Goal: Task Accomplishment & Management: Manage account settings

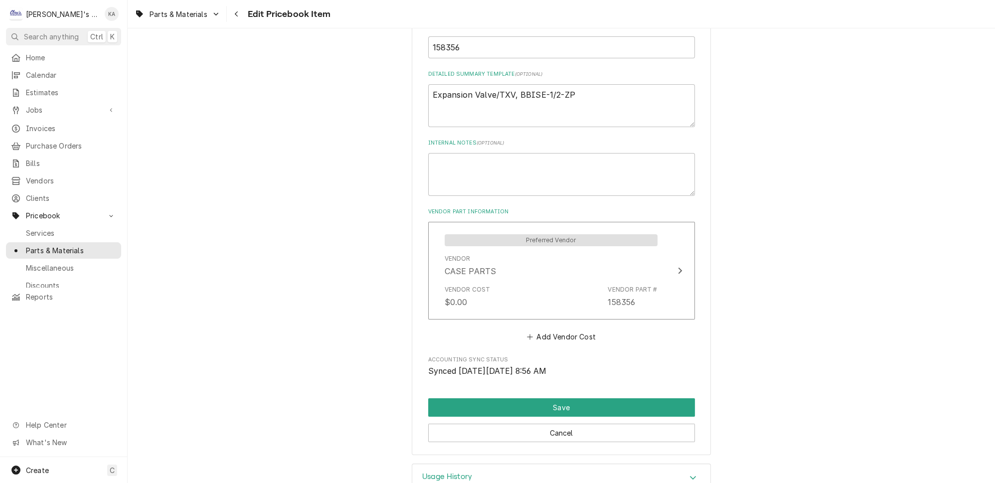
scroll to position [374, 0]
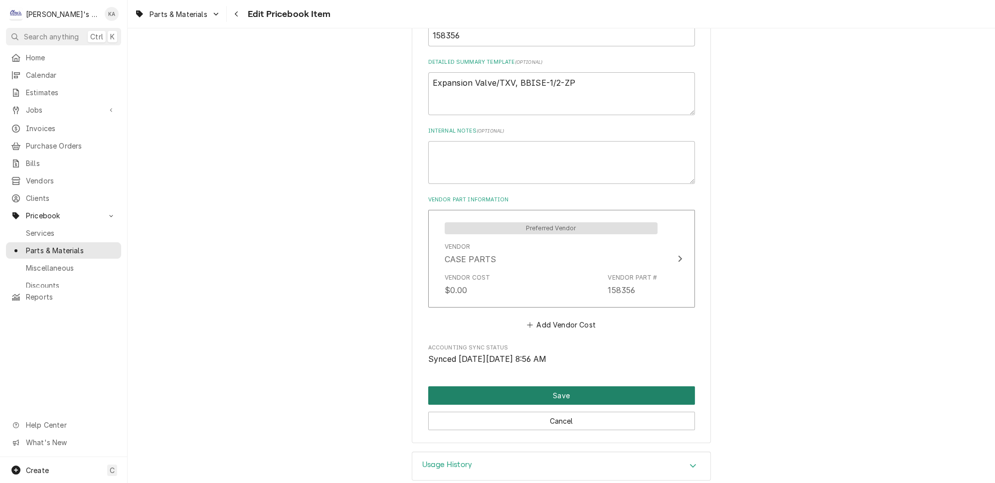
click at [541, 386] on button "Save" at bounding box center [561, 395] width 267 height 18
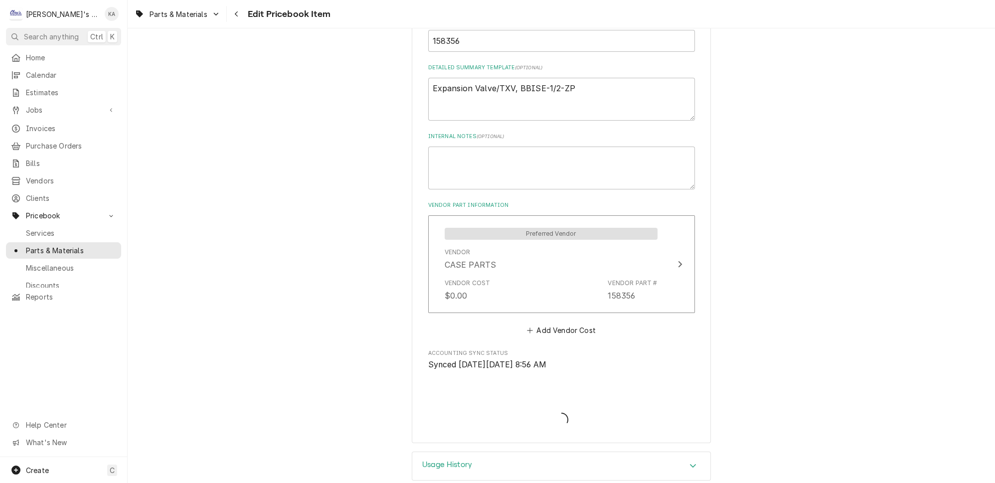
type textarea "x"
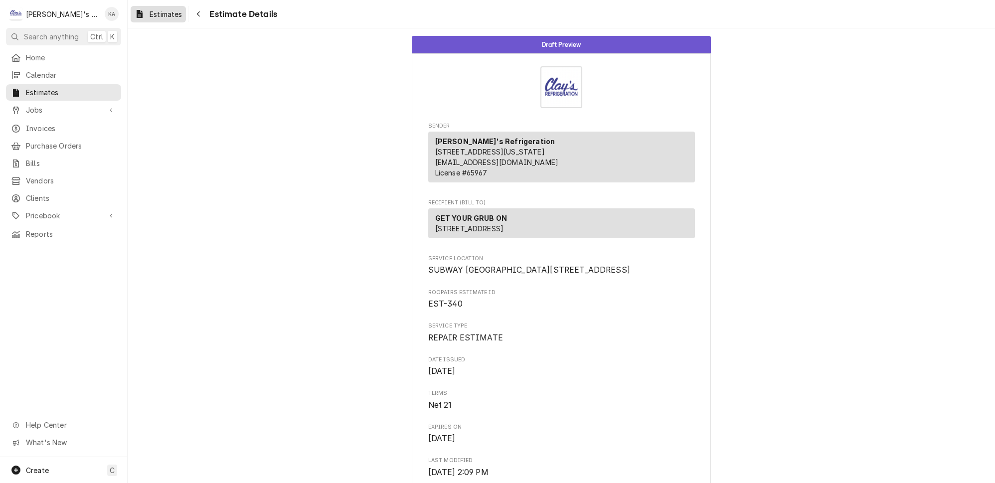
click at [151, 12] on span "Estimates" at bounding box center [166, 14] width 32 height 10
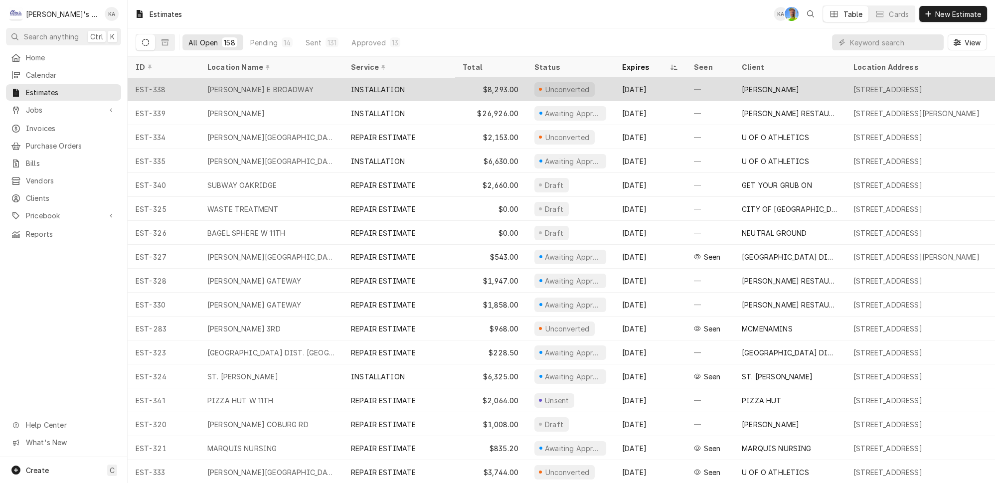
click at [404, 88] on div "INSTALLATION" at bounding box center [399, 89] width 112 height 24
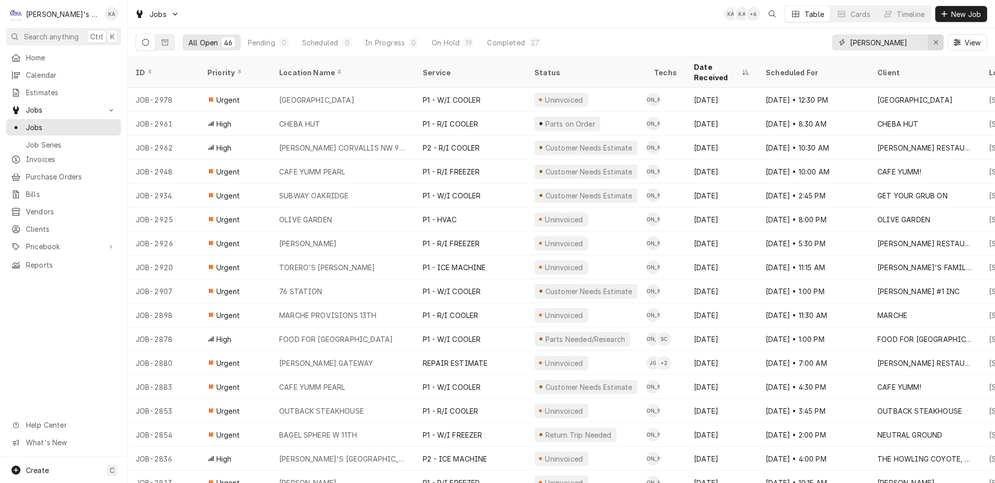
click at [939, 39] on icon "Erase input" at bounding box center [935, 42] width 5 height 7
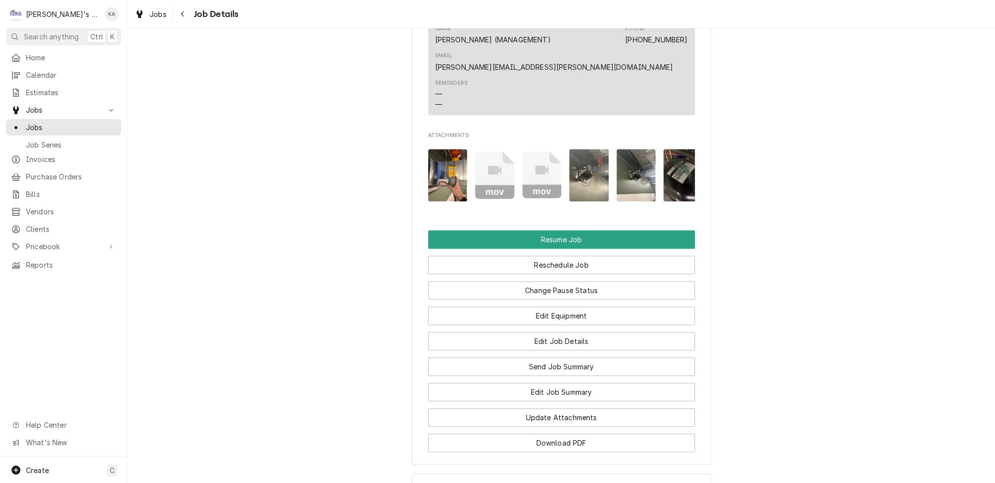
scroll to position [1178, 0]
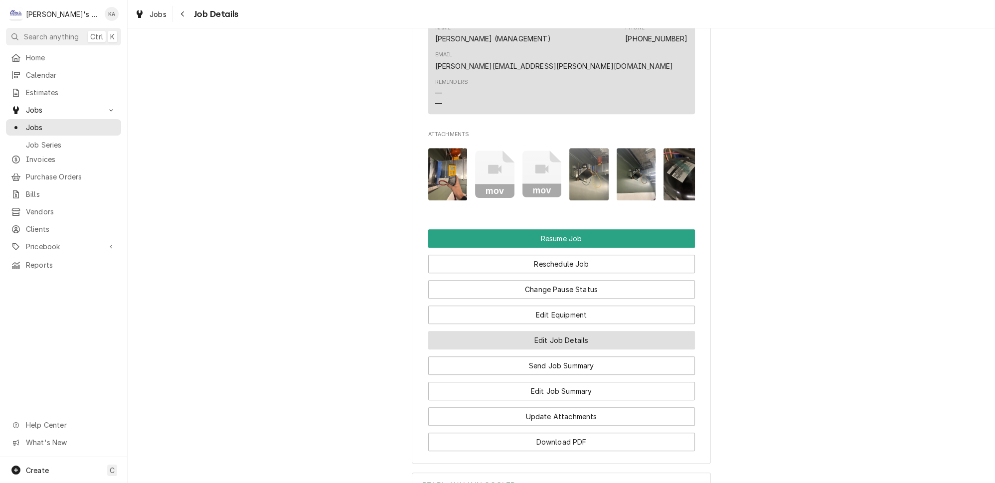
click at [589, 345] on button "Edit Job Details" at bounding box center [561, 340] width 267 height 18
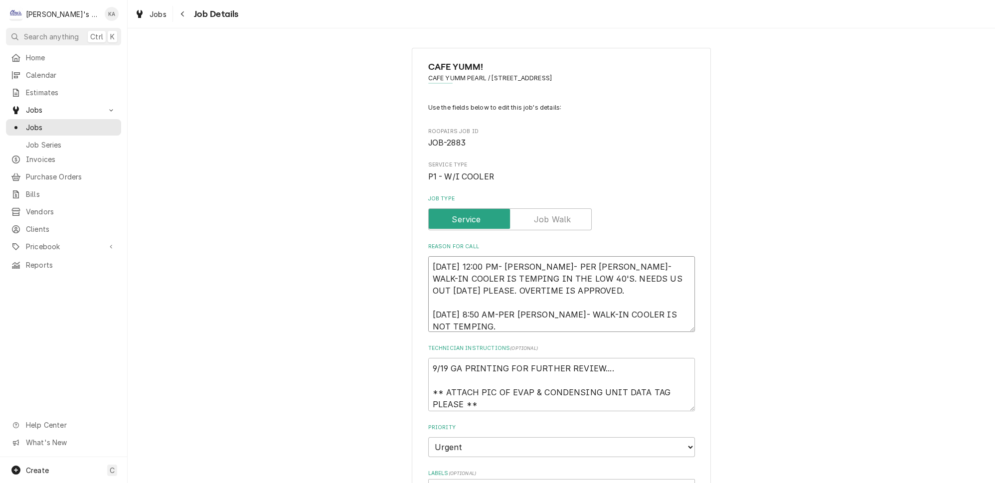
click at [524, 319] on textarea "[DATE] 12:00 PM- [PERSON_NAME]- PER [PERSON_NAME]- WALK-IN COOLER IS TEMPING IN…" at bounding box center [561, 294] width 267 height 76
type textarea "x"
type textarea "[DATE] 12:00 PM- [PERSON_NAME]- PER [PERSON_NAME]- WALK-IN COOLER IS TEMPING IN…"
type textarea "x"
type textarea "[DATE] 12:00 PM- [PERSON_NAME]- PER [PERSON_NAME]- WALK-IN COOLER IS TEMPING IN…"
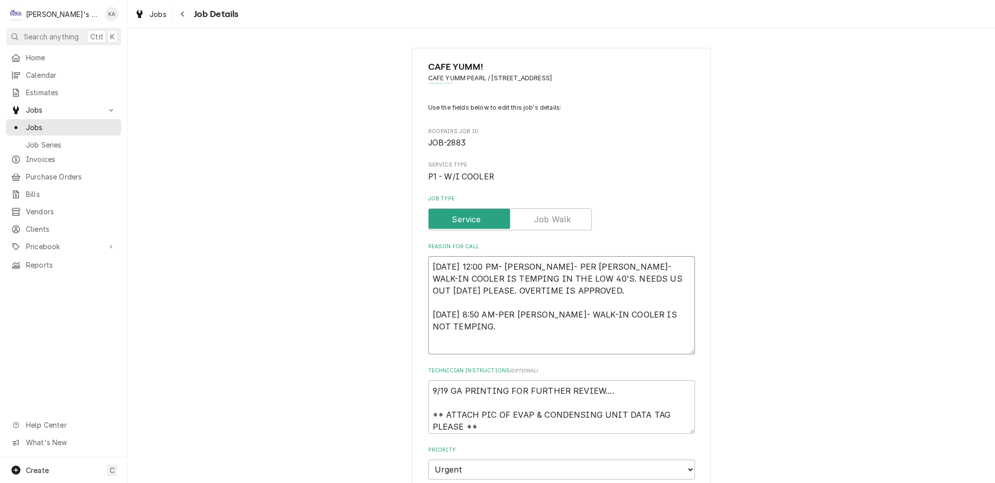
type textarea "x"
type textarea "[DATE] 12:00 PM- [PERSON_NAME]- PER [PERSON_NAME]- WALK-IN COOLER IS TEMPING IN…"
type textarea "x"
type textarea "[DATE] 12:00 PM- [PERSON_NAME]- PER [PERSON_NAME]- WALK-IN COOLER IS TEMPING IN…"
type textarea "x"
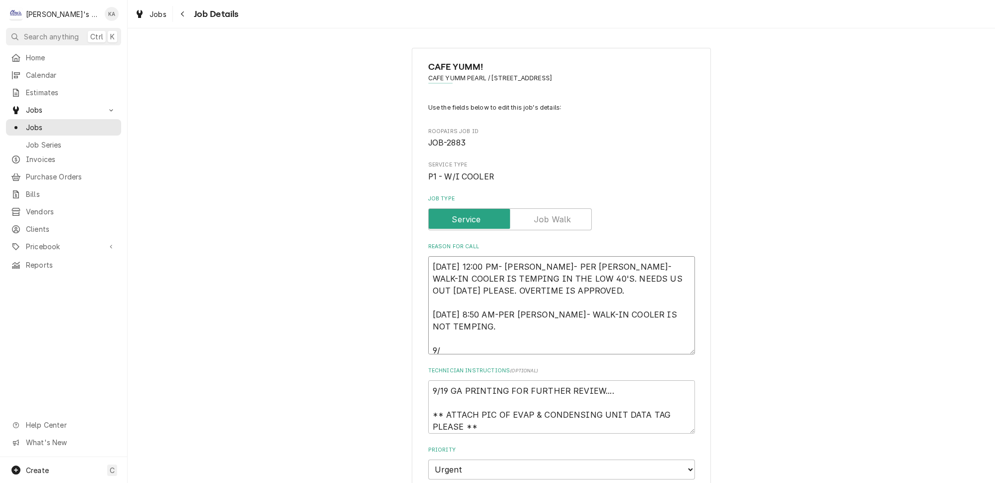
type textarea "9/8/2025 12:00 PM- KASSIE- PER MIKE SLATON- WALK-IN COOLER IS TEMPING IN THE LO…"
type textarea "x"
type textarea "9/8/2025 12:00 PM- KASSIE- PER MIKE SLATON- WALK-IN COOLER IS TEMPING IN THE LO…"
type textarea "x"
type textarea "9/8/2025 12:00 PM- KASSIE- PER MIKE SLATON- WALK-IN COOLER IS TEMPING IN THE LO…"
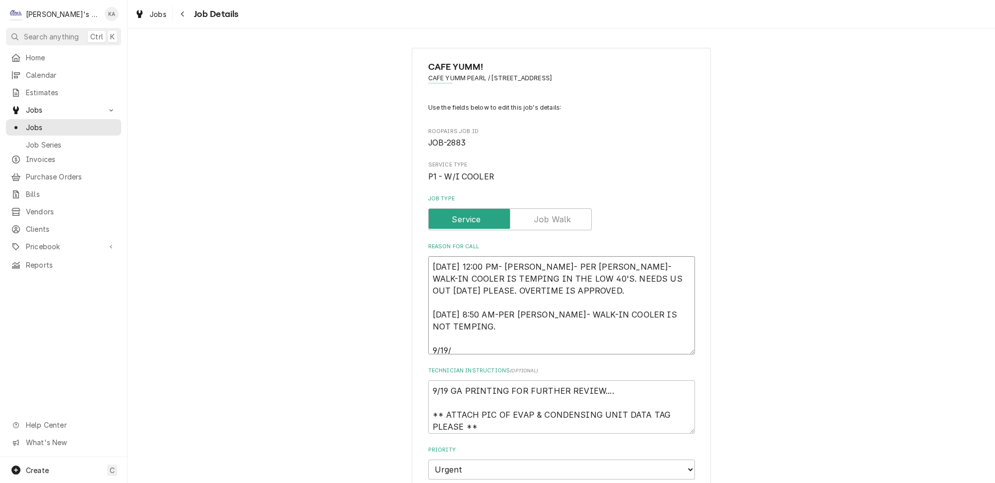
type textarea "x"
type textarea "9/8/2025 12:00 PM- KASSIE- PER MIKE SLATON- WALK-IN COOLER IS TEMPING IN THE LO…"
type textarea "x"
type textarea "9/8/2025 12:00 PM- KASSIE- PER MIKE SLATON- WALK-IN COOLER IS TEMPING IN THE LO…"
type textarea "x"
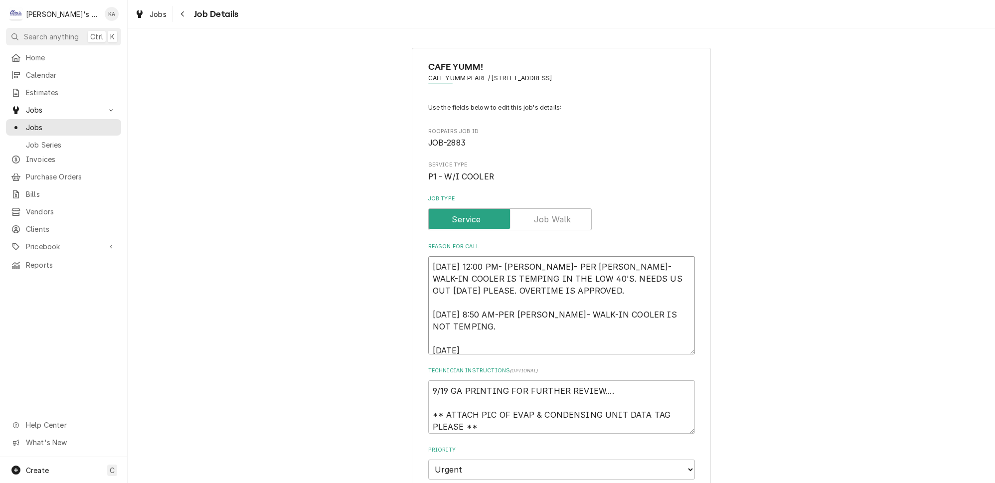
type textarea "9/8/2025 12:00 PM- KASSIE- PER MIKE SLATON- WALK-IN COOLER IS TEMPING IN THE LO…"
type textarea "x"
type textarea "9/8/2025 12:00 PM- KASSIE- PER MIKE SLATON- WALK-IN COOLER IS TEMPING IN THE LO…"
type textarea "x"
type textarea "9/8/2025 12:00 PM- KASSIE- PER MIKE SLATON- WALK-IN COOLER IS TEMPING IN THE LO…"
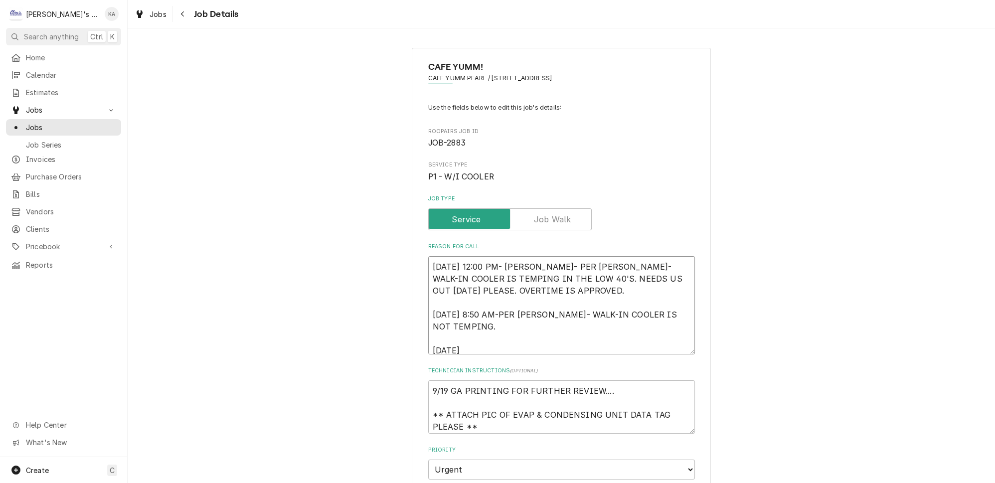
type textarea "x"
type textarea "9/8/2025 12:00 PM- KASSIE- PER MIKE SLATON- WALK-IN COOLER IS TEMPING IN THE LO…"
type textarea "x"
type textarea "9/8/2025 12:00 PM- KASSIE- PER MIKE SLATON- WALK-IN COOLER IS TEMPING IN THE LO…"
type textarea "x"
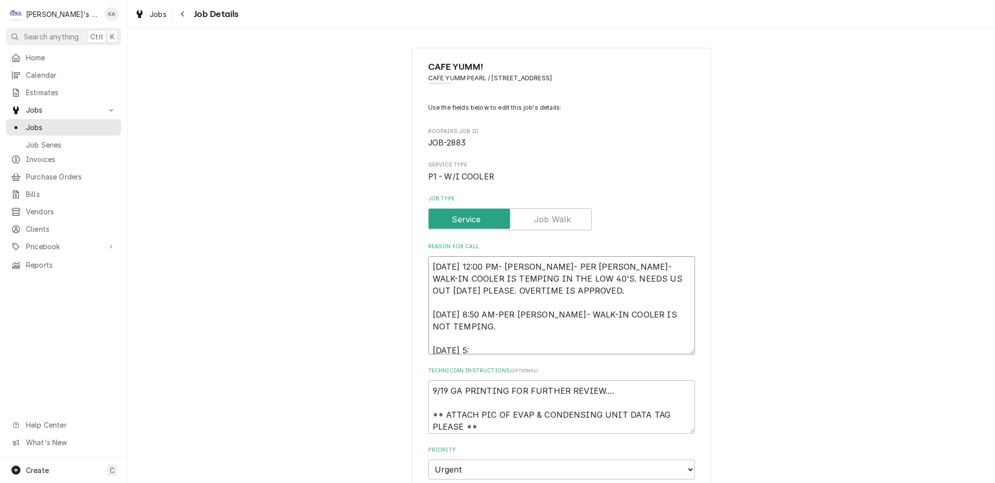
type textarea "9/8/2025 12:00 PM- KASSIE- PER MIKE SLATON- WALK-IN COOLER IS TEMPING IN THE LO…"
type textarea "x"
type textarea "9/8/2025 12:00 PM- KASSIE- PER MIKE SLATON- WALK-IN COOLER IS TEMPING IN THE LO…"
type textarea "x"
type textarea "9/8/2025 12:00 PM- KASSIE- PER MIKE SLATON- WALK-IN COOLER IS TEMPING IN THE LO…"
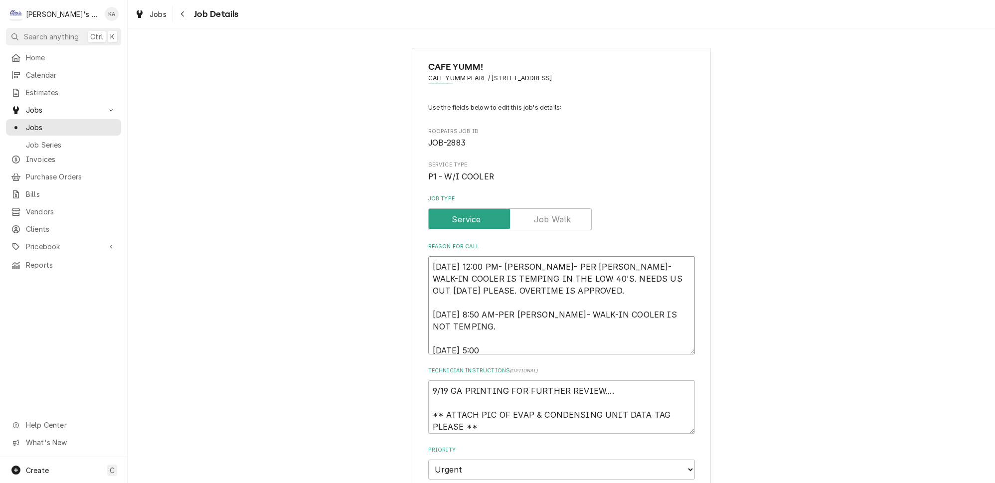
type textarea "x"
type textarea "9/8/2025 12:00 PM- KASSIE- PER MIKE SLATON- WALK-IN COOLER IS TEMPING IN THE LO…"
type textarea "x"
type textarea "9/8/2025 12:00 PM- KASSIE- PER MIKE SLATON- WALK-IN COOLER IS TEMPING IN THE LO…"
type textarea "x"
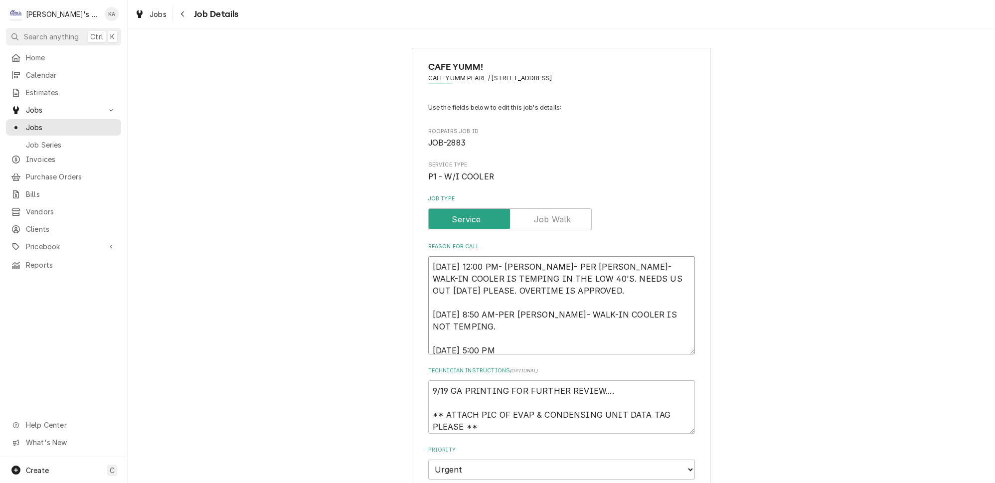
type textarea "9/8/2025 12:00 PM- KASSIE- PER MIKE SLATON- WALK-IN COOLER IS TEMPING IN THE LO…"
type textarea "x"
type textarea "9/8/2025 12:00 PM- KASSIE- PER MIKE SLATON- WALK-IN COOLER IS TEMPING IN THE LO…"
type textarea "x"
type textarea "9/8/2025 12:00 PM- KASSIE- PER MIKE SLATON- WALK-IN COOLER IS TEMPING IN THE LO…"
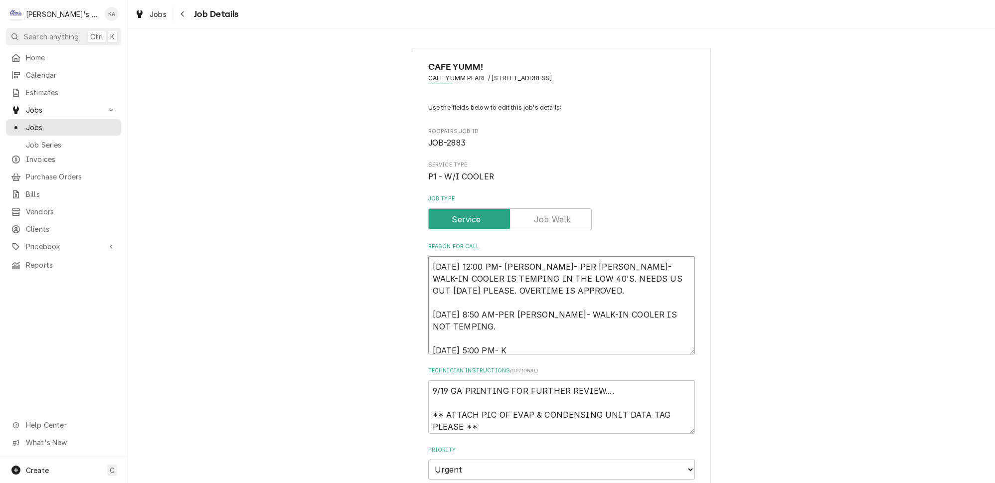
type textarea "x"
type textarea "9/8/2025 12:00 PM- KASSIE- PER MIKE SLATON- WALK-IN COOLER IS TEMPING IN THE LO…"
type textarea "x"
type textarea "9/8/2025 12:00 PM- KASSIE- PER MIKE SLATON- WALK-IN COOLER IS TEMPING IN THE LO…"
type textarea "x"
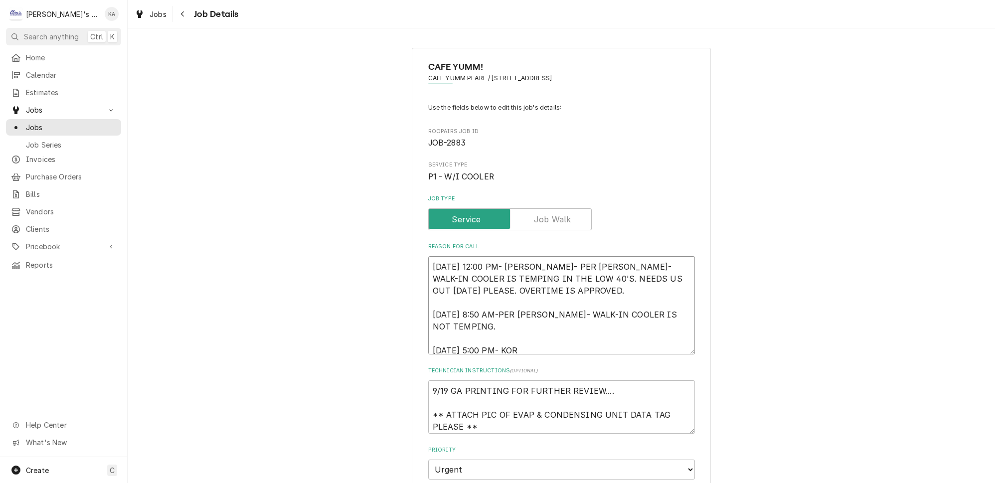
type textarea "9/8/2025 12:00 PM- KASSIE- PER MIKE SLATON- WALK-IN COOLER IS TEMPING IN THE LO…"
type textarea "x"
type textarea "9/8/2025 12:00 PM- KASSIE- PER MIKE SLATON- WALK-IN COOLER IS TEMPING IN THE LO…"
type textarea "x"
type textarea "9/8/2025 12:00 PM- KASSIE- PER MIKE SLATON- WALK-IN COOLER IS TEMPING IN THE LO…"
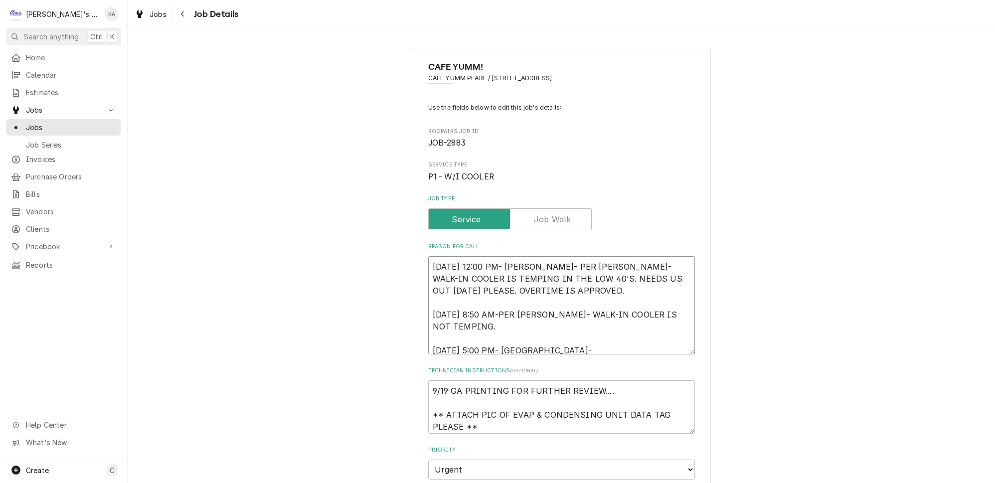
type textarea "x"
type textarea "9/8/2025 12:00 PM- KASSIE- PER MIKE SLATON- WALK-IN COOLER IS TEMPING IN THE LO…"
type textarea "x"
type textarea "9/8/2025 12:00 PM- KASSIE- PER MIKE SLATON- WALK-IN COOLER IS TEMPING IN THE LO…"
type textarea "x"
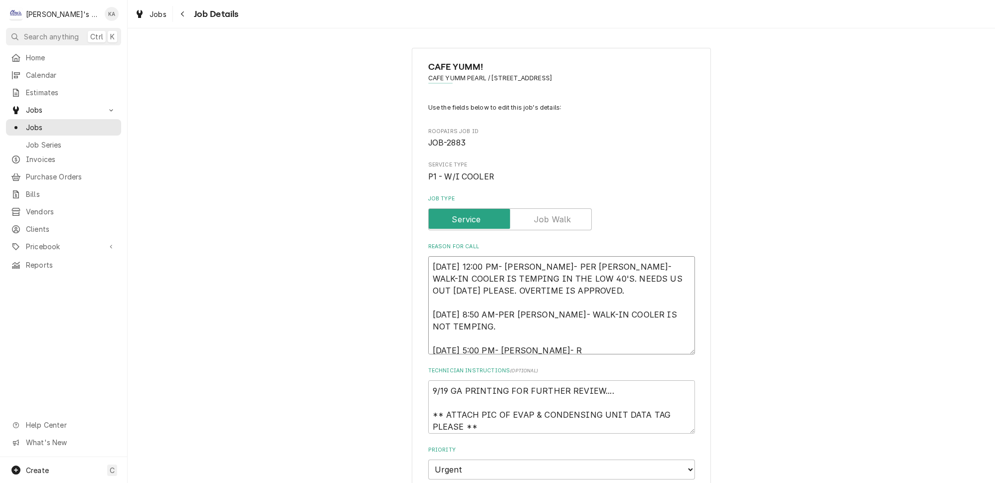
type textarea "9/8/2025 12:00 PM- KASSIE- PER MIKE SLATON- WALK-IN COOLER IS TEMPING IN THE LO…"
type textarea "x"
type textarea "9/8/2025 12:00 PM- KASSIE- PER MIKE SLATON- WALK-IN COOLER IS TEMPING IN THE LO…"
type textarea "x"
type textarea "9/8/2025 12:00 PM- KASSIE- PER MIKE SLATON- WALK-IN COOLER IS TEMPING IN THE LO…"
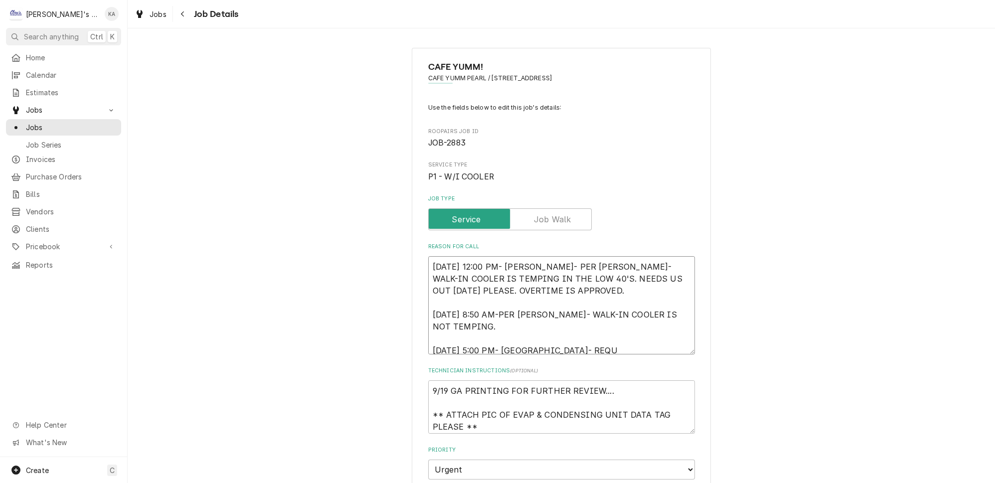
type textarea "x"
type textarea "9/8/2025 12:00 PM- KASSIE- PER MIKE SLATON- WALK-IN COOLER IS TEMPING IN THE LO…"
type textarea "x"
type textarea "9/8/2025 12:00 PM- KASSIE- PER MIKE SLATON- WALK-IN COOLER IS TEMPING IN THE LO…"
type textarea "x"
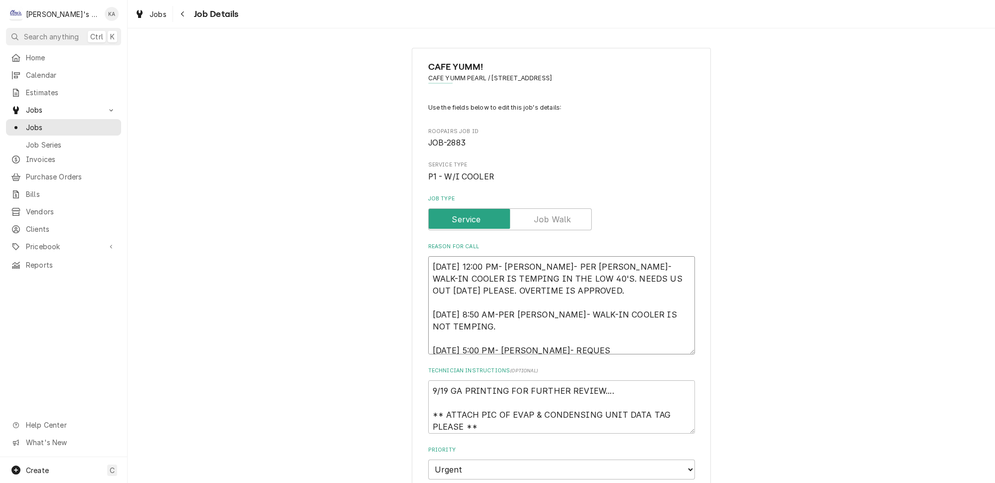
type textarea "9/8/2025 12:00 PM- KASSIE- PER MIKE SLATON- WALK-IN COOLER IS TEMPING IN THE LO…"
type textarea "x"
type textarea "9/8/2025 12:00 PM- KASSIE- PER MIKE SLATON- WALK-IN COOLER IS TEMPING IN THE LO…"
type textarea "x"
type textarea "9/8/2025 12:00 PM- KASSIE- PER MIKE SLATON- WALK-IN COOLER IS TEMPING IN THE LO…"
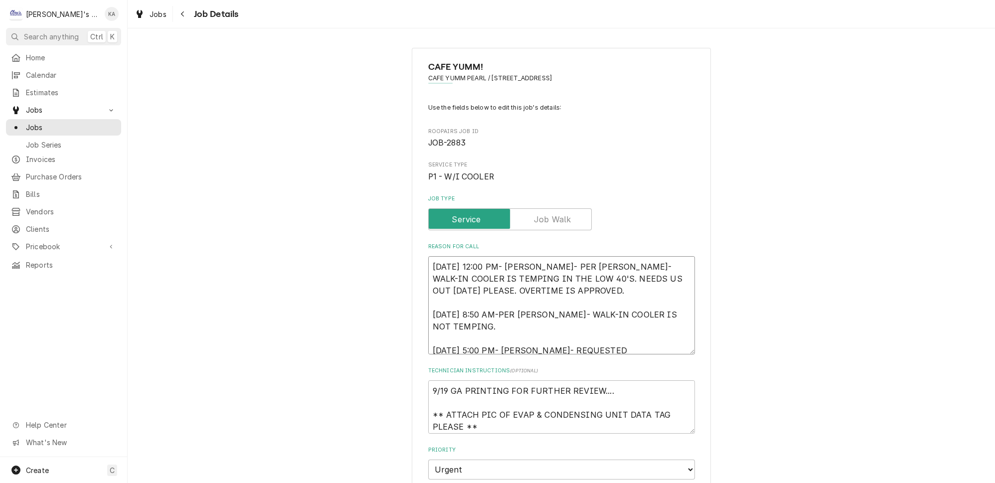
type textarea "x"
type textarea "9/8/2025 12:00 PM- KASSIE- PER MIKE SLATON- WALK-IN COOLER IS TEMPING IN THE LO…"
type textarea "x"
type textarea "9/8/2025 12:00 PM- KASSIE- PER MIKE SLATON- WALK-IN COOLER IS TEMPING IN THE LO…"
type textarea "x"
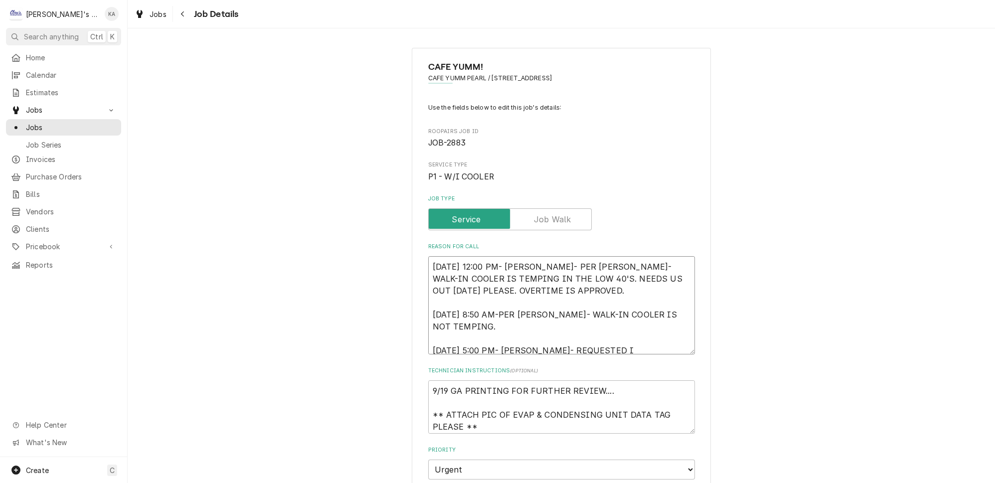
type textarea "9/8/2025 12:00 PM- KASSIE- PER MIKE SLATON- WALK-IN COOLER IS TEMPING IN THE LO…"
type textarea "x"
type textarea "9/8/2025 12:00 PM- KASSIE- PER MIKE SLATON- WALK-IN COOLER IS TEMPING IN THE LO…"
type textarea "x"
type textarea "9/8/2025 12:00 PM- KASSIE- PER MIKE SLATON- WALK-IN COOLER IS TEMPING IN THE LO…"
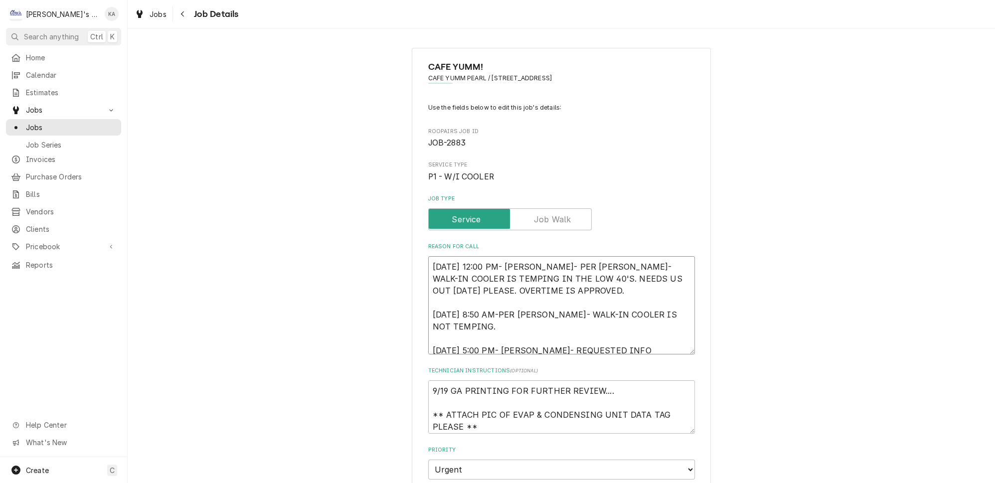
type textarea "x"
type textarea "9/8/2025 12:00 PM- KASSIE- PER MIKE SLATON- WALK-IN COOLER IS TEMPING IN THE LO…"
type textarea "x"
type textarea "9/8/2025 12:00 PM- KASSIE- PER MIKE SLATON- WALK-IN COOLER IS TEMPING IN THE LO…"
type textarea "x"
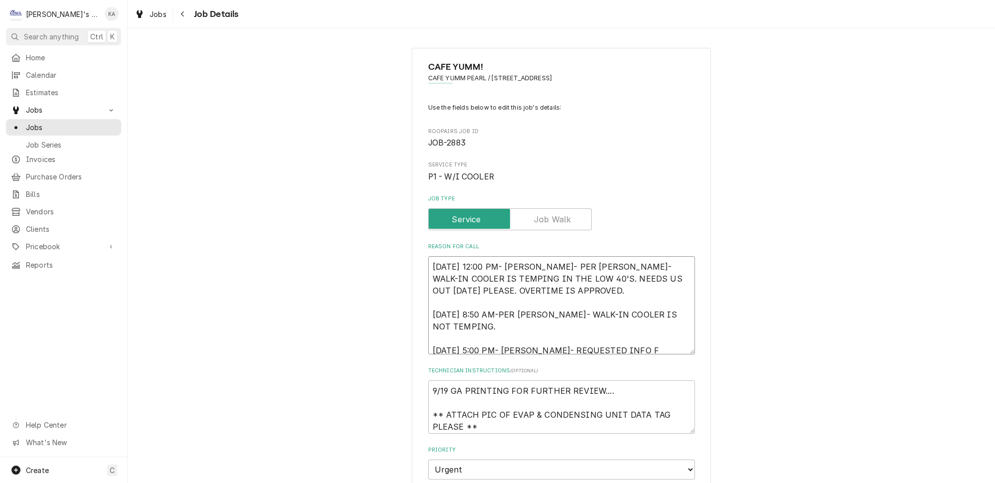
type textarea "9/8/2025 12:00 PM- KASSIE- PER MIKE SLATON- WALK-IN COOLER IS TEMPING IN THE LO…"
type textarea "x"
type textarea "9/8/2025 12:00 PM- KASSIE- PER MIKE SLATON- WALK-IN COOLER IS TEMPING IN THE LO…"
type textarea "x"
type textarea "9/8/2025 12:00 PM- KASSIE- PER MIKE SLATON- WALK-IN COOLER IS TEMPING IN THE LO…"
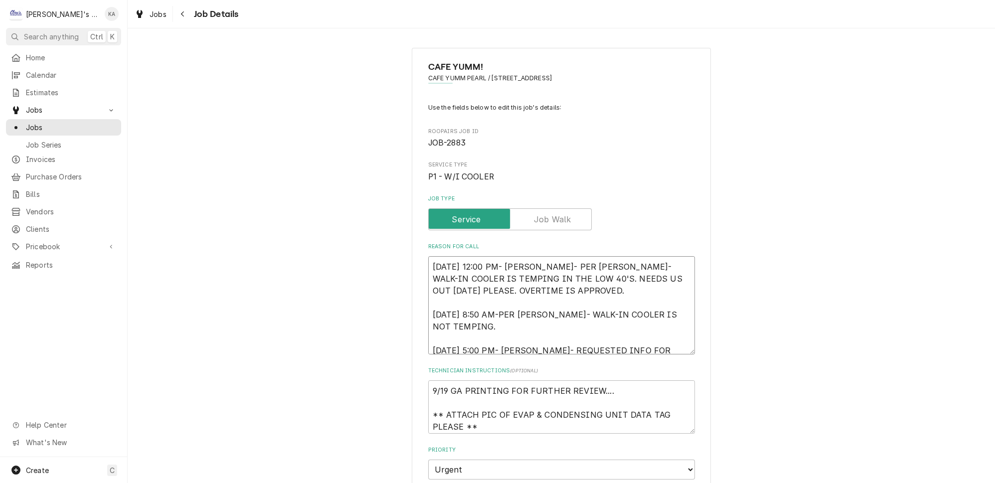
type textarea "x"
type textarea "9/8/2025 12:00 PM- KASSIE- PER MIKE SLATON- WALK-IN COOLER IS TEMPING IN THE LO…"
type textarea "x"
type textarea "9/8/2025 12:00 PM- KASSIE- PER MIKE SLATON- WALK-IN COOLER IS TEMPING IN THE LO…"
type textarea "x"
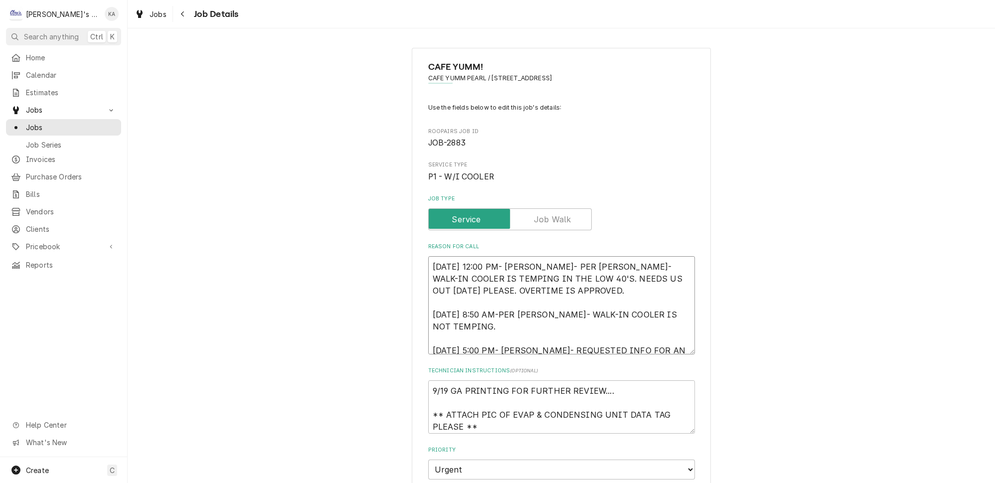
type textarea "9/8/2025 12:00 PM- KASSIE- PER MIKE SLATON- WALK-IN COOLER IS TEMPING IN THE LO…"
type textarea "x"
type textarea "9/8/2025 12:00 PM- KASSIE- PER MIKE SLATON- WALK-IN COOLER IS TEMPING IN THE LO…"
type textarea "x"
type textarea "9/8/2025 12:00 PM- KASSIE- PER MIKE SLATON- WALK-IN COOLER IS TEMPING IN THE LO…"
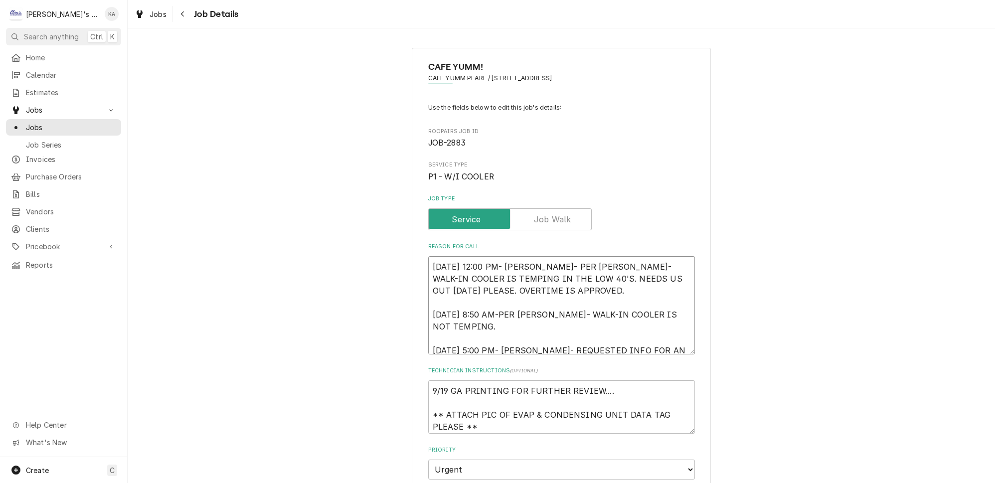
type textarea "x"
type textarea "9/8/2025 12:00 PM- KASSIE- PER MIKE SLATON- WALK-IN COOLER IS TEMPING IN THE LO…"
type textarea "x"
type textarea "9/8/2025 12:00 PM- KASSIE- PER MIKE SLATON- WALK-IN COOLER IS TEMPING IN THE LO…"
type textarea "x"
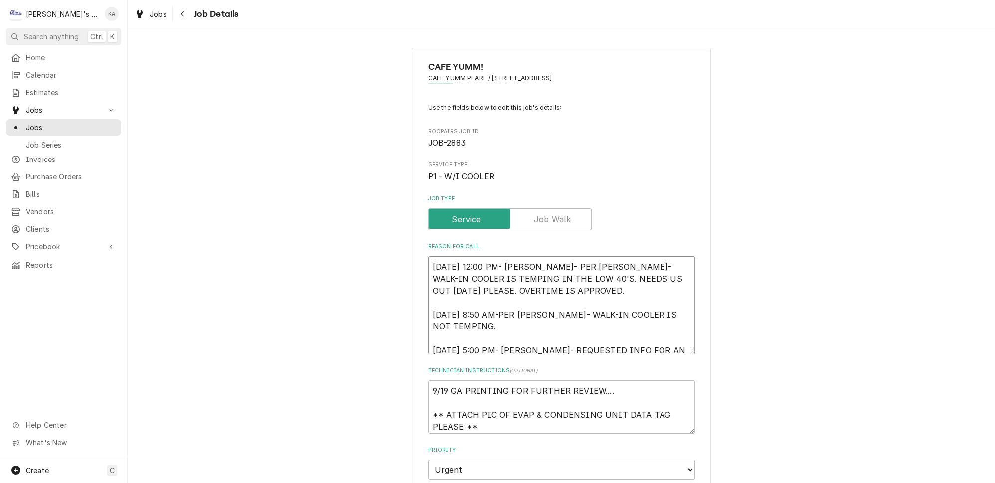
type textarea "9/8/2025 12:00 PM- KASSIE- PER MIKE SLATON- WALK-IN COOLER IS TEMPING IN THE LO…"
type textarea "x"
type textarea "9/8/2025 12:00 PM- KASSIE- PER MIKE SLATON- WALK-IN COOLER IS TEMPING IN THE LO…"
type textarea "x"
type textarea "9/8/2025 12:00 PM- KASSIE- PER MIKE SLATON- WALK-IN COOLER IS TEMPING IN THE LO…"
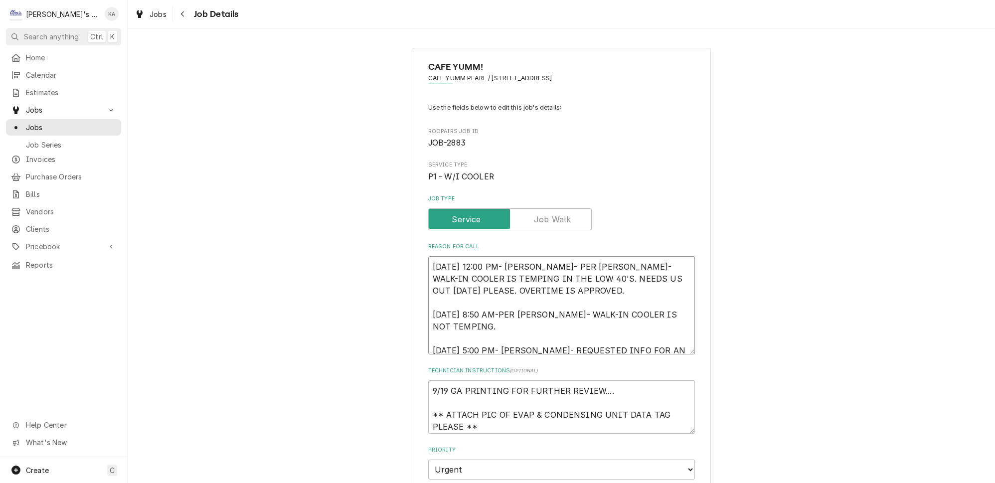
type textarea "x"
type textarea "9/8/2025 12:00 PM- KASSIE- PER MIKE SLATON- WALK-IN COOLER IS TEMPING IN THE LO…"
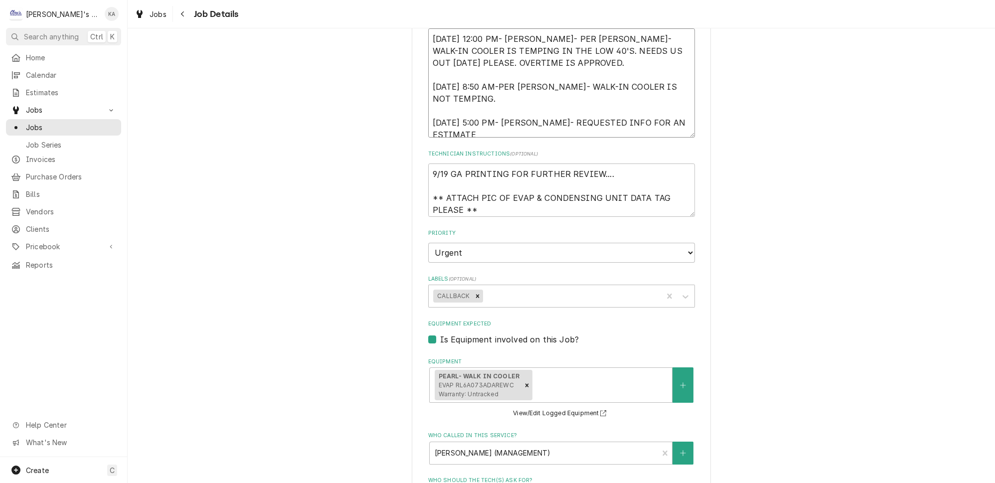
scroll to position [226, 0]
drag, startPoint x: 582, startPoint y: 113, endPoint x: 538, endPoint y: 117, distance: 43.6
click at [538, 117] on textarea "9/8/2025 12:00 PM- KASSIE- PER MIKE SLATON- WALK-IN COOLER IS TEMPING IN THE LO…" at bounding box center [561, 84] width 267 height 109
type textarea "x"
type textarea "9/8/2025 12:00 PM- KASSIE- PER MIKE SLATON- WALK-IN COOLER IS TEMPING IN THE LO…"
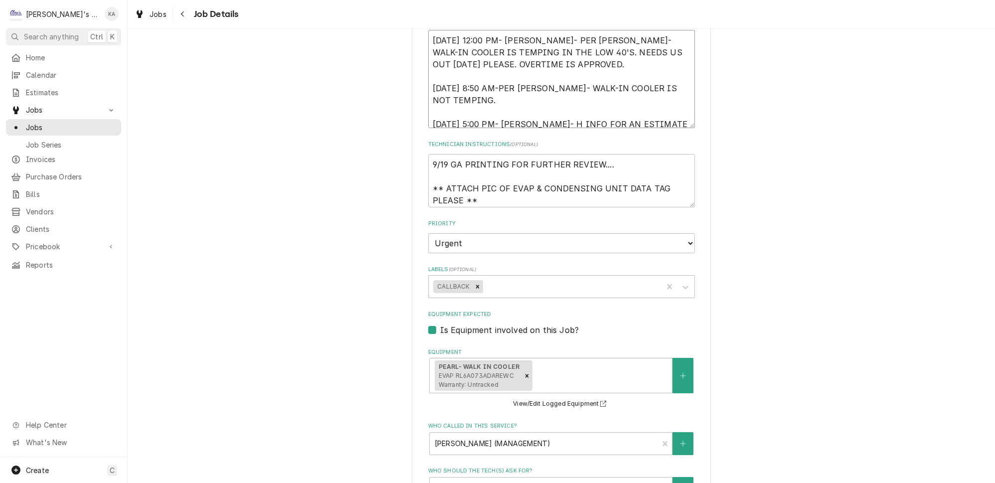
type textarea "x"
type textarea "9/8/2025 12:00 PM- KASSIE- PER MIKE SLATON- WALK-IN COOLER IS TEMPING IN THE LO…"
type textarea "x"
type textarea "9/8/2025 12:00 PM- KASSIE- PER MIKE SLATON- WALK-IN COOLER IS TEMPING IN THE LO…"
type textarea "x"
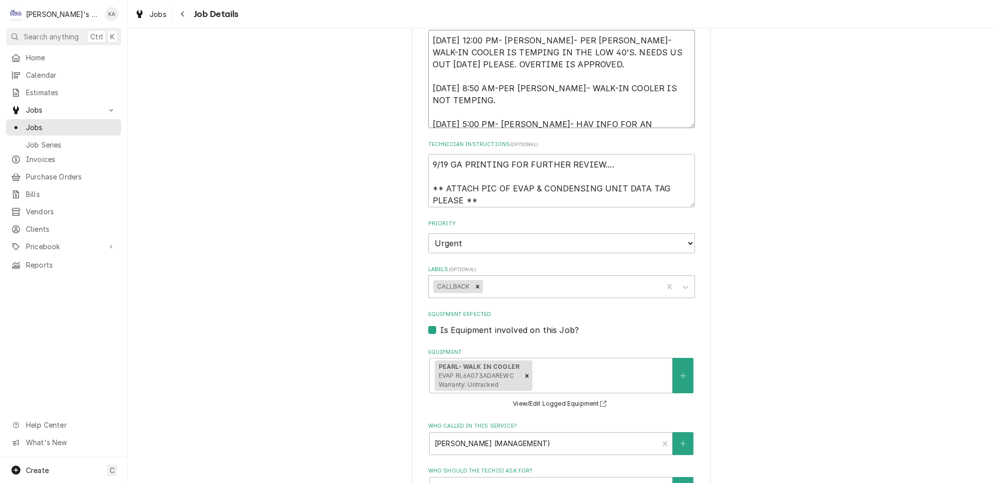
type textarea "9/8/2025 12:00 PM- KASSIE- PER MIKE SLATON- WALK-IN COOLER IS TEMPING IN THE LO…"
click at [653, 114] on textarea "9/8/2025 12:00 PM- KASSIE- PER MIKE SLATON- WALK-IN COOLER IS TEMPING IN THE LO…" at bounding box center [561, 79] width 267 height 98
type textarea "x"
type textarea "9/8/2025 12:00 PM- KASSIE- PER MIKE SLATON- WALK-IN COOLER IS TEMPING IN THE LO…"
type textarea "x"
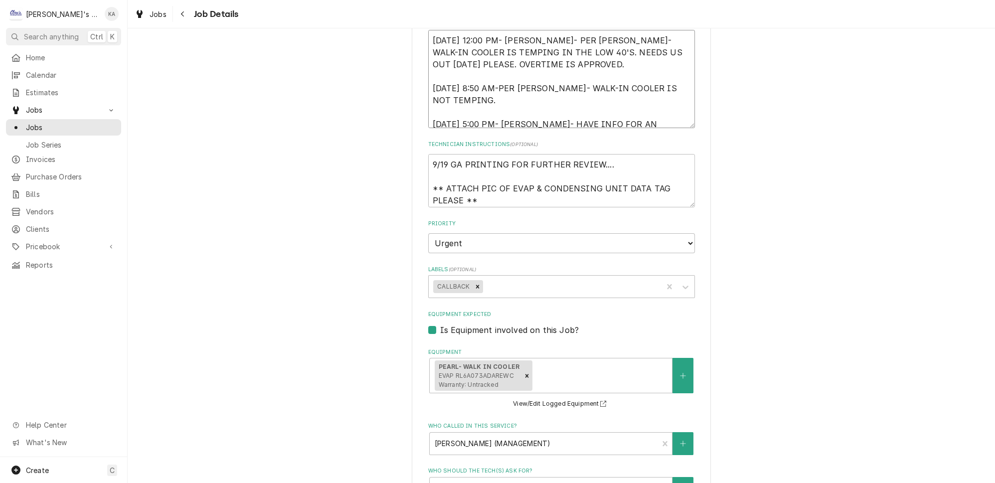
type textarea "9/8/2025 12:00 PM- KASSIE- PER MIKE SLATON- WALK-IN COOLER IS TEMPING IN THE LO…"
type textarea "x"
type textarea "9/8/2025 12:00 PM- KASSIE- PER MIKE SLATON- WALK-IN COOLER IS TEMPING IN THE LO…"
type textarea "x"
type textarea "9/8/2025 12:00 PM- KASSIE- PER MIKE SLATON- WALK-IN COOLER IS TEMPING IN THE LO…"
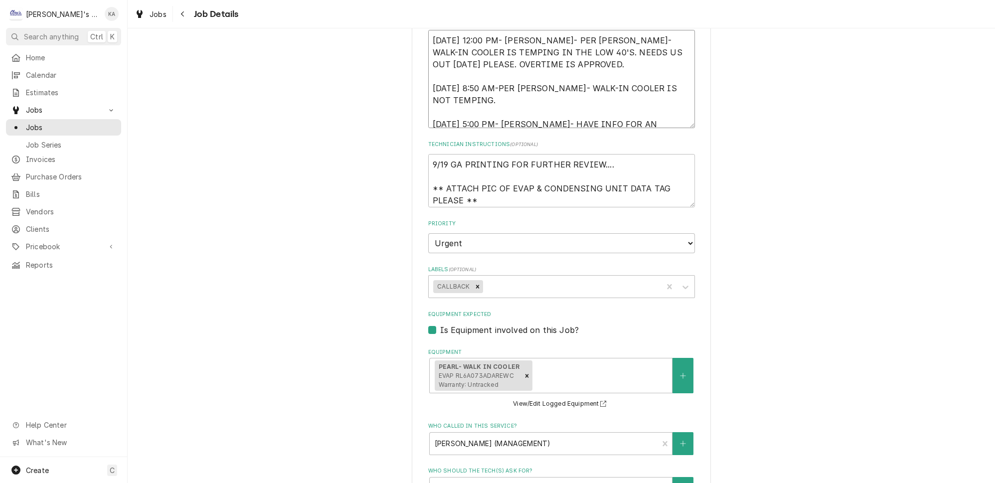
type textarea "x"
type textarea "9/8/2025 12:00 PM- KASSIE- PER MIKE SLATON- WALK-IN COOLER IS TEMPING IN THE LO…"
type textarea "x"
type textarea "9/8/2025 12:00 PM- KASSIE- PER MIKE SLATON- WALK-IN COOLER IS TEMPING IN THE LO…"
type textarea "x"
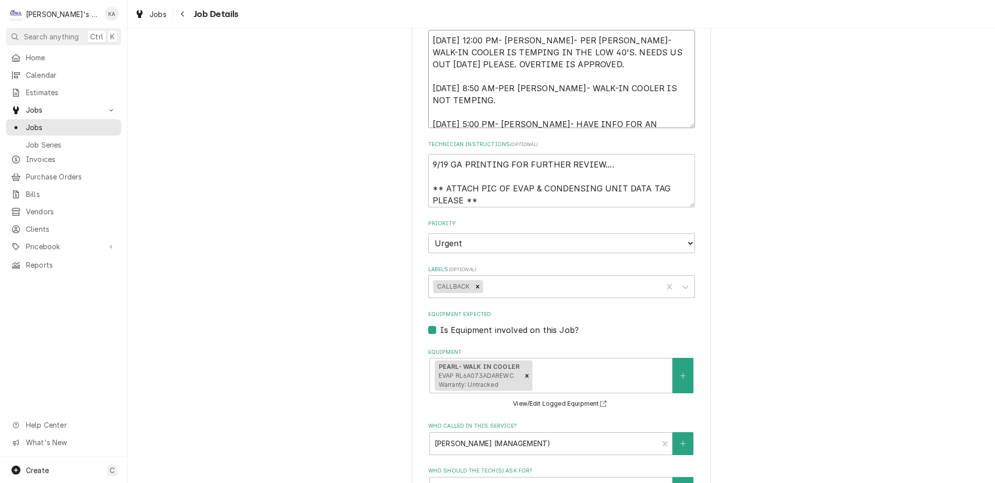
type textarea "9/8/2025 12:00 PM- KASSIE- PER MIKE SLATON- WALK-IN COOLER IS TEMPING IN THE LO…"
type textarea "x"
type textarea "9/8/2025 12:00 PM- KASSIE- PER MIKE SLATON- WALK-IN COOLER IS TEMPING IN THE LO…"
type textarea "x"
type textarea "9/8/2025 12:00 PM- KASSIE- PER MIKE SLATON- WALK-IN COOLER IS TEMPING IN THE LO…"
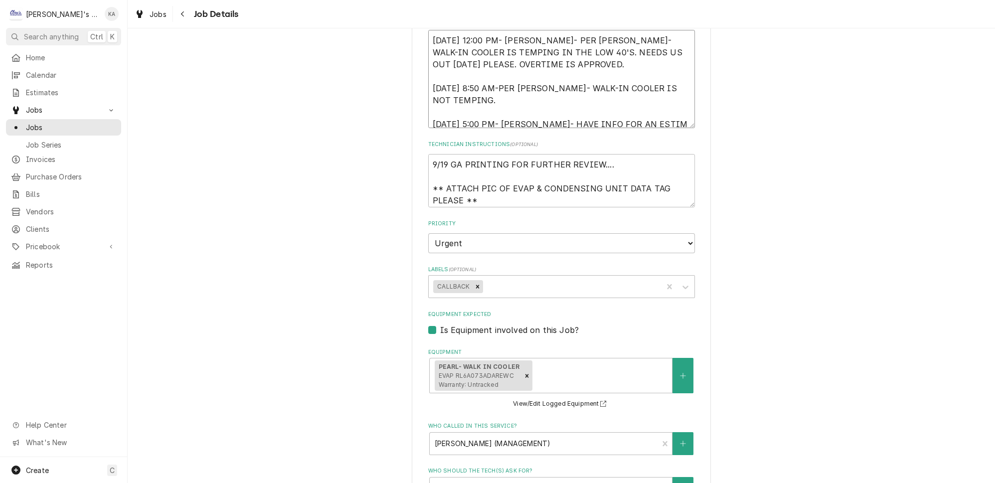
type textarea "x"
type textarea "9/8/2025 12:00 PM- KASSIE- PER MIKE SLATON- WALK-IN COOLER IS TEMPING IN THE LO…"
type textarea "x"
type textarea "9/8/2025 12:00 PM- KASSIE- PER MIKE SLATON- WALK-IN COOLER IS TEMPING IN THE LO…"
type textarea "x"
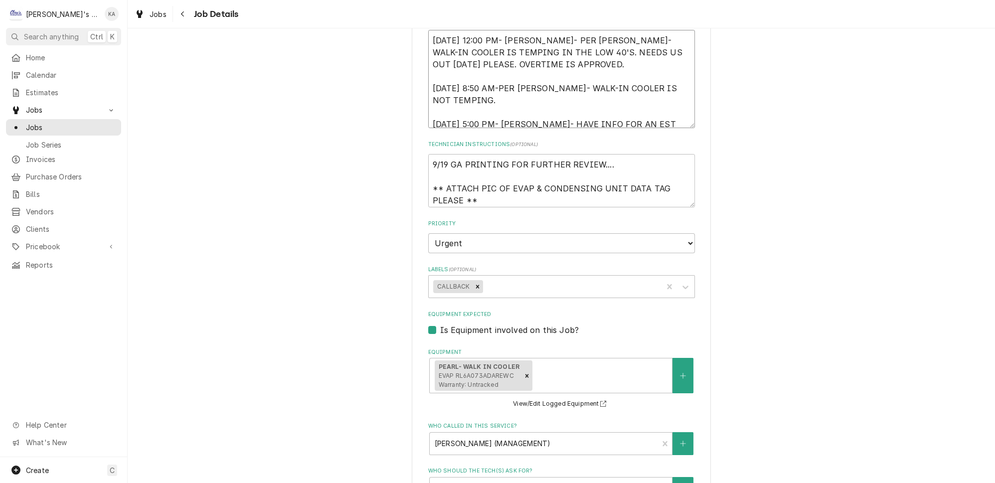
type textarea "9/8/2025 12:00 PM- KASSIE- PER MIKE SLATON- WALK-IN COOLER IS TEMPING IN THE LO…"
type textarea "x"
type textarea "9/8/2025 12:00 PM- KASSIE- PER MIKE SLATON- WALK-IN COOLER IS TEMPING IN THE LO…"
type textarea "x"
type textarea "9/8/2025 12:00 PM- KASSIE- PER MIKE SLATON- WALK-IN COOLER IS TEMPING IN THE LO…"
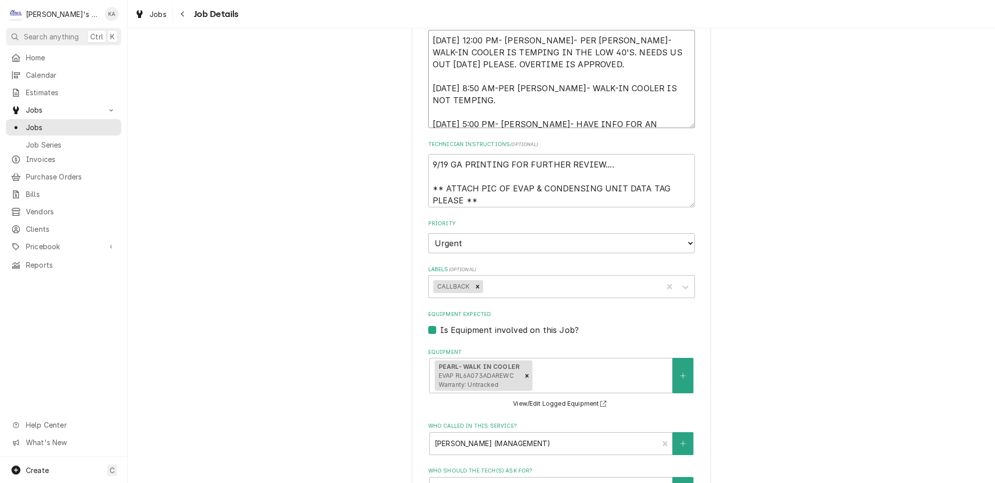
type textarea "x"
type textarea "9/8/2025 12:00 PM- KASSIE- PER MIKE SLATON- WALK-IN COOLER IS TEMPING IN THE LO…"
type textarea "x"
type textarea "9/8/2025 12:00 PM- KASSIE- PER MIKE SLATON- WALK-IN COOLER IS TEMPING IN THE LO…"
type textarea "x"
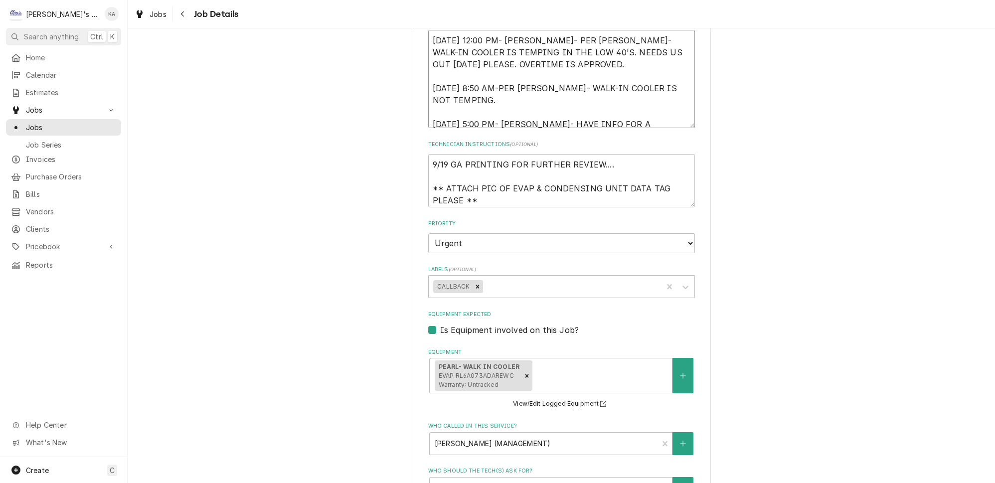
type textarea "9/8/2025 12:00 PM- KASSIE- PER MIKE SLATON- WALK-IN COOLER IS TEMPING IN THE LO…"
type textarea "x"
type textarea "9/8/2025 12:00 PM- KASSIE- PER MIKE SLATON- WALK-IN COOLER IS TEMPING IN THE LO…"
type textarea "x"
type textarea "9/8/2025 12:00 PM- KASSIE- PER MIKE SLATON- WALK-IN COOLER IS TEMPING IN THE LO…"
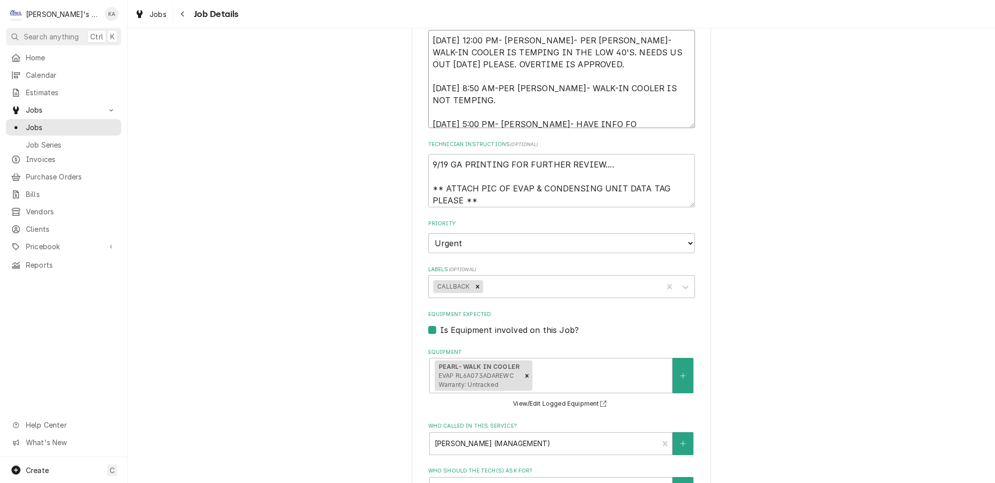
type textarea "x"
type textarea "9/8/2025 12:00 PM- KASSIE- PER MIKE SLATON- WALK-IN COOLER IS TEMPING IN THE LO…"
type textarea "x"
type textarea "9/8/2025 12:00 PM- KASSIE- PER MIKE SLATON- WALK-IN COOLER IS TEMPING IN THE LO…"
type textarea "x"
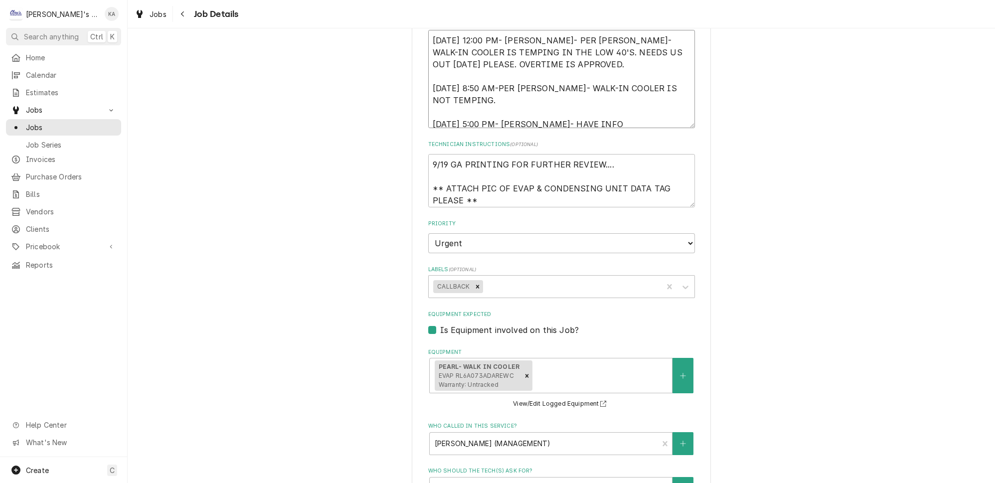
type textarea "9/8/2025 12:00 PM- KASSIE- PER MIKE SLATON- WALK-IN COOLER IS TEMPING IN THE LO…"
type textarea "x"
type textarea "9/8/2025 12:00 PM- KASSIE- PER MIKE SLATON- WALK-IN COOLER IS TEMPING IN THE LO…"
type textarea "x"
type textarea "9/8/2025 12:00 PM- KASSIE- PER MIKE SLATON- WALK-IN COOLER IS TEMPING IN THE LO…"
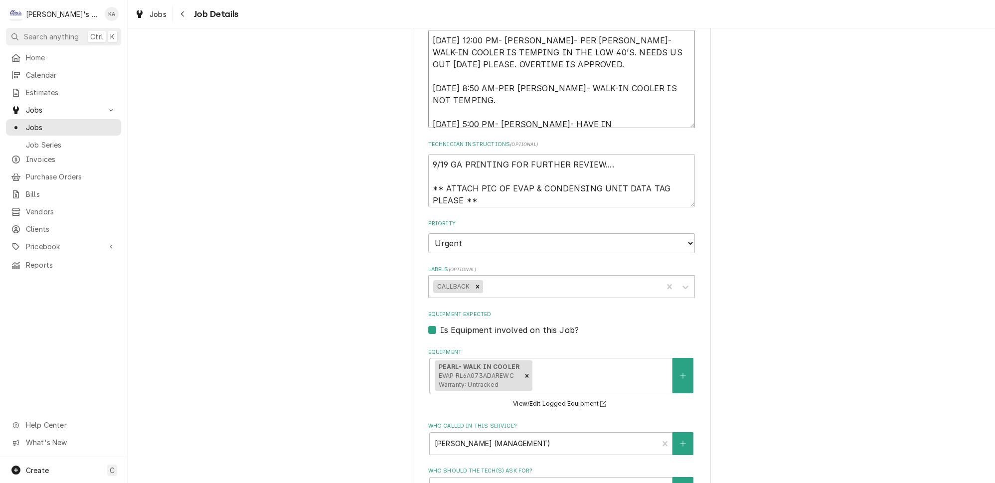
type textarea "x"
type textarea "9/8/2025 12:00 PM- KASSIE- PER MIKE SLATON- WALK-IN COOLER IS TEMPING IN THE LO…"
type textarea "x"
type textarea "9/8/2025 12:00 PM- KASSIE- PER MIKE SLATON- WALK-IN COOLER IS TEMPING IN THE LO…"
type textarea "x"
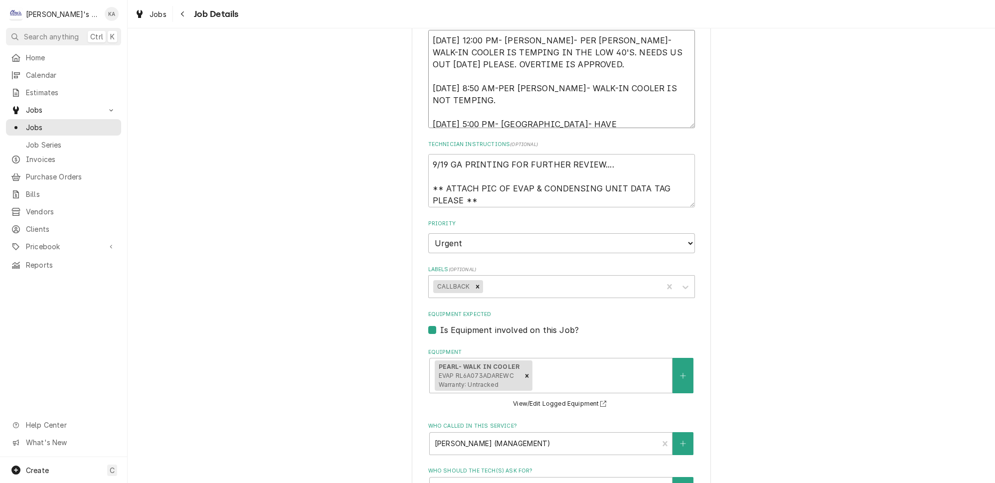
type textarea "9/8/2025 12:00 PM- KASSIE- PER MIKE SLATON- WALK-IN COOLER IS TEMPING IN THE LO…"
type textarea "x"
type textarea "9/8/2025 12:00 PM- KASSIE- PER MIKE SLATON- WALK-IN COOLER IS TEMPING IN THE LO…"
type textarea "x"
type textarea "9/8/2025 12:00 PM- KASSIE- PER MIKE SLATON- WALK-IN COOLER IS TEMPING IN THE LO…"
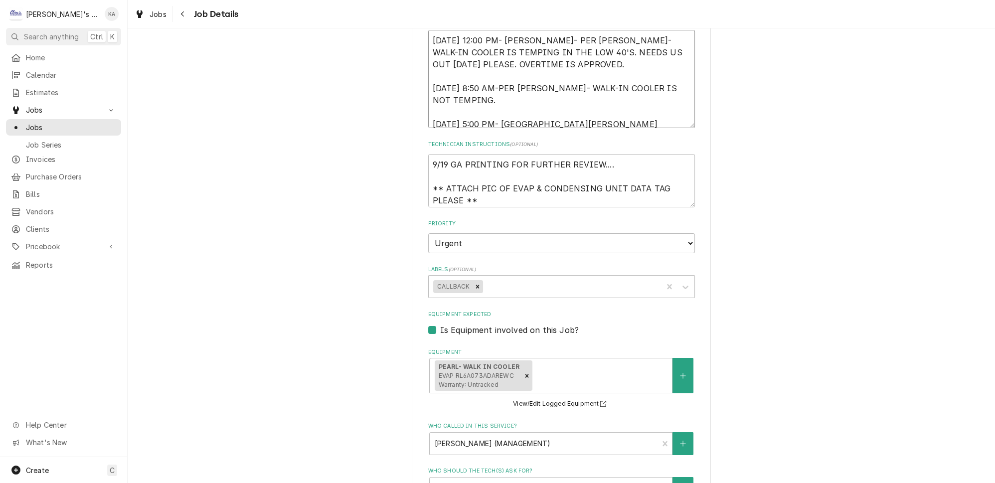
type textarea "x"
type textarea "9/8/2025 12:00 PM- KASSIE- PER MIKE SLATON- WALK-IN COOLER IS TEMPING IN THE LO…"
type textarea "x"
type textarea "9/8/2025 12:00 PM- KASSIE- PER MIKE SLATON- WALK-IN COOLER IS TEMPING IN THE LO…"
type textarea "x"
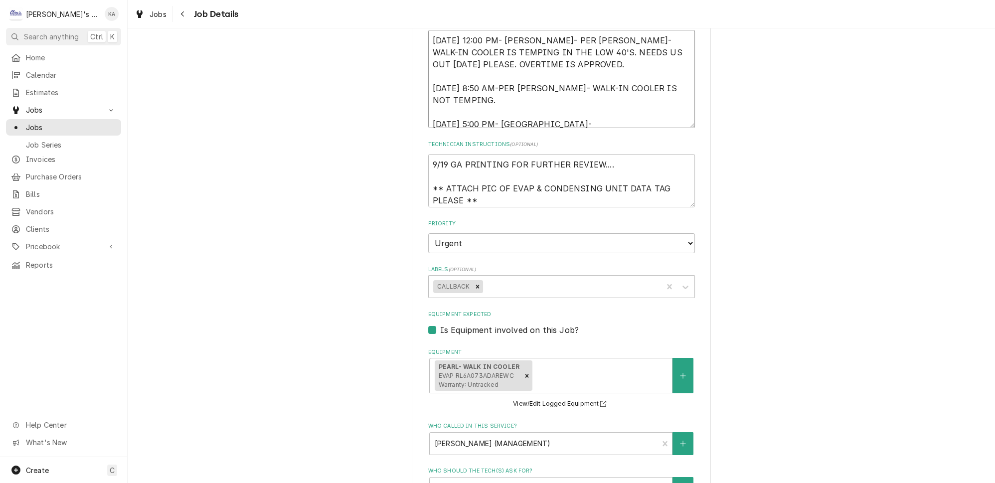
type textarea "9/8/2025 12:00 PM- KASSIE- PER MIKE SLATON- WALK-IN COOLER IS TEMPING IN THE LO…"
type textarea "x"
type textarea "9/8/2025 12:00 PM- KASSIE- PER MIKE SLATON- WALK-IN COOLER IS TEMPING IN THE LO…"
type textarea "x"
type textarea "9/8/2025 12:00 PM- KASSIE- PER MIKE SLATON- WALK-IN COOLER IS TEMPING IN THE LO…"
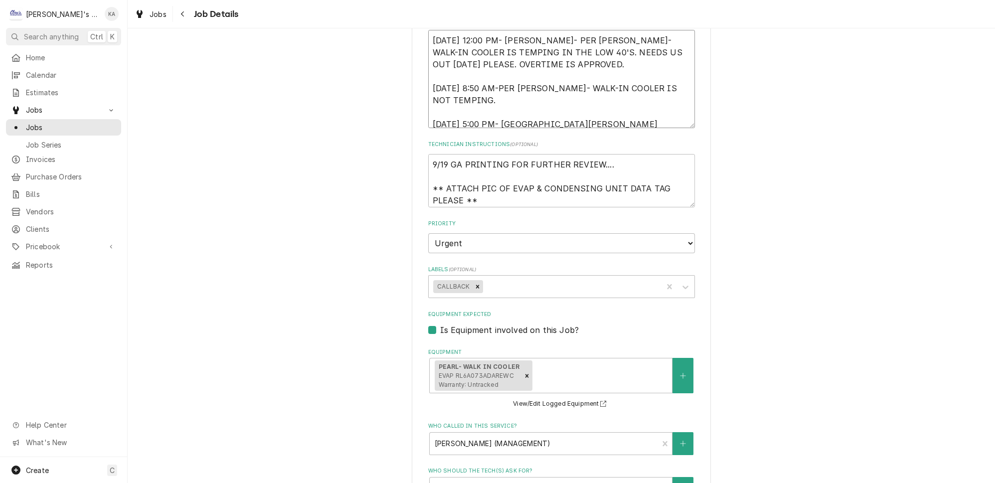
type textarea "x"
type textarea "9/8/2025 12:00 PM- KASSIE- PER MIKE SLATON- WALK-IN COOLER IS TEMPING IN THE LO…"
type textarea "x"
type textarea "9/8/2025 12:00 PM- KASSIE- PER MIKE SLATON- WALK-IN COOLER IS TEMPING IN THE LO…"
type textarea "x"
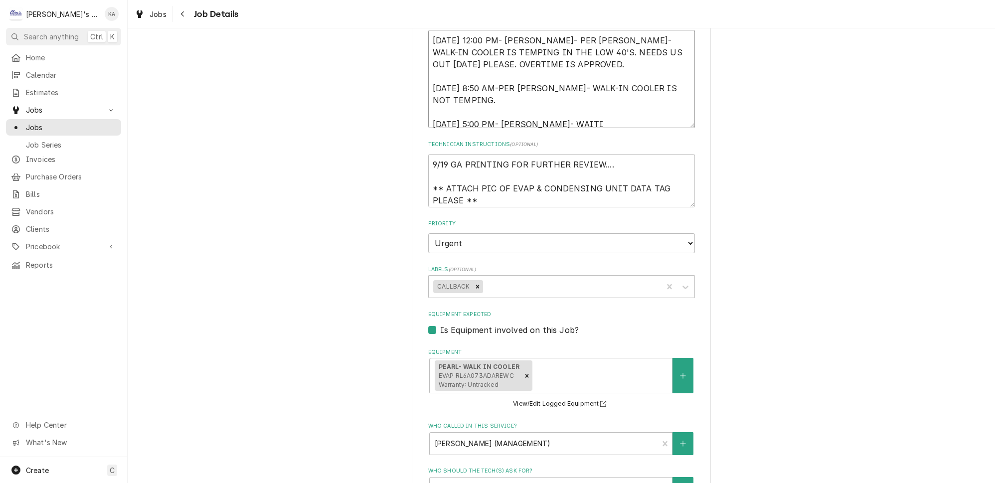
type textarea "9/8/2025 12:00 PM- KASSIE- PER MIKE SLATON- WALK-IN COOLER IS TEMPING IN THE LO…"
type textarea "x"
type textarea "9/8/2025 12:00 PM- KASSIE- PER MIKE SLATON- WALK-IN COOLER IS TEMPING IN THE LO…"
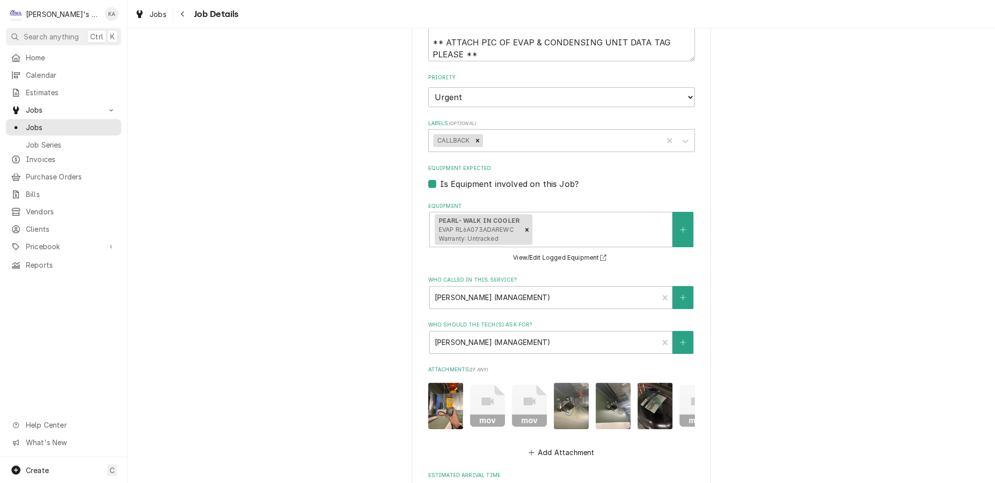
scroll to position [556, 0]
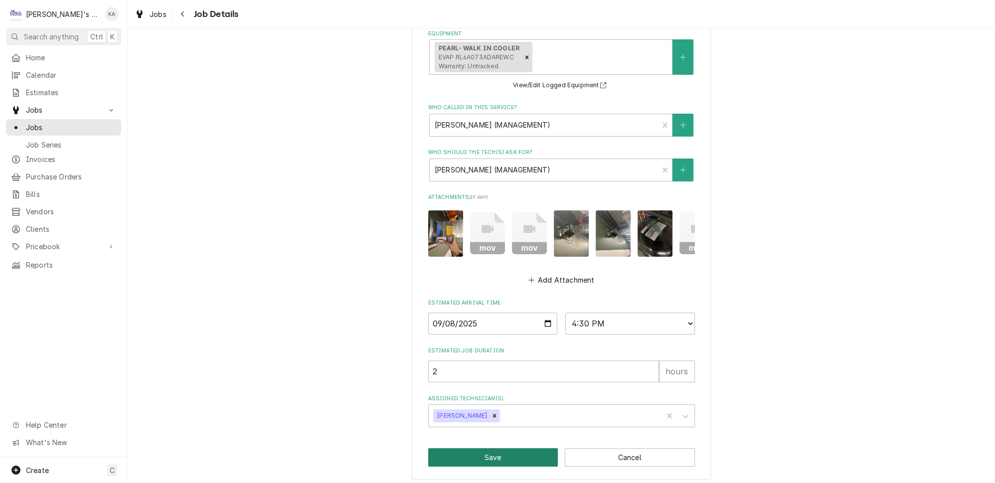
click at [488, 451] on button "Save" at bounding box center [493, 457] width 130 height 18
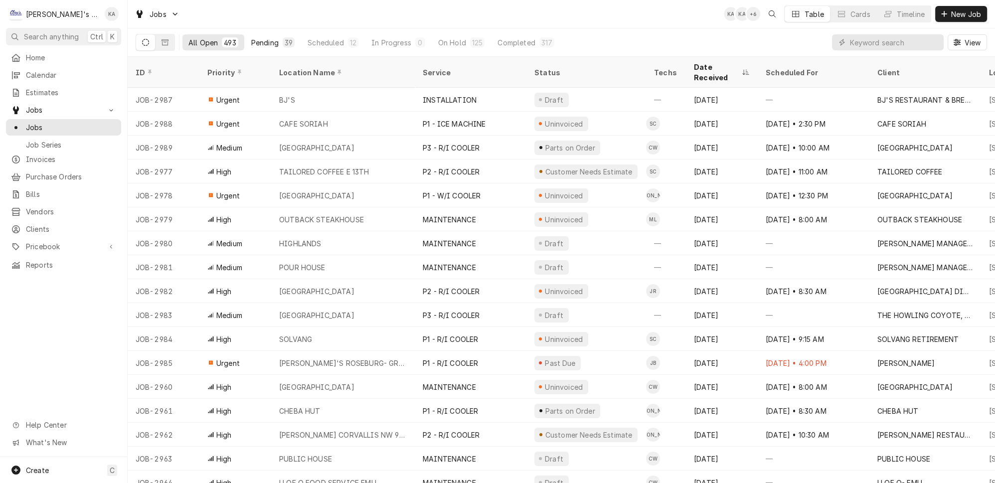
click at [255, 39] on div "Pending" at bounding box center [264, 42] width 27 height 10
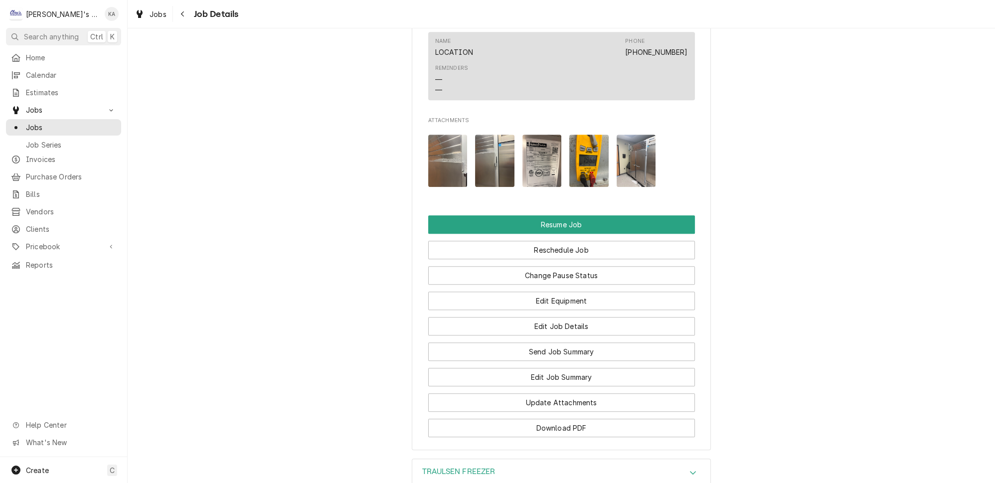
scroll to position [1224, 0]
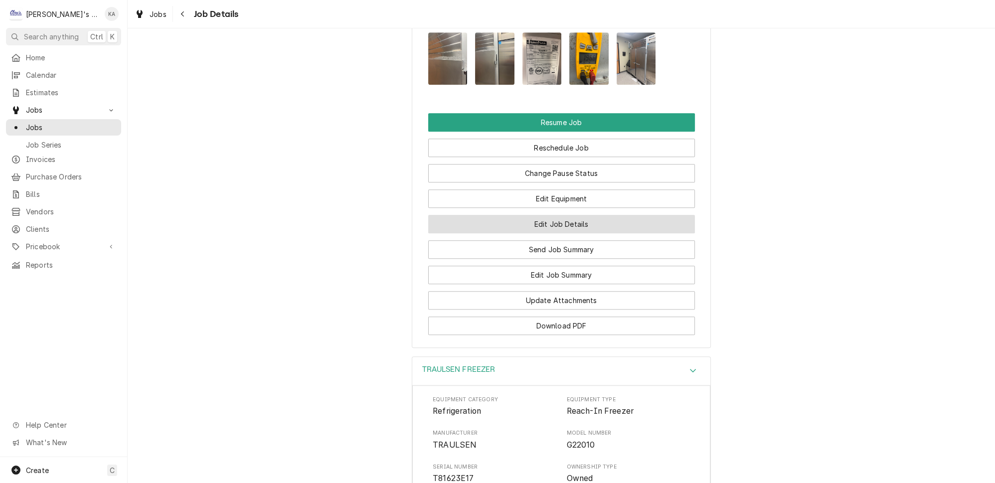
click at [560, 215] on button "Edit Job Details" at bounding box center [561, 224] width 267 height 18
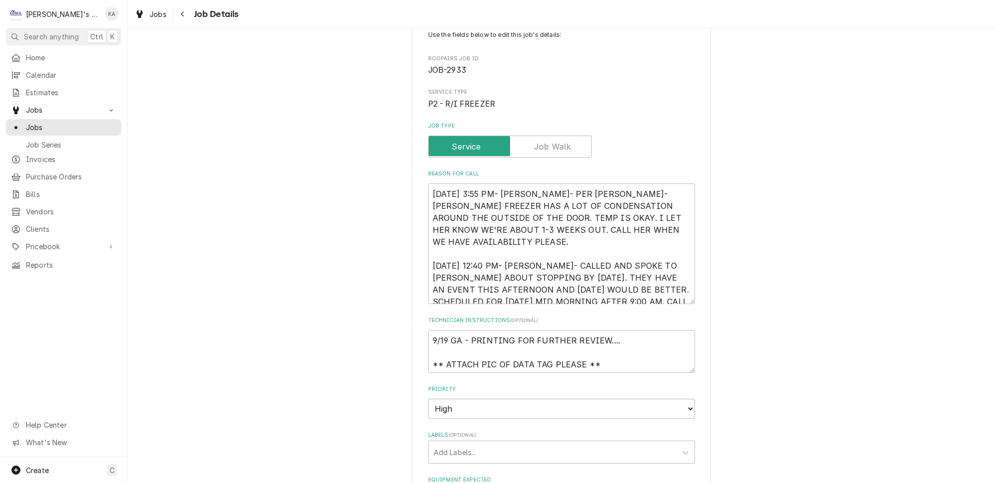
scroll to position [136, 0]
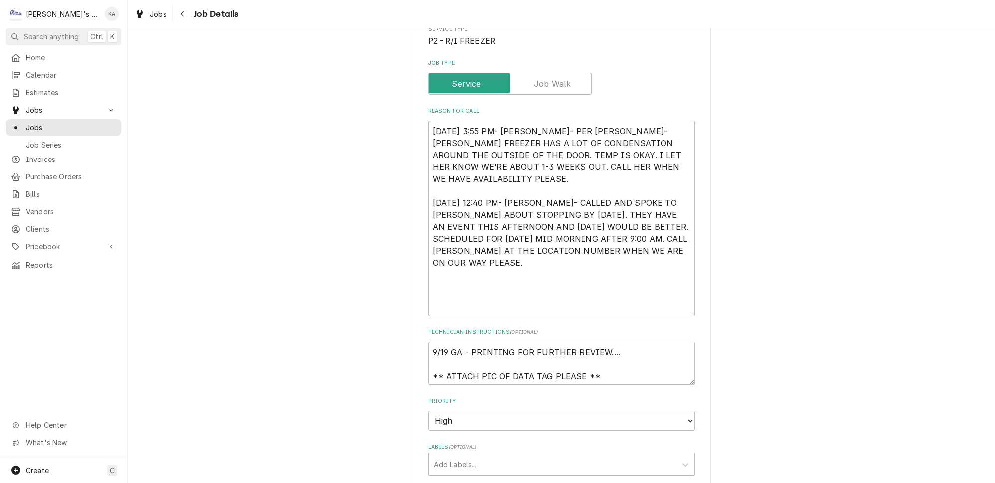
drag, startPoint x: 676, startPoint y: 234, endPoint x: 681, endPoint y: 309, distance: 75.0
click at [681, 309] on div "NORTHWOOD CHRISTIAN CHURCH NORTHWOOD CHRISTIAN CHURCH / 2425 V ST, SPRINGFIELD,…" at bounding box center [561, 444] width 299 height 1064
click at [662, 228] on textarea "9/12/2025 3:55 PM- KASSIE- PER BARBARA- TRAULSEN FREEZER HAS A LOT OF CONDENSAT…" at bounding box center [561, 218] width 267 height 195
type textarea "x"
type textarea "9/12/2025 3:55 PM- KASSIE- PER BARBARA- TRAULSEN FREEZER HAS A LOT OF CONDENSAT…"
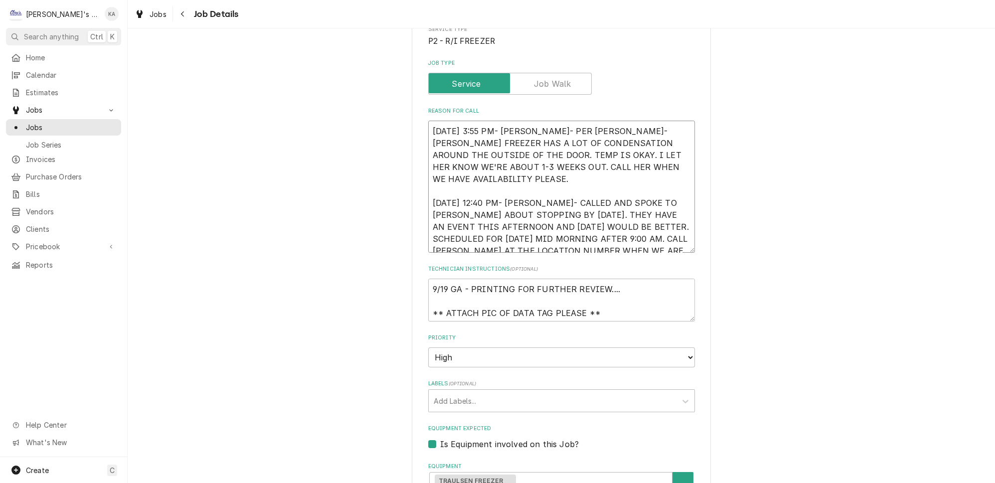
type textarea "x"
type textarea "9/12/2025 3:55 PM- KASSIE- PER BARBARA- TRAULSEN FREEZER HAS A LOT OF CONDENSAT…"
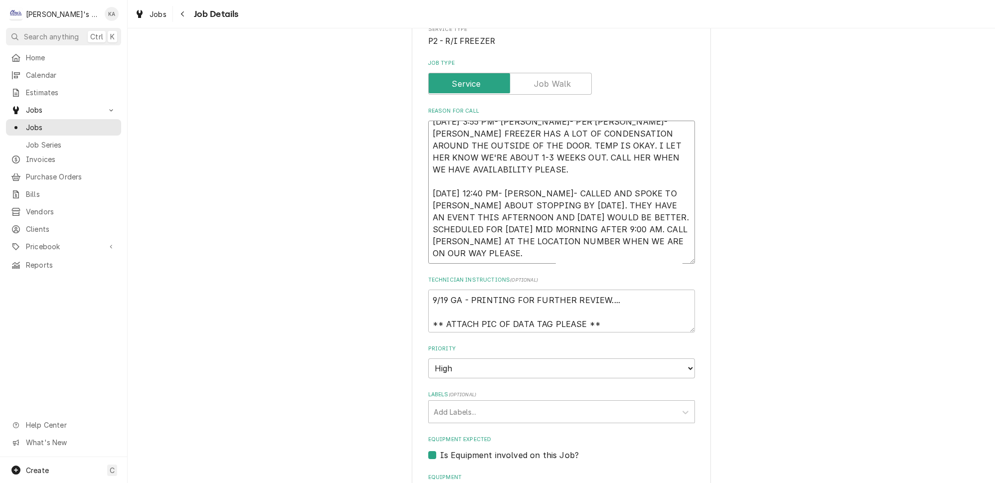
type textarea "x"
type textarea "9/12/2025 3:55 PM- KASSIE- PER BARBARA- TRAULSEN FREEZER HAS A LOT OF CONDENSAT…"
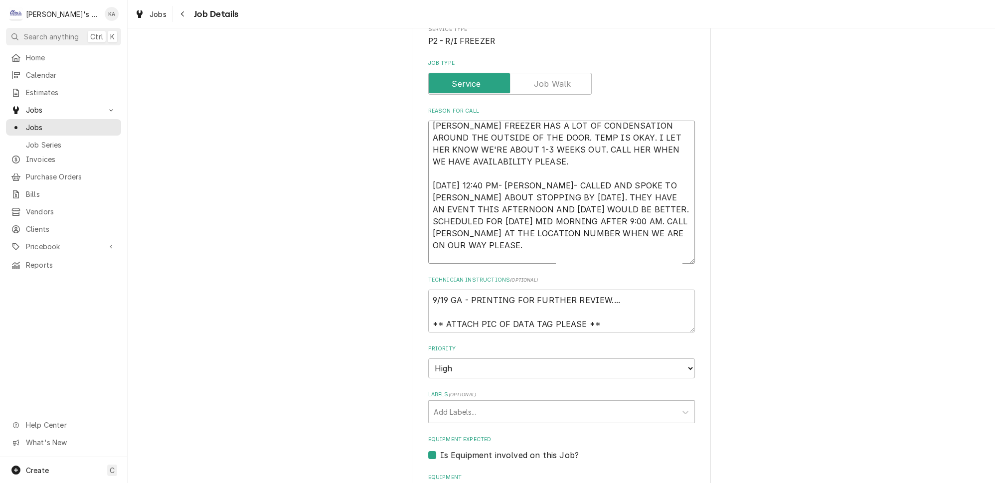
type textarea "x"
type textarea "9/12/2025 3:55 PM- KASSIE- PER BARBARA- TRAULSEN FREEZER HAS A LOT OF CONDENSAT…"
type textarea "x"
type textarea "9/12/2025 3:55 PM- KASSIE- PER BARBARA- TRAULSEN FREEZER HAS A LOT OF CONDENSAT…"
type textarea "x"
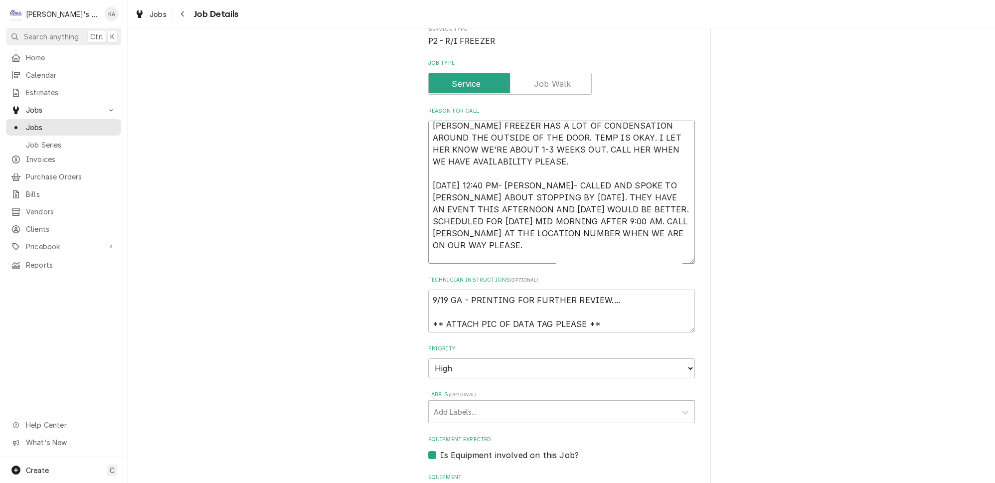
type textarea "9/12/2025 3:55 PM- KASSIE- PER BARBARA- TRAULSEN FREEZER HAS A LOT OF CONDENSAT…"
type textarea "x"
type textarea "9/12/2025 3:55 PM- KASSIE- PER BARBARA- TRAULSEN FREEZER HAS A LOT OF CONDENSAT…"
type textarea "x"
type textarea "9/12/2025 3:55 PM- KASSIE- PER BARBARA- TRAULSEN FREEZER HAS A LOT OF CONDENSAT…"
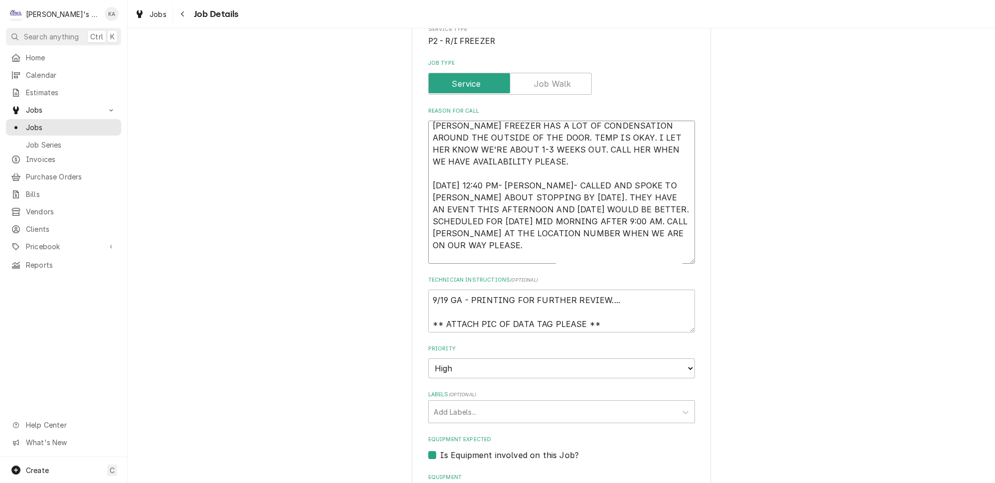
type textarea "x"
type textarea "9/12/2025 3:55 PM- KASSIE- PER BARBARA- TRAULSEN FREEZER HAS A LOT OF CONDENSAT…"
type textarea "x"
type textarea "9/12/2025 3:55 PM- KASSIE- PER BARBARA- TRAULSEN FREEZER HAS A LOT OF CONDENSAT…"
type textarea "x"
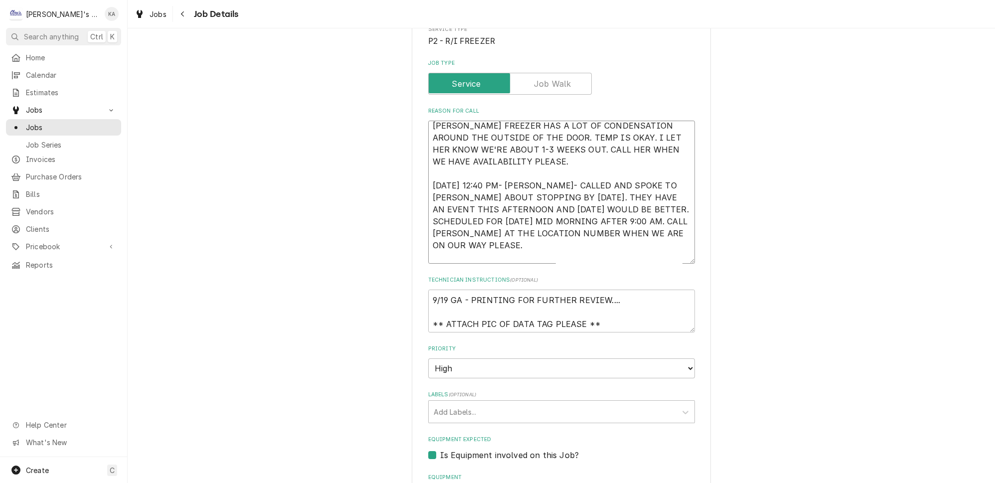
type textarea "9/12/2025 3:55 PM- KASSIE- PER BARBARA- TRAULSEN FREEZER HAS A LOT OF CONDENSAT…"
type textarea "x"
type textarea "9/12/2025 3:55 PM- KASSIE- PER BARBARA- TRAULSEN FREEZER HAS A LOT OF CONDENSAT…"
type textarea "x"
type textarea "9/12/2025 3:55 PM- KASSIE- PER BARBARA- TRAULSEN FREEZER HAS A LOT OF CONDENSAT…"
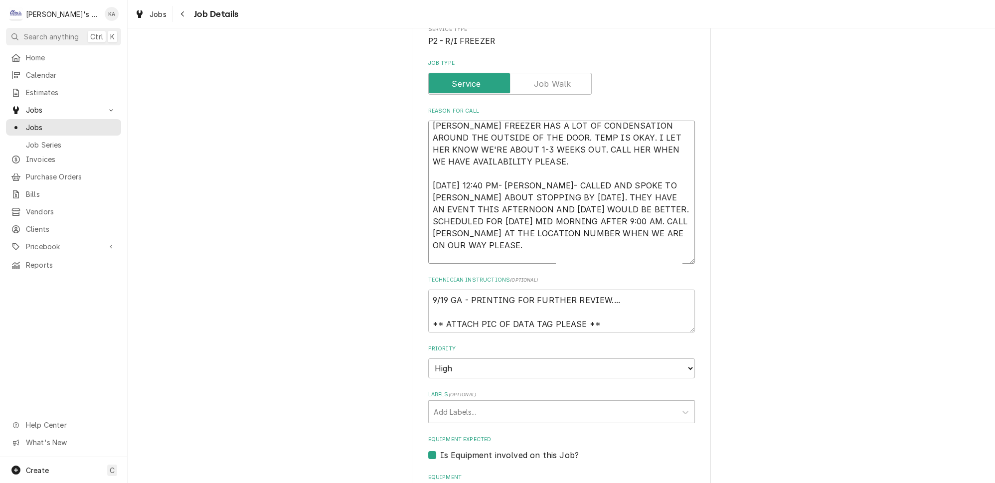
type textarea "x"
type textarea "9/12/2025 3:55 PM- KASSIE- PER BARBARA- TRAULSEN FREEZER HAS A LOT OF CONDENSAT…"
type textarea "x"
type textarea "9/12/2025 3:55 PM- KASSIE- PER BARBARA- TRAULSEN FREEZER HAS A LOT OF CONDENSAT…"
type textarea "x"
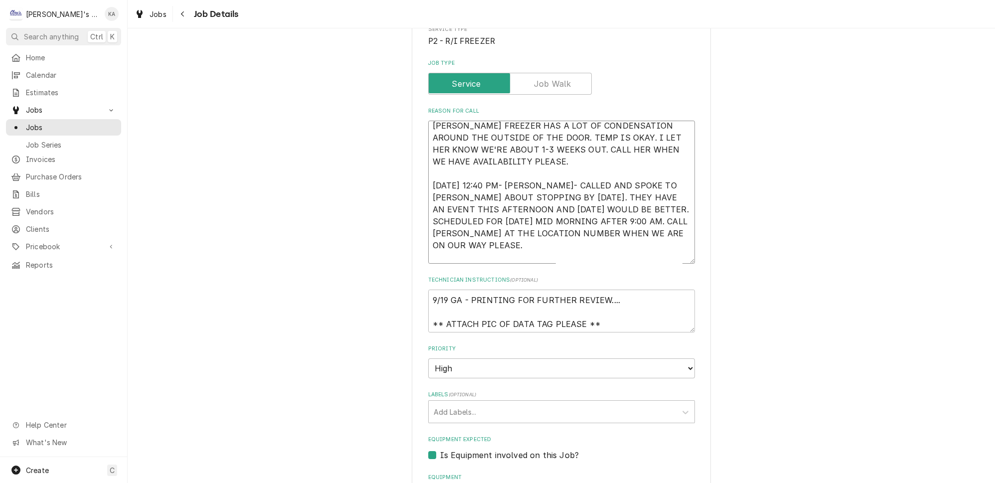
type textarea "9/12/2025 3:55 PM- KASSIE- PER BARBARA- TRAULSEN FREEZER HAS A LOT OF CONDENSAT…"
type textarea "x"
type textarea "9/12/2025 3:55 PM- KASSIE- PER BARBARA- TRAULSEN FREEZER HAS A LOT OF CONDENSAT…"
type textarea "x"
type textarea "9/12/2025 3:55 PM- KASSIE- PER BARBARA- TRAULSEN FREEZER HAS A LOT OF CONDENSAT…"
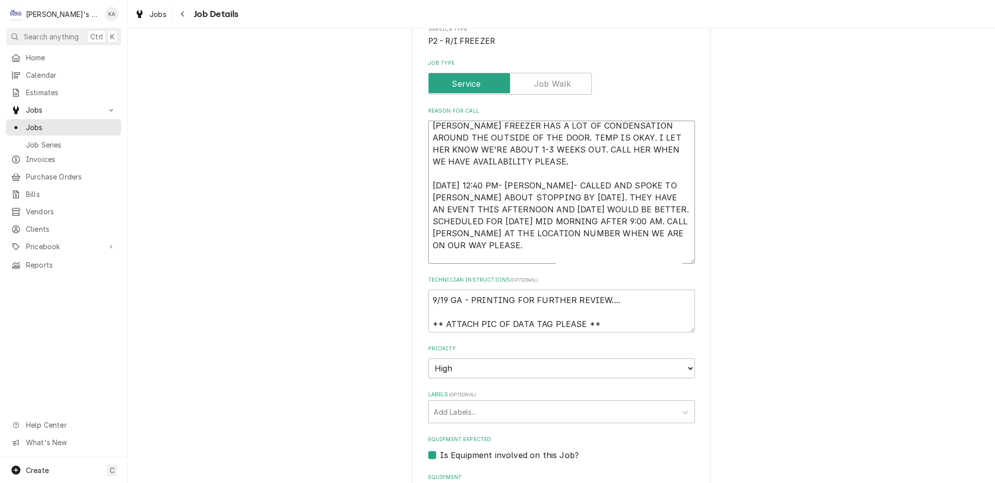
type textarea "x"
type textarea "9/12/2025 3:55 PM- KASSIE- PER BARBARA- TRAULSEN FREEZER HAS A LOT OF CONDENSAT…"
type textarea "x"
type textarea "9/12/2025 3:55 PM- KASSIE- PER BARBARA- TRAULSEN FREEZER HAS A LOT OF CONDENSAT…"
type textarea "x"
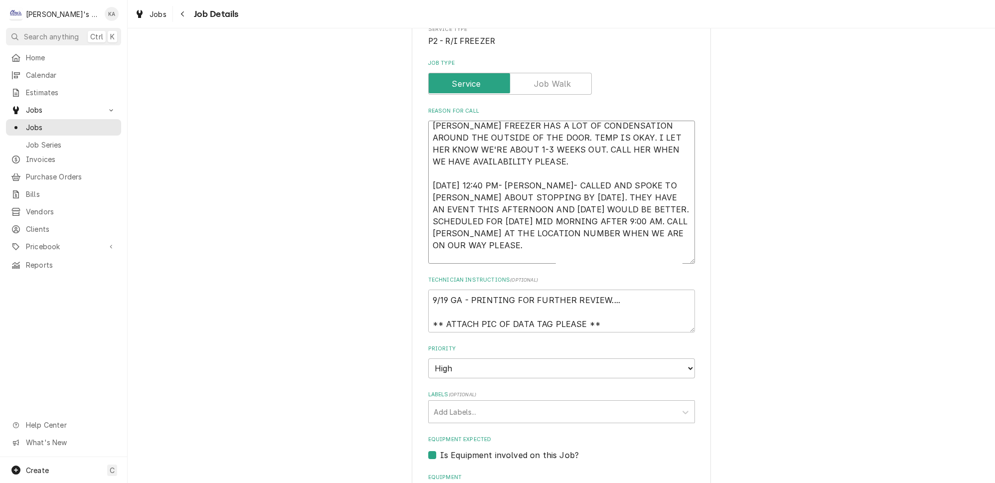
type textarea "9/12/2025 3:55 PM- KASSIE- PER BARBARA- TRAULSEN FREEZER HAS A LOT OF CONDENSAT…"
type textarea "x"
type textarea "9/12/2025 3:55 PM- KASSIE- PER BARBARA- TRAULSEN FREEZER HAS A LOT OF CONDENSAT…"
type textarea "x"
type textarea "9/12/2025 3:55 PM- KASSIE- PER BARBARA- TRAULSEN FREEZER HAS A LOT OF CONDENSAT…"
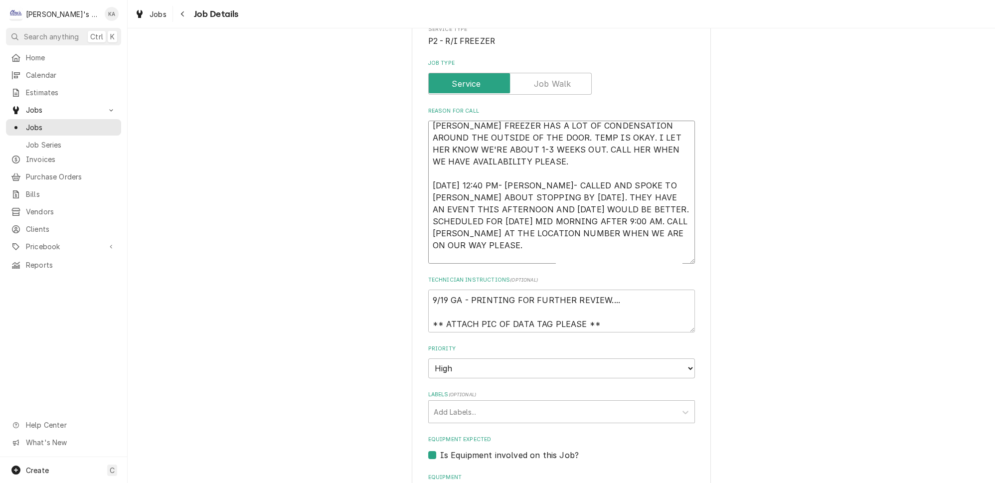
type textarea "x"
type textarea "9/12/2025 3:55 PM- KASSIE- PER BARBARA- TRAULSEN FREEZER HAS A LOT OF CONDENSAT…"
type textarea "x"
type textarea "9/12/2025 3:55 PM- KASSIE- PER BARBARA- TRAULSEN FREEZER HAS A LOT OF CONDENSAT…"
type textarea "x"
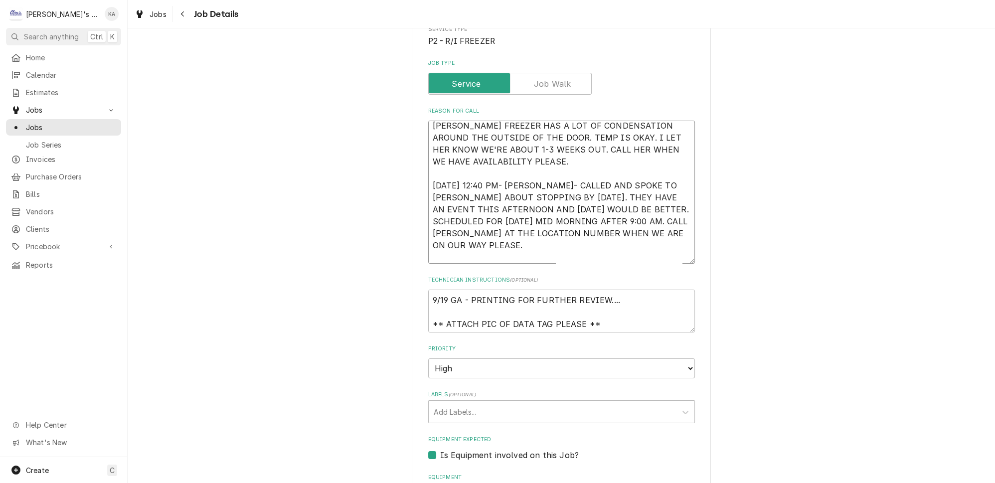
type textarea "9/12/2025 3:55 PM- KASSIE- PER BARBARA- TRAULSEN FREEZER HAS A LOT OF CONDENSAT…"
type textarea "x"
type textarea "9/12/2025 3:55 PM- KASSIE- PER BARBARA- TRAULSEN FREEZER HAS A LOT OF CONDENSAT…"
type textarea "x"
type textarea "9/12/2025 3:55 PM- KASSIE- PER BARBARA- TRAULSEN FREEZER HAS A LOT OF CONDENSAT…"
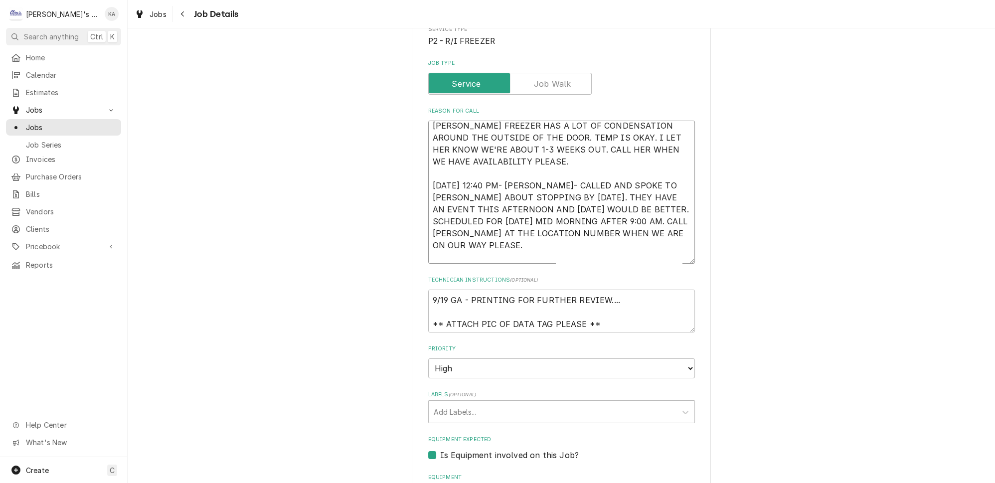
type textarea "x"
type textarea "9/12/2025 3:55 PM- KASSIE- PER BARBARA- TRAULSEN FREEZER HAS A LOT OF CONDENSAT…"
type textarea "x"
type textarea "9/12/2025 3:55 PM- KASSIE- PER BARBARA- TRAULSEN FREEZER HAS A LOT OF CONDENSAT…"
type textarea "x"
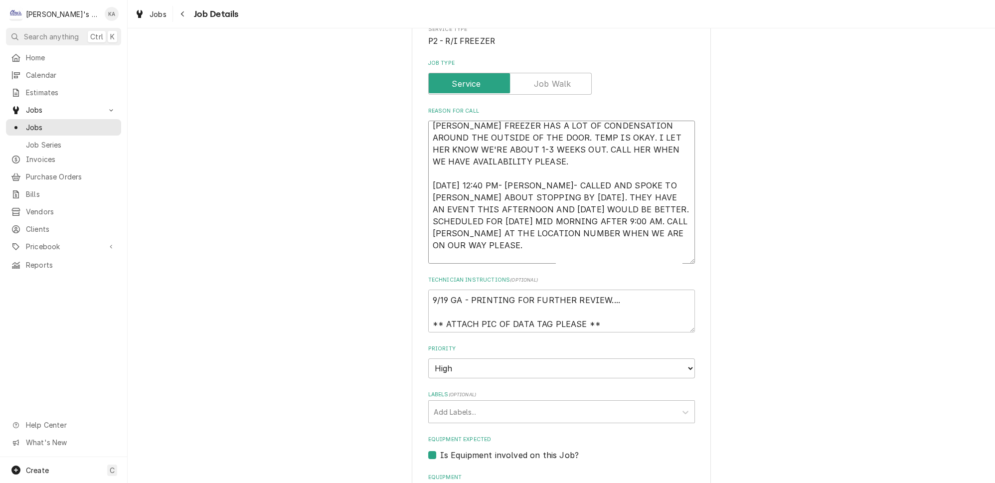
type textarea "9/12/2025 3:55 PM- KASSIE- PER BARBARA- TRAULSEN FREEZER HAS A LOT OF CONDENSAT…"
type textarea "x"
type textarea "9/12/2025 3:55 PM- KASSIE- PER BARBARA- TRAULSEN FREEZER HAS A LOT OF CONDENSAT…"
type textarea "x"
type textarea "9/12/2025 3:55 PM- KASSIE- PER BARBARA- TRAULSEN FREEZER HAS A LOT OF CONDENSAT…"
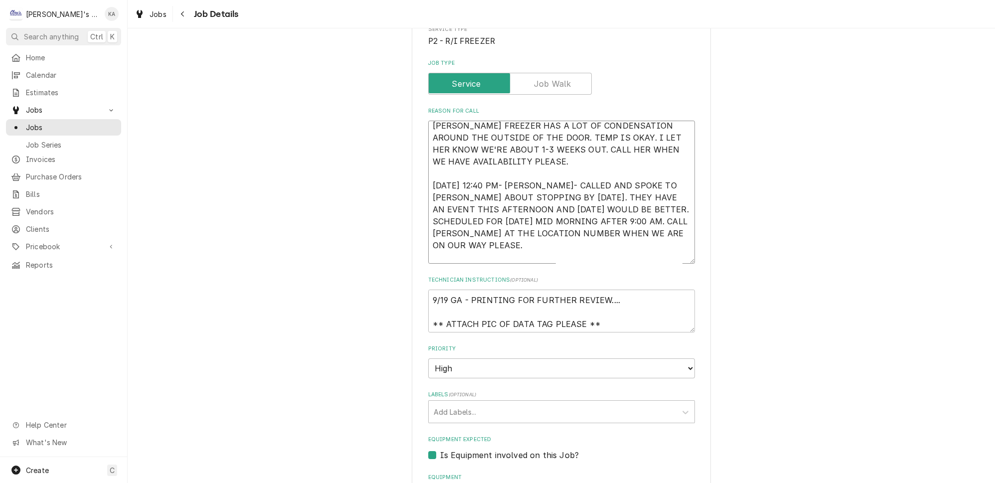
type textarea "x"
type textarea "9/12/2025 3:55 PM- KASSIE- PER BARBARA- TRAULSEN FREEZER HAS A LOT OF CONDENSAT…"
type textarea "x"
type textarea "9/12/2025 3:55 PM- KASSIE- PER BARBARA- TRAULSEN FREEZER HAS A LOT OF CONDENSAT…"
type textarea "x"
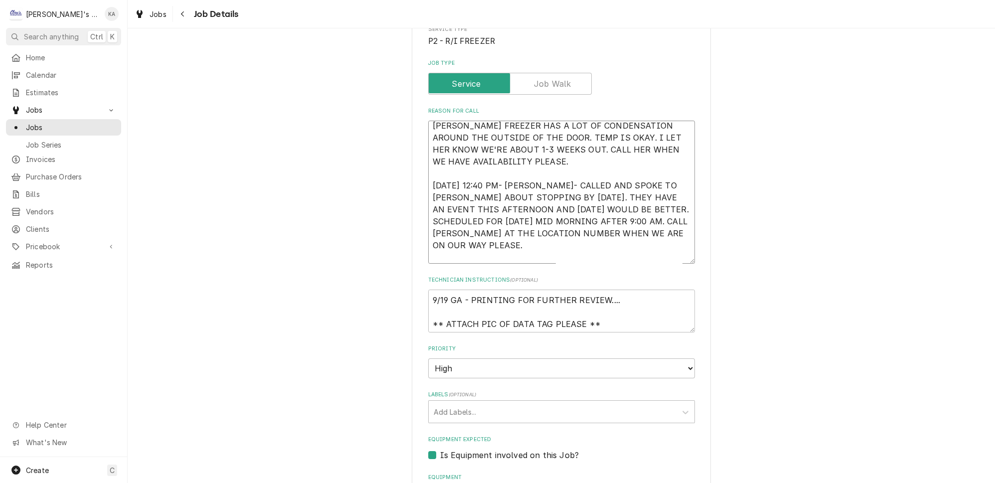
type textarea "9/12/2025 3:55 PM- KASSIE- PER BARBARA- TRAULSEN FREEZER HAS A LOT OF CONDENSAT…"
type textarea "x"
type textarea "9/12/2025 3:55 PM- KASSIE- PER BARBARA- TRAULSEN FREEZER HAS A LOT OF CONDENSAT…"
type textarea "x"
type textarea "9/12/2025 3:55 PM- KASSIE- PER BARBARA- TRAULSEN FREEZER HAS A LOT OF CONDENSAT…"
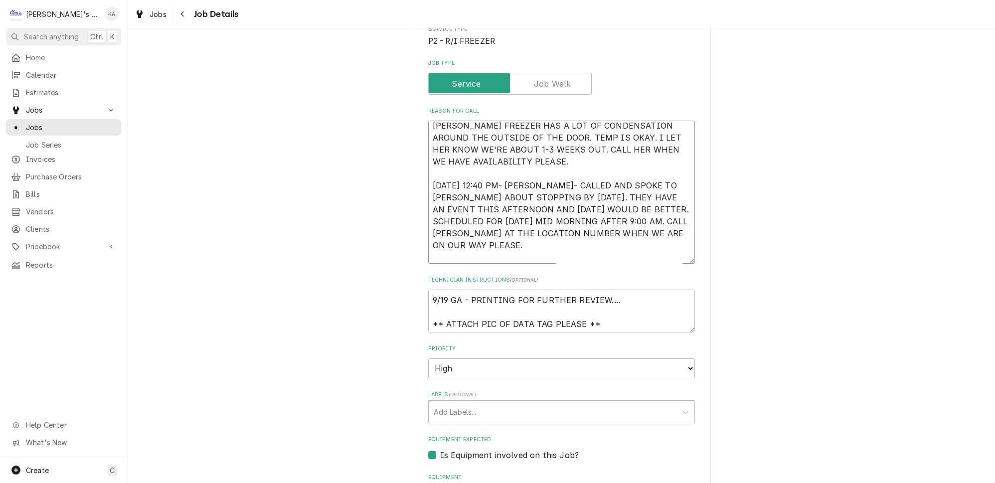
type textarea "x"
type textarea "9/12/2025 3:55 PM- KASSIE- PER BARBARA- TRAULSEN FREEZER HAS A LOT OF CONDENSAT…"
type textarea "x"
type textarea "9/12/2025 3:55 PM- KASSIE- PER BARBARA- TRAULSEN FREEZER HAS A LOT OF CONDENSAT…"
type textarea "x"
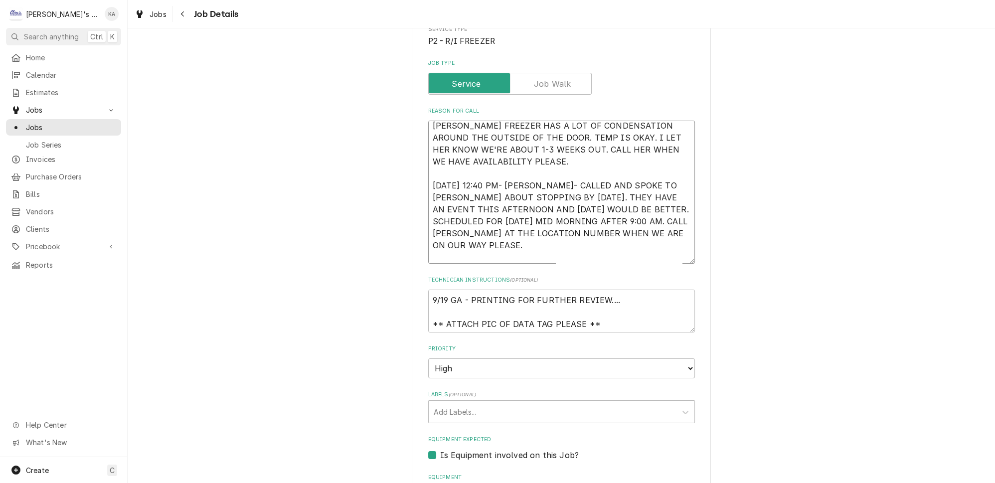
type textarea "9/12/2025 3:55 PM- KASSIE- PER BARBARA- TRAULSEN FREEZER HAS A LOT OF CONDENSAT…"
type textarea "x"
type textarea "9/12/2025 3:55 PM- KASSIE- PER BARBARA- TRAULSEN FREEZER HAS A LOT OF CONDENSAT…"
type textarea "x"
type textarea "9/12/2025 3:55 PM- KASSIE- PER BARBARA- TRAULSEN FREEZER HAS A LOT OF CONDENSAT…"
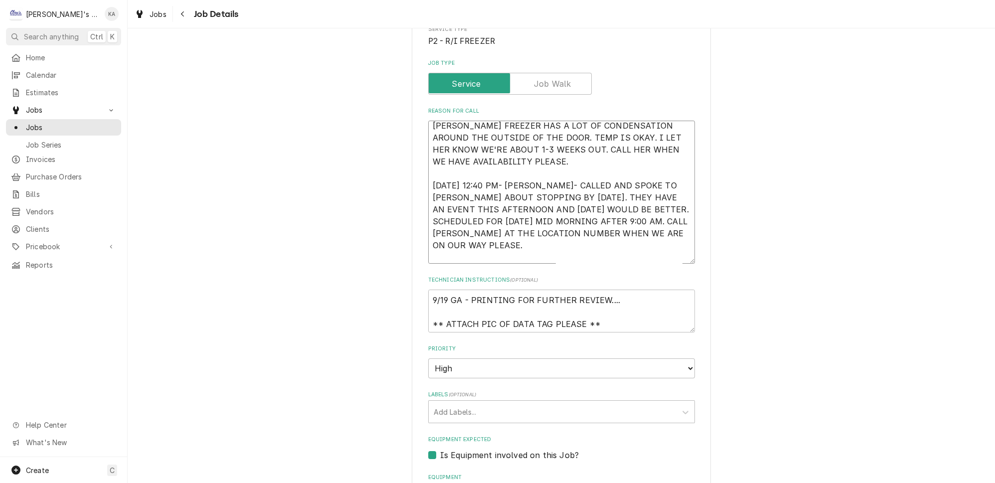
type textarea "x"
type textarea "9/12/2025 3:55 PM- KASSIE- PER BARBARA- TRAULSEN FREEZER HAS A LOT OF CONDENSAT…"
type textarea "x"
type textarea "9/12/2025 3:55 PM- KASSIE- PER BARBARA- TRAULSEN FREEZER HAS A LOT OF CONDENSAT…"
type textarea "x"
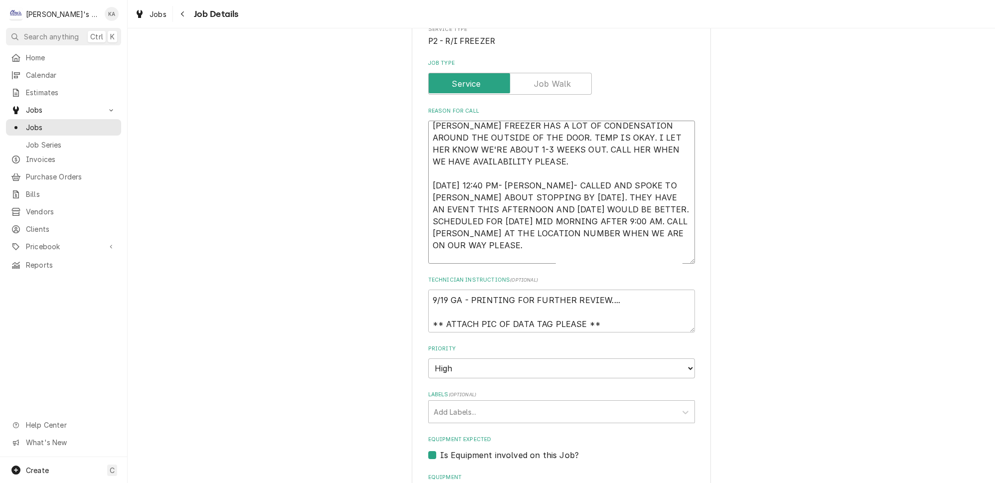
type textarea "9/12/2025 3:55 PM- KASSIE- PER BARBARA- TRAULSEN FREEZER HAS A LOT OF CONDENSAT…"
type textarea "x"
type textarea "9/12/2025 3:55 PM- KASSIE- PER BARBARA- TRAULSEN FREEZER HAS A LOT OF CONDENSAT…"
type textarea "x"
type textarea "9/12/2025 3:55 PM- KASSIE- PER BARBARA- TRAULSEN FREEZER HAS A LOT OF CONDENSAT…"
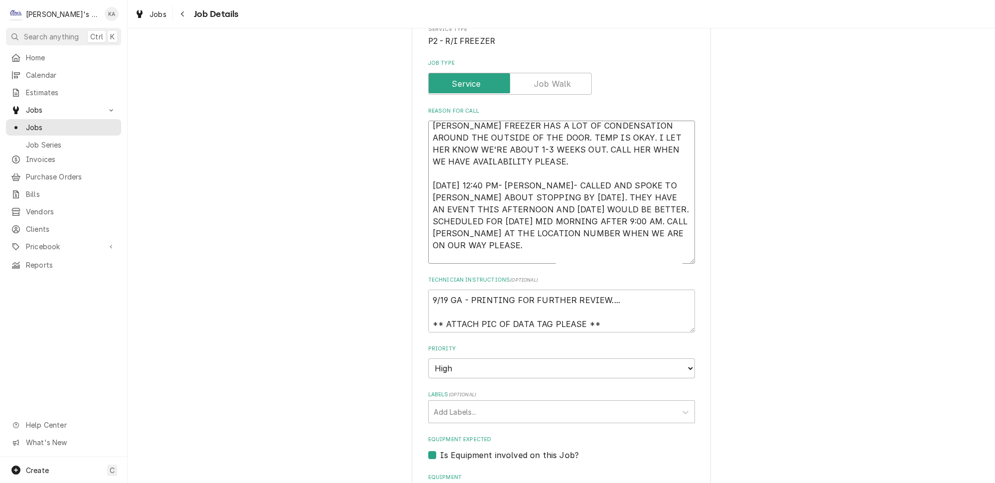
type textarea "x"
type textarea "9/12/2025 3:55 PM- KASSIE- PER BARBARA- TRAULSEN FREEZER HAS A LOT OF CONDENSAT…"
type textarea "x"
type textarea "9/12/2025 3:55 PM- KASSIE- PER BARBARA- TRAULSEN FREEZER HAS A LOT OF CONDENSAT…"
type textarea "x"
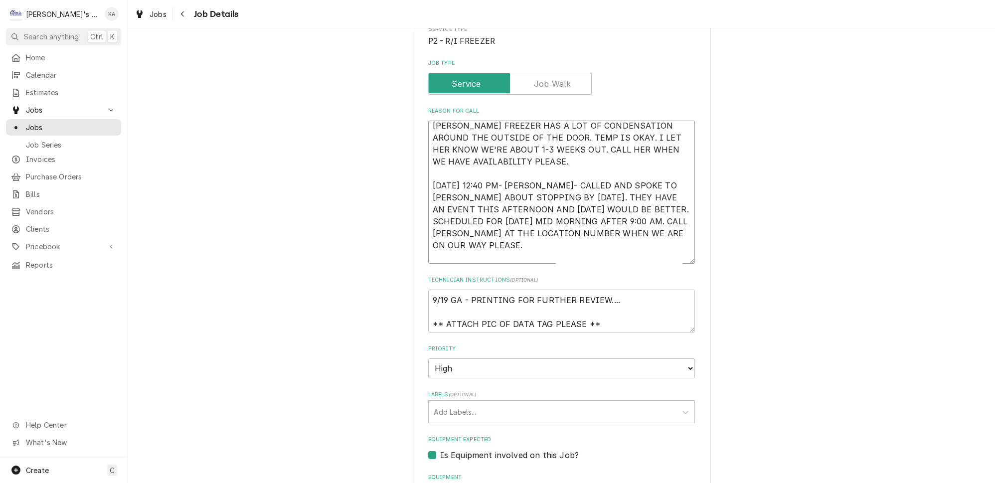
type textarea "9/12/2025 3:55 PM- KASSIE- PER BARBARA- TRAULSEN FREEZER HAS A LOT OF CONDENSAT…"
type textarea "x"
type textarea "9/12/2025 3:55 PM- KASSIE- PER BARBARA- TRAULSEN FREEZER HAS A LOT OF CONDENSAT…"
type textarea "x"
type textarea "9/12/2025 3:55 PM- KASSIE- PER BARBARA- TRAULSEN FREEZER HAS A LOT OF CONDENSAT…"
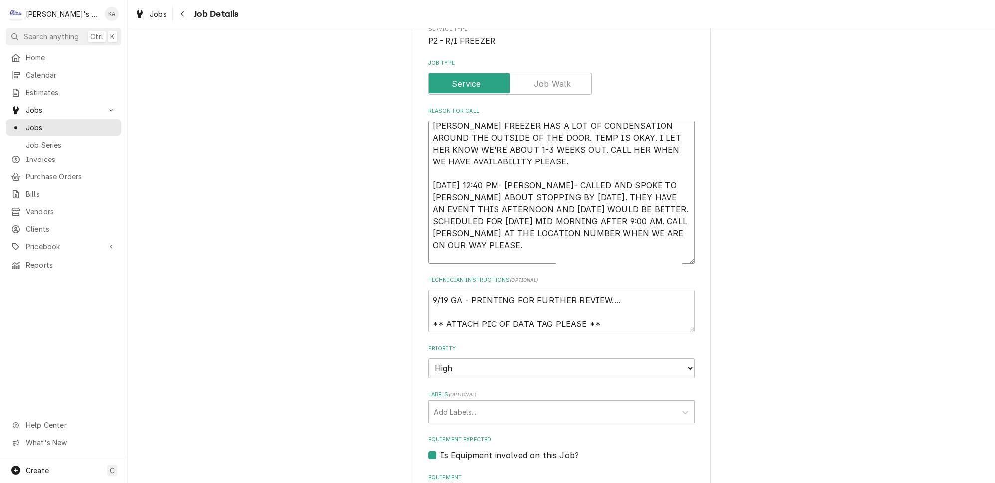
type textarea "x"
type textarea "9/12/2025 3:55 PM- KASSIE- PER BARBARA- TRAULSEN FREEZER HAS A LOT OF CONDENSAT…"
type textarea "x"
type textarea "9/12/2025 3:55 PM- KASSIE- PER BARBARA- TRAULSEN FREEZER HAS A LOT OF CONDENSAT…"
type textarea "x"
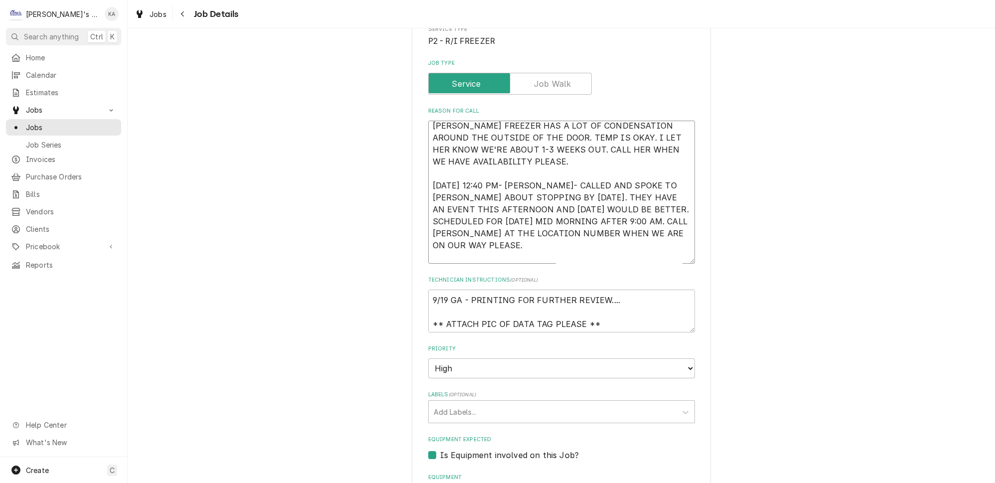
type textarea "9/12/2025 3:55 PM- KASSIE- PER BARBARA- TRAULSEN FREEZER HAS A LOT OF CONDENSAT…"
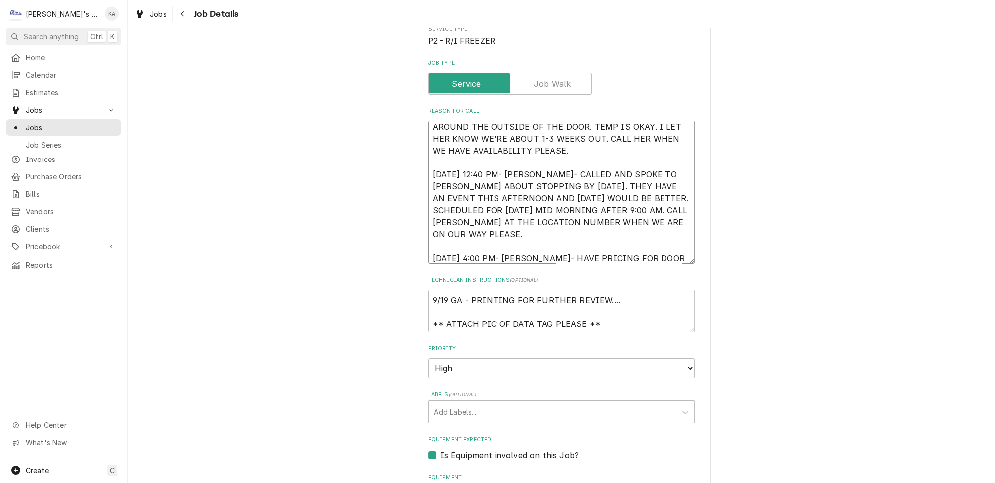
type textarea "x"
type textarea "9/12/2025 3:55 PM- KASSIE- PER BARBARA- TRAULSEN FREEZER HAS A LOT OF CONDENSAT…"
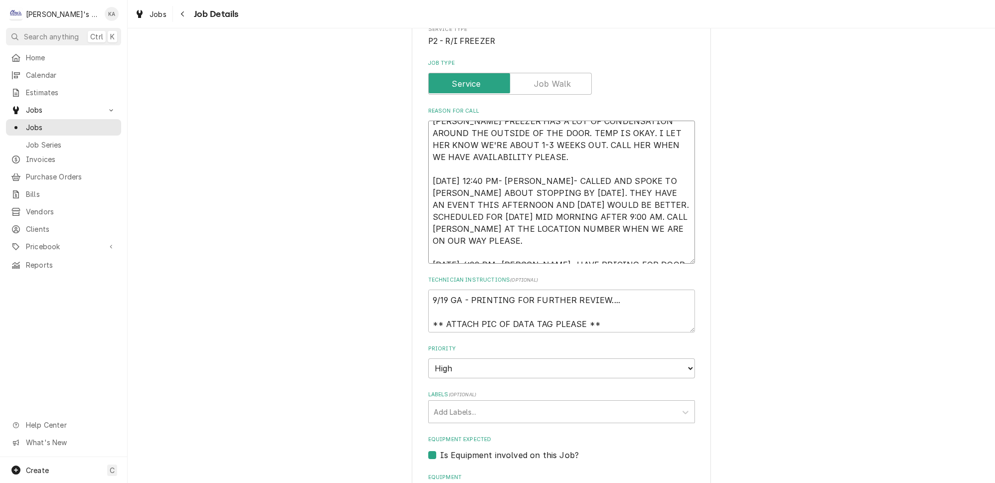
type textarea "x"
type textarea "9/12/2025 3:55 PM- KASSIE- PER BARBARA- TRAULSEN FREEZER HAS A LOT OF CONDENSAT…"
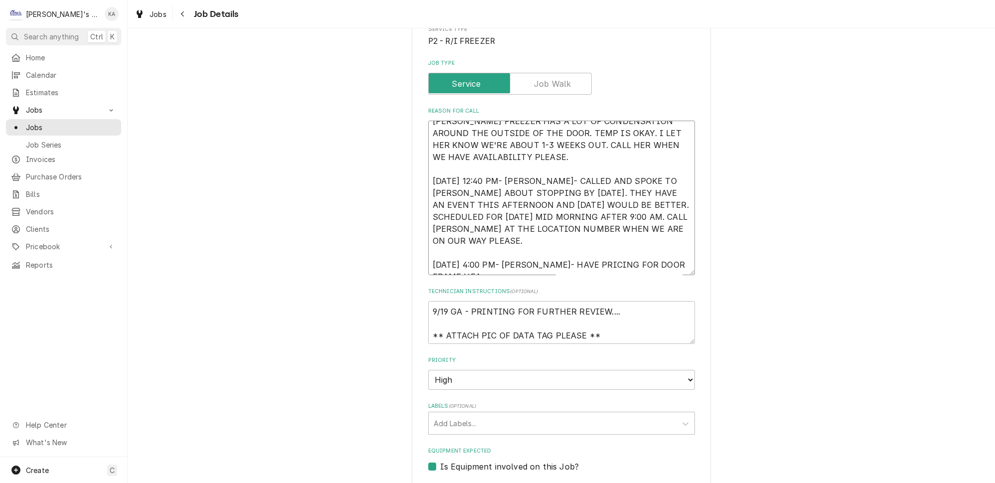
type textarea "x"
type textarea "9/12/2025 3:55 PM- KASSIE- PER BARBARA- TRAULSEN FREEZER HAS A LOT OF CONDENSAT…"
type textarea "x"
type textarea "9/12/2025 3:55 PM- KASSIE- PER BARBARA- TRAULSEN FREEZER HAS A LOT OF CONDENSAT…"
type textarea "x"
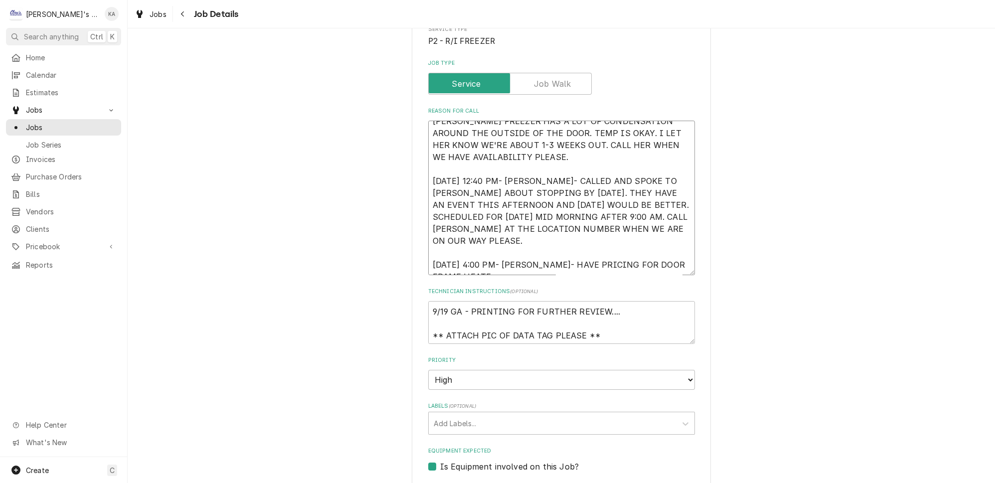
type textarea "9/12/2025 3:55 PM- KASSIE- PER BARBARA- TRAULSEN FREEZER HAS A LOT OF CONDENSAT…"
type textarea "x"
type textarea "[DATE] 3:55 PM- [PERSON_NAME]- PER [PERSON_NAME]- [PERSON_NAME] FREEZER HAS A L…"
type textarea "x"
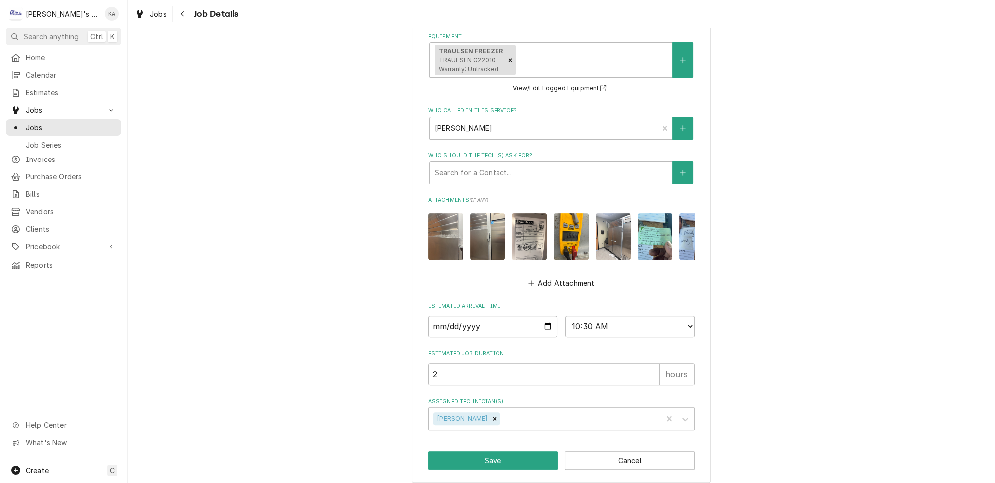
scroll to position [591, 0]
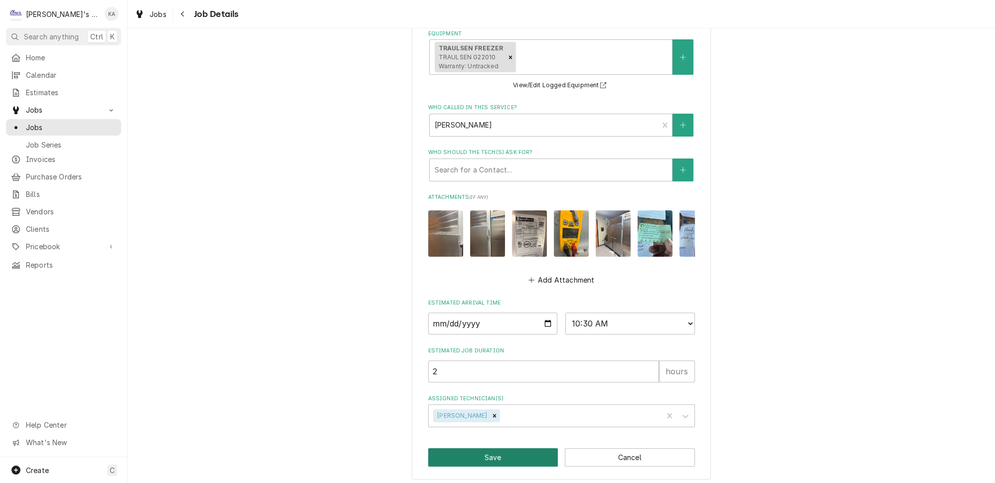
type textarea "[DATE] 3:55 PM- [PERSON_NAME]- PER [PERSON_NAME]- [PERSON_NAME] FREEZER HAS A L…"
click at [521, 455] on button "Save" at bounding box center [493, 457] width 130 height 18
type textarea "x"
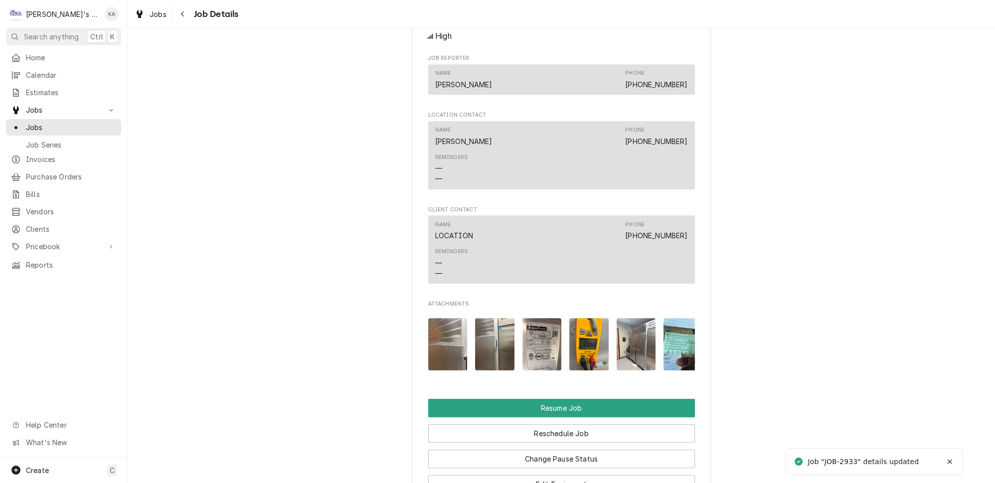
scroll to position [1178, 0]
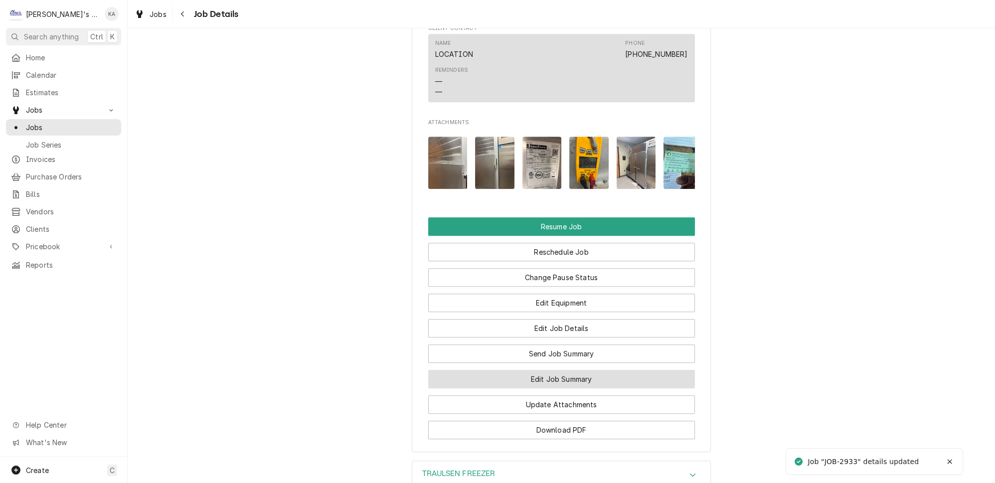
click at [549, 370] on button "Edit Job Summary" at bounding box center [561, 379] width 267 height 18
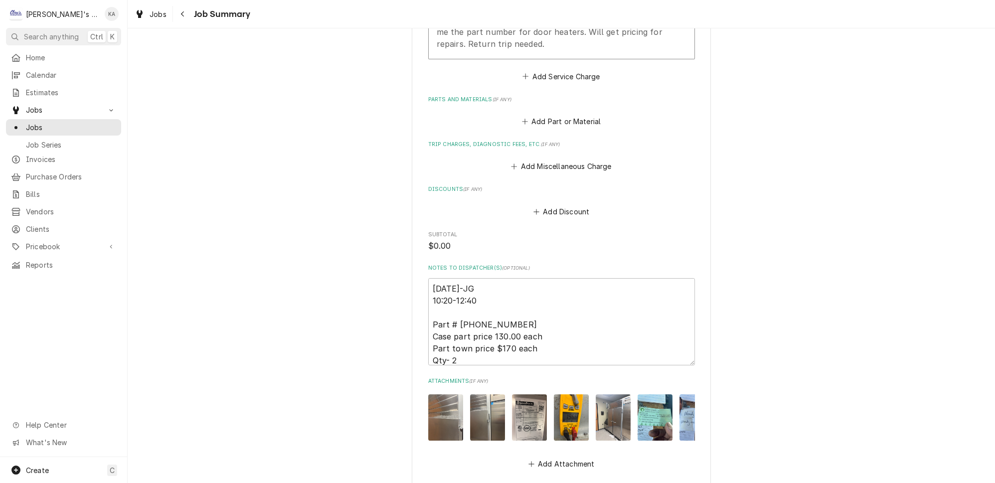
scroll to position [557, 0]
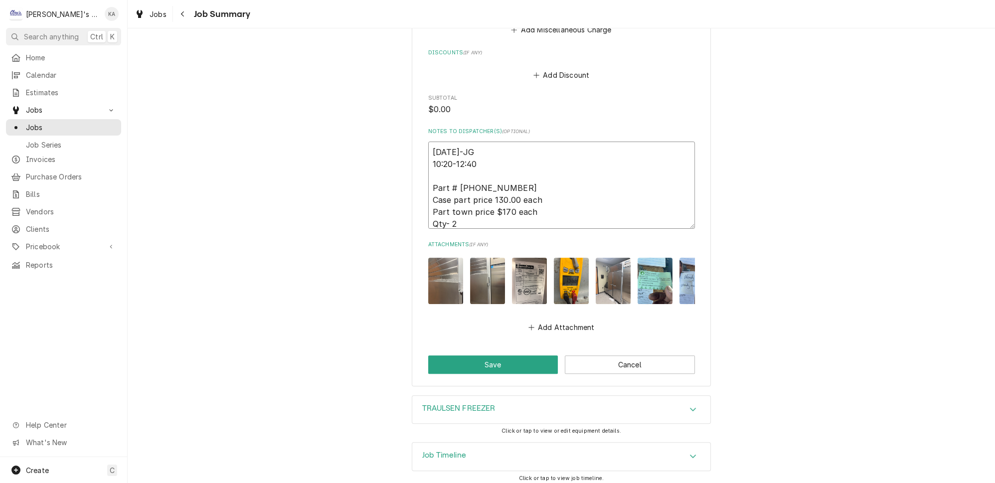
click at [438, 149] on textarea "[DATE]-JG 10:20-12:40 Part # [PHONE_NUMBER] Case part price 130.00 each Part to…" at bounding box center [561, 185] width 267 height 87
type textarea "x"
type textarea "[DATE]-JG 10:20-12:40 Part # [PHONE_NUMBER] Case part price 130.00 each Part to…"
click at [451, 149] on textarea "[DATE]-JG 10:20-12:40 Part # [PHONE_NUMBER] Case part price 130.00 each Part to…" at bounding box center [561, 185] width 267 height 87
type textarea "x"
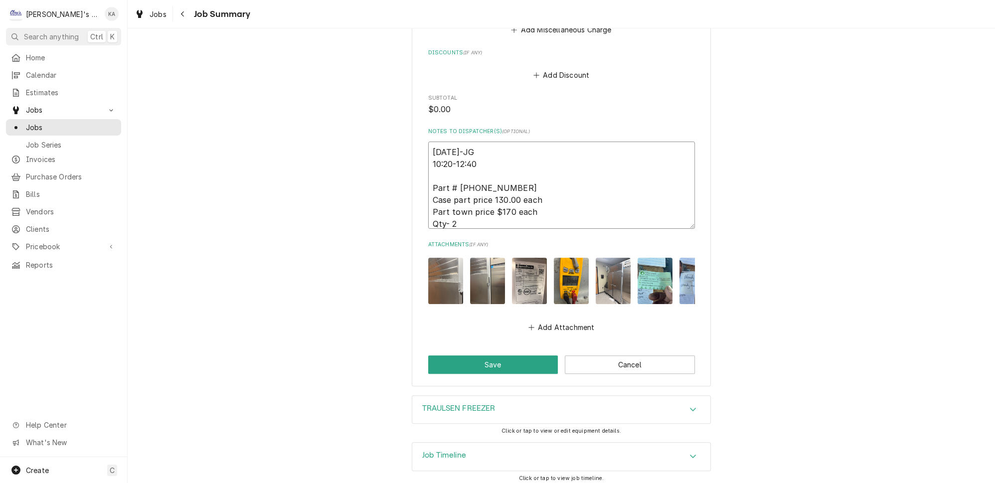
type textarea "9/19/225-JG 10:20-12:40 Part # 328-60020-32 Case part price 130.00 each Part to…"
type textarea "x"
type textarea "9/19/2025-JG 10:20-12:40 Part # 328-60020-32 Case part price 130.00 each Part t…"
type textarea "x"
type textarea "9/19/2025JG 10:20-12:40 Part # 328-60020-32 Case part price 130.00 each Part to…"
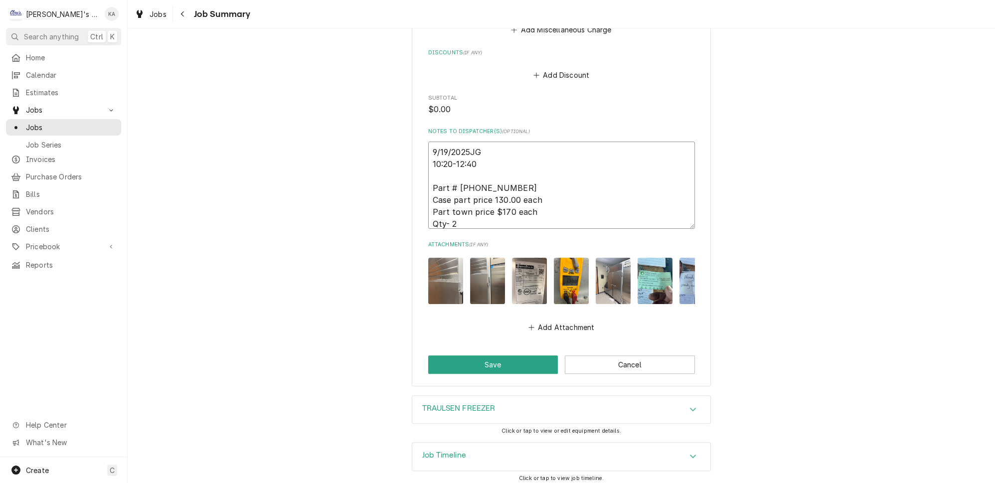
type textarea "x"
type textarea "9/19/2025 JG 10:20-12:40 Part # 328-60020-32 Case part price 130.00 each Part t…"
click at [488, 162] on textarea "9/19/2025 JG 10:20-12:40 Part # 328-60020-32 Case part price 130.00 each Part t…" at bounding box center [561, 185] width 267 height 87
type textarea "x"
type textarea "9/19/2025 JG 10:20-12:40 Part # 328-60020-32 Case part price 130.00 each Part t…"
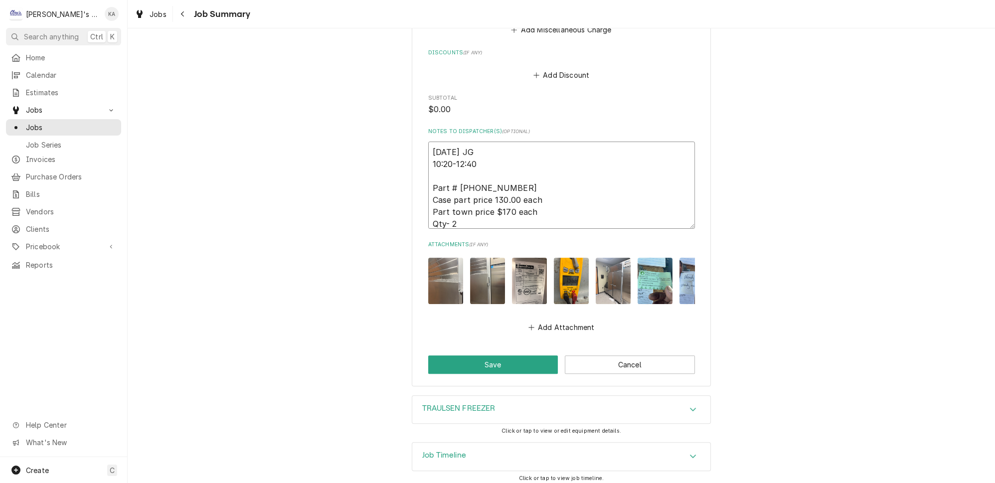
type textarea "x"
type textarea "9/19/2025 JG 10:20-12:40 2 Part # 328-60020-32 Case part price 130.00 each Part…"
type textarea "x"
type textarea "9/19/2025 JG 10:20-12:40 2 Part # 328-60020-32 Case part price 130.00 each Part…"
type textarea "x"
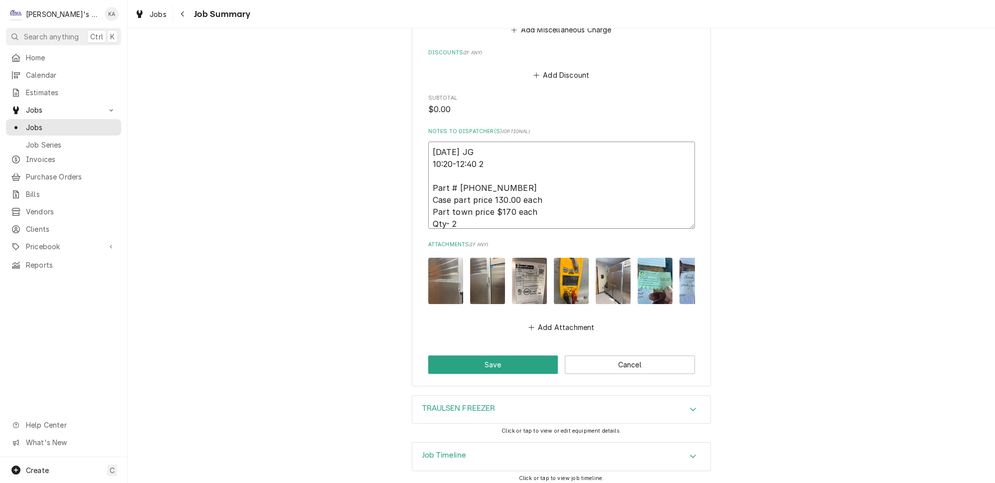
type textarea "9/19/2025 JG 10:20-12:40 2 H Part # 328-60020-32 Case part price 130.00 each Pa…"
type textarea "x"
type textarea "9/19/2025 JG 10:20-12:40 2 HR Part # 328-60020-32 Case part price 130.00 each P…"
type textarea "x"
type textarea "9/19/2025 JG 10:20-12:40 2 HRS Part # 328-60020-32 Case part price 130.00 each …"
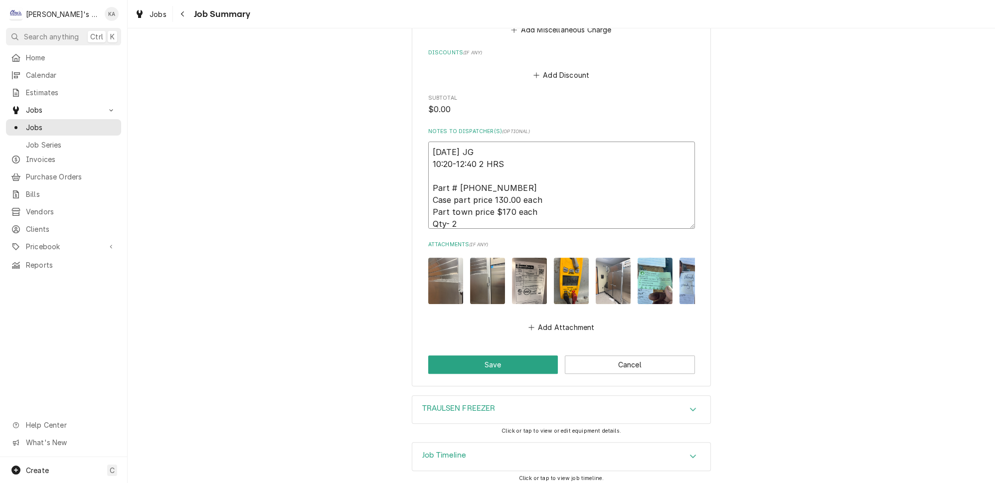
type textarea "x"
type textarea "9/19/2025 JG 10:20-12:40 2 HRS Part # 328-60020-32 Case part price 130.00 each …"
type textarea "x"
type textarea "9/19/2025 JG 10:20-12:40 2 HRS 2 Part # 328-60020-32 Case part price 130.00 eac…"
type textarea "x"
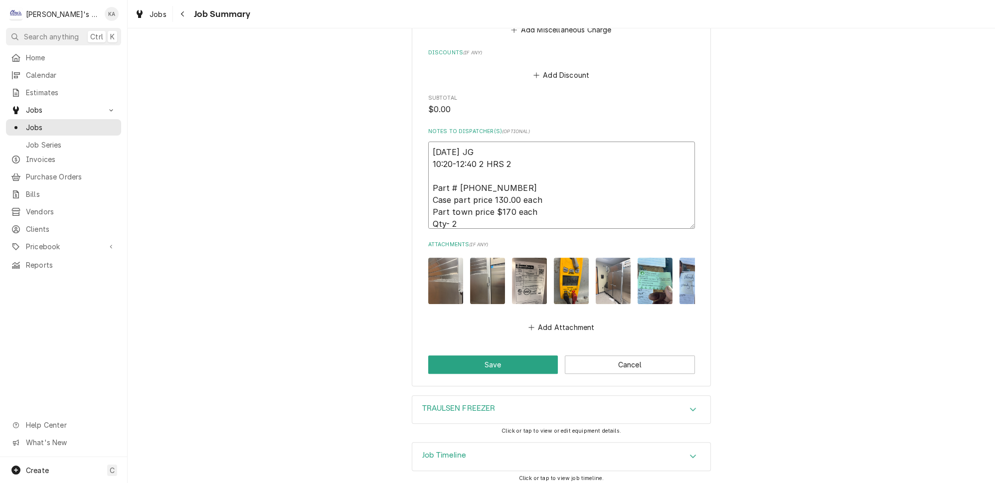
type textarea "9/19/2025 JG 10:20-12:40 2 HRS 20 Part # 328-60020-32 Case part price 130.00 ea…"
type textarea "x"
type textarea "9/19/2025 JG 10:20-12:40 2 HRS 20 Part # 328-60020-32 Case part price 130.00 ea…"
type textarea "x"
type textarea "9/19/2025 JG 10:20-12:40 2 HRS 20 M Part # 328-60020-32 Case part price 130.00 …"
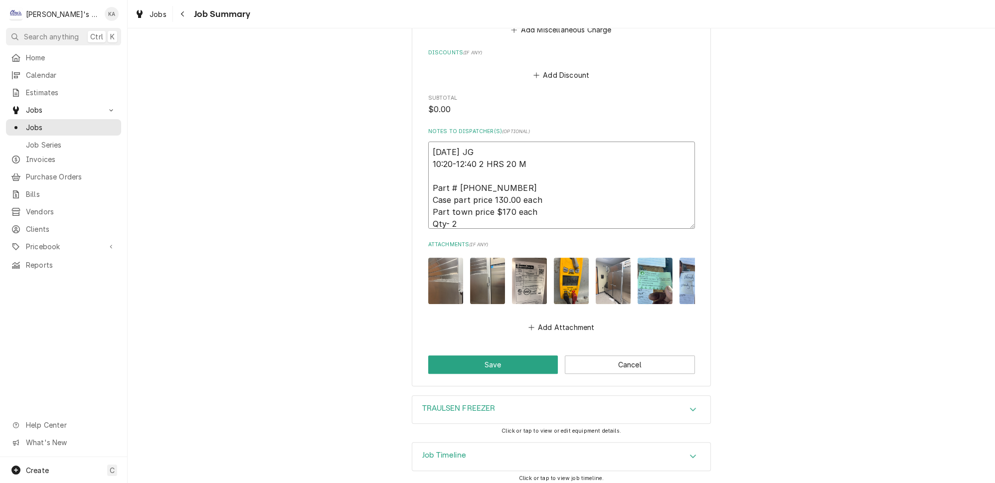
type textarea "x"
type textarea "9/19/2025 JG 10:20-12:40 2 HRS 20 MI Part # 328-60020-32 Case part price 130.00…"
type textarea "x"
type textarea "9/19/2025 JG 10:20-12:40 2 HRS 20 MIN Part # 328-60020-32 Case part price 130.0…"
type textarea "x"
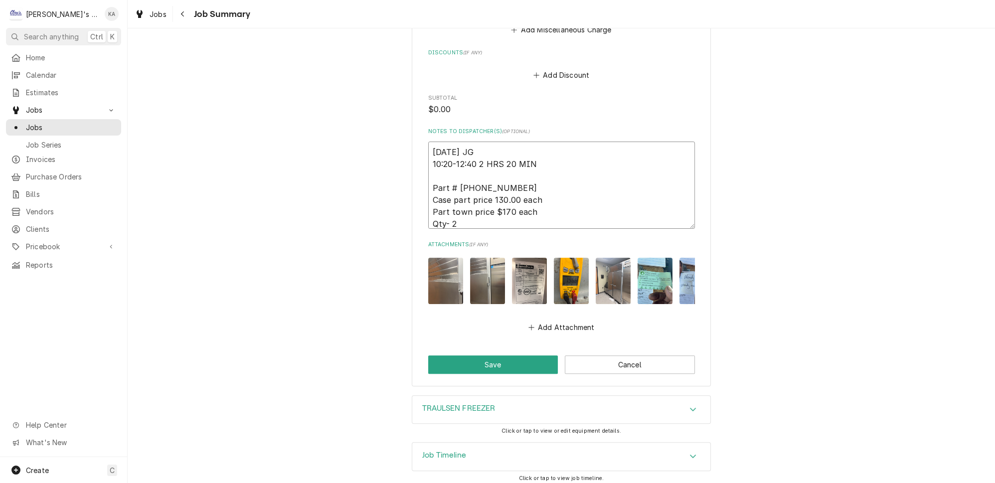
type textarea "9/19/2025 JG 10:20-12:40 2 HRS 20 MINS Part # 328-60020-32 Case part price 130.…"
click at [439, 176] on textarea "9/19/2025 JG 10:20-12:40 2 HRS 20 MINS Part # 328-60020-32 Case part price 130.…" at bounding box center [561, 185] width 267 height 87
type textarea "x"
type textarea "9/19/2025 JG 10:20-12:40 2 HRS 20 MINS Part # 328-60020-32 Case part price 130.…"
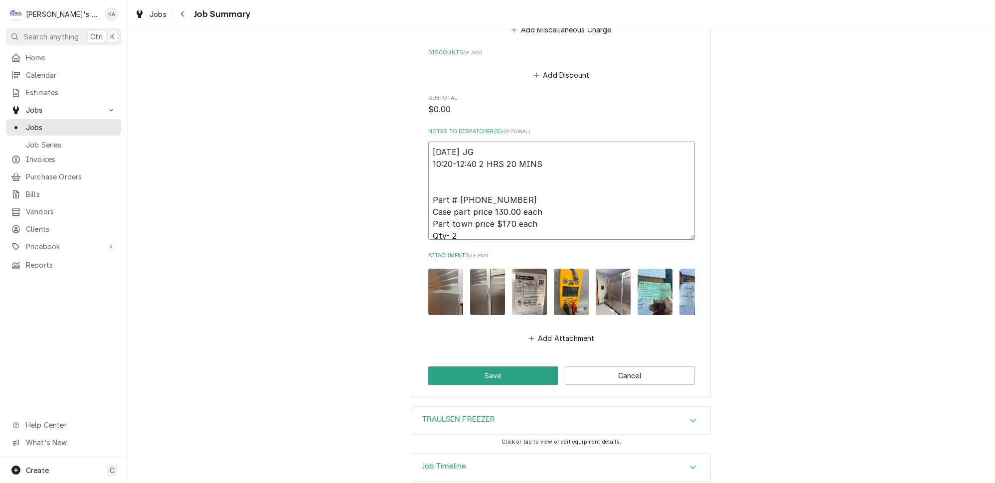
type textarea "x"
type textarea "9/19/2025 JG 10:20-12:40 2 HRS 20 MINS F Part # 328-60020-32 Case part price 13…"
type textarea "x"
type textarea "9/19/2025 JG 10:20-12:40 2 HRS 20 MINS FR Part # 328-60020-32 Case part price 1…"
type textarea "x"
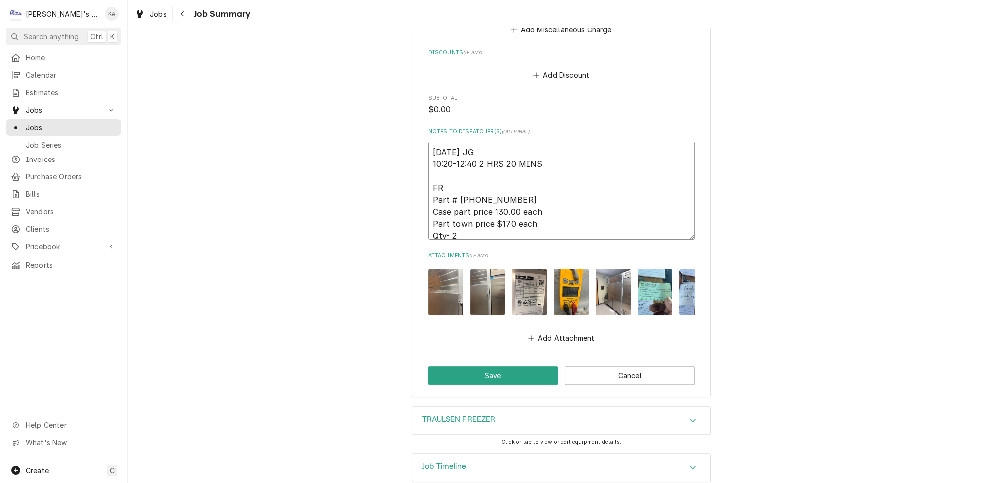
type textarea "9/19/2025 JG 10:20-12:40 2 HRS 20 MINS FRO Part # 328-60020-32 Case part price …"
type textarea "x"
type textarea "9/19/2025 JG 10:20-12:40 2 HRS 20 MINS FROM Part # 328-60020-32 Case part price…"
type textarea "x"
type textarea "9/19/2025 JG 10:20-12:40 2 HRS 20 MINS FROM Part # 328-60020-32 Case part price…"
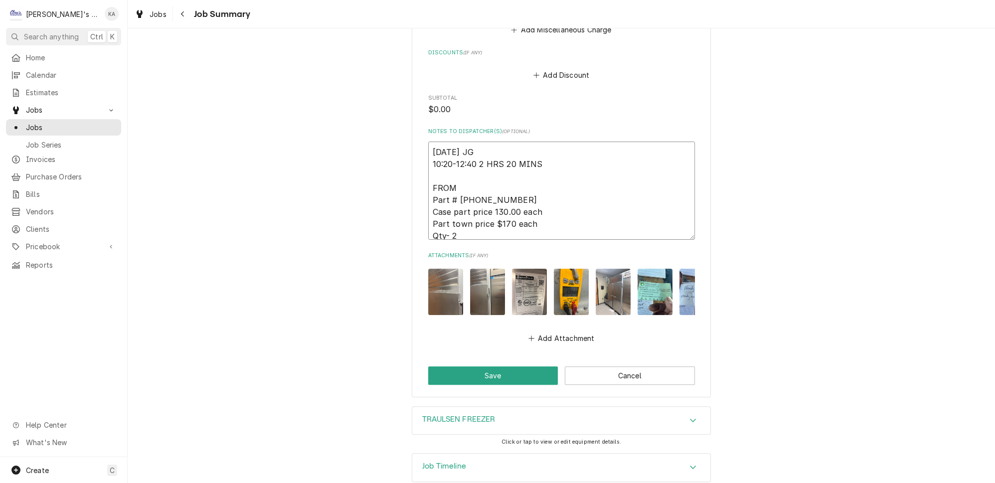
type textarea "x"
type textarea "9/19/2025 JG 10:20-12:40 2 HRS 20 MINS FROM T Part # 328-60020-32 Case part pri…"
type textarea "x"
type textarea "9/19/2025 JG 10:20-12:40 2 HRS 20 MINS FROM TR Part # 328-60020-32 Case part pr…"
type textarea "x"
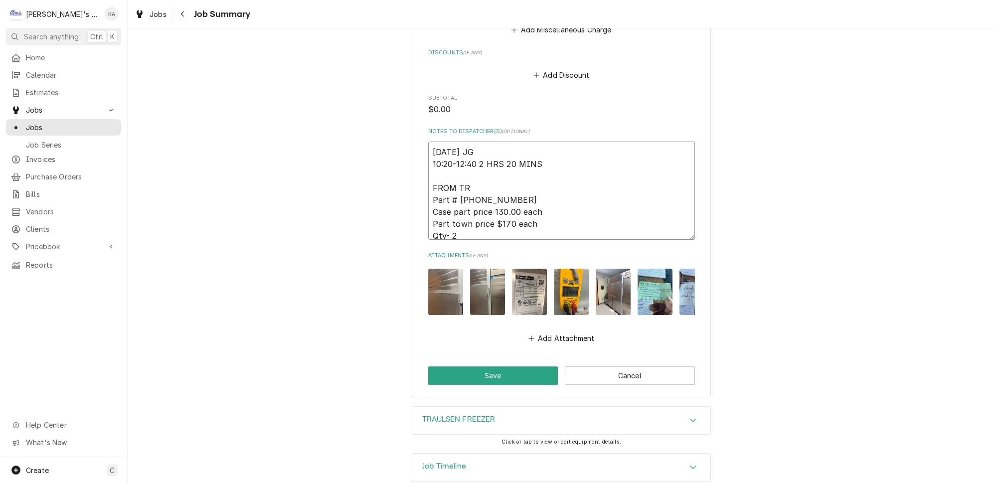
type textarea "9/19/2025 JG 10:20-12:40 2 HRS 20 MINS FROM TRA Part # 328-60020-32 Case part p…"
type textarea "x"
type textarea "9/19/2025 JG 10:20-12:40 2 HRS 20 MINS FROM TRAU Part # 328-60020-32 Case part …"
type textarea "x"
type textarea "9/19/2025 JG 10:20-12:40 2 HRS 20 MINS FROM TRAUL Part # 328-60020-32 Case part…"
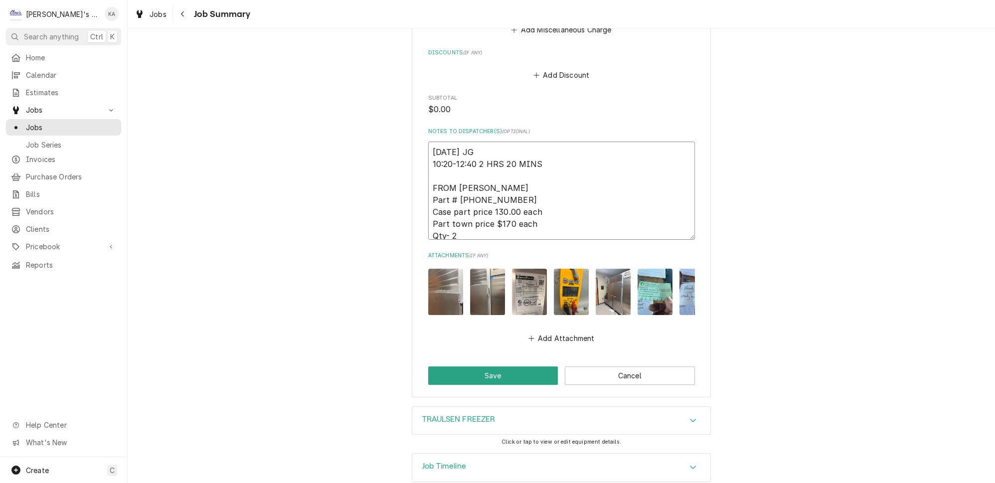
type textarea "x"
type textarea "9/19/2025 JG 10:20-12:40 2 HRS 20 MINS FROM TRAULS Part # 328-60020-32 Case par…"
type textarea "x"
type textarea "9/19/2025 JG 10:20-12:40 2 HRS 20 MINS FROM TRAULSE Part # 328-60020-32 Case pa…"
type textarea "x"
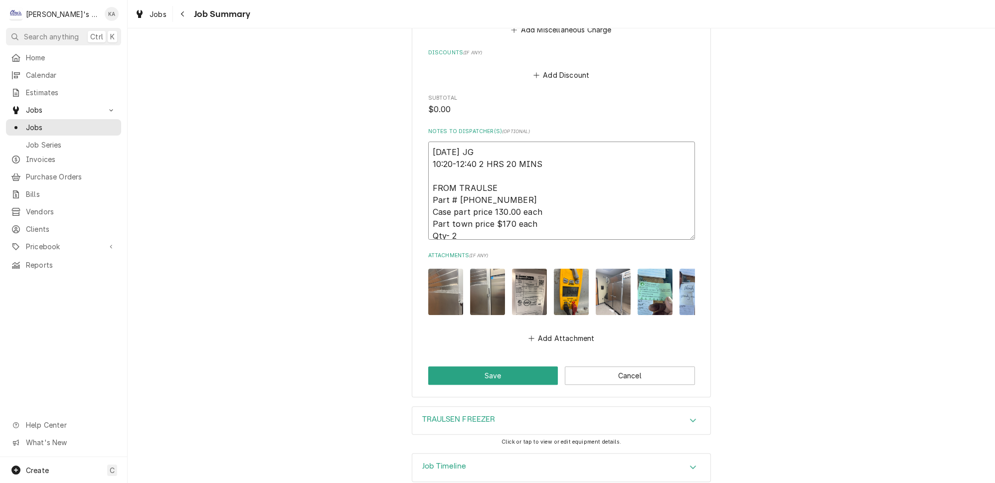
type textarea "9/19/2025 JG 10:20-12:40 2 HRS 20 MINS FROM TRAULSEN Part # 328-60020-32 Case p…"
type textarea "x"
type textarea "9/19/2025 JG 10:20-12:40 2 HRS 20 MINS FROM TRAULSEN- Part # 328-60020-32 Case …"
type textarea "x"
type textarea "9/19/2025 JG 10:20-12:40 2 HRS 20 MINS FROM TRAULSEN- Part # 328-60020-32 Case …"
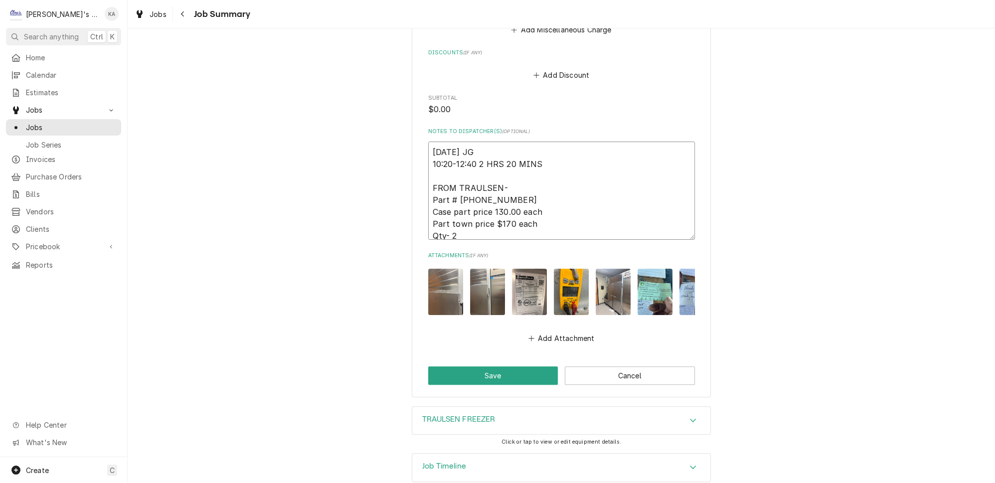
type textarea "x"
type textarea "9/19/2025 JG 10:20-12:40 2 HRS 20 MINS FROM TRAULSEN- $ Part # 328-60020-32 Cas…"
type textarea "x"
type textarea "9/19/2025 JG 10:20-12:40 2 HRS 20 MINS FROM TRAULSEN- $8 Part # 328-60020-32 Ca…"
type textarea "x"
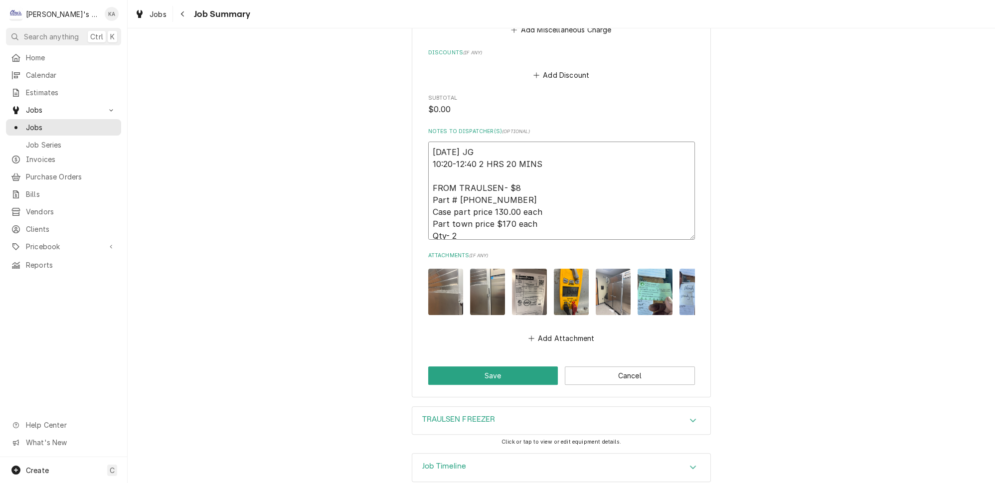
type textarea "9/19/2025 JG 10:20-12:40 2 HRS 20 MINS FROM TRAULSEN- $87 Part # 328-60020-32 C…"
type textarea "x"
type textarea "9/19/2025 JG 10:20-12:40 2 HRS 20 MINS FROM TRAULSEN- $87. Part # 328-60020-32 …"
type textarea "x"
type textarea "9/19/2025 JG 10:20-12:40 2 HRS 20 MINS FROM TRAULSEN- $87.2 Part # 328-60020-32…"
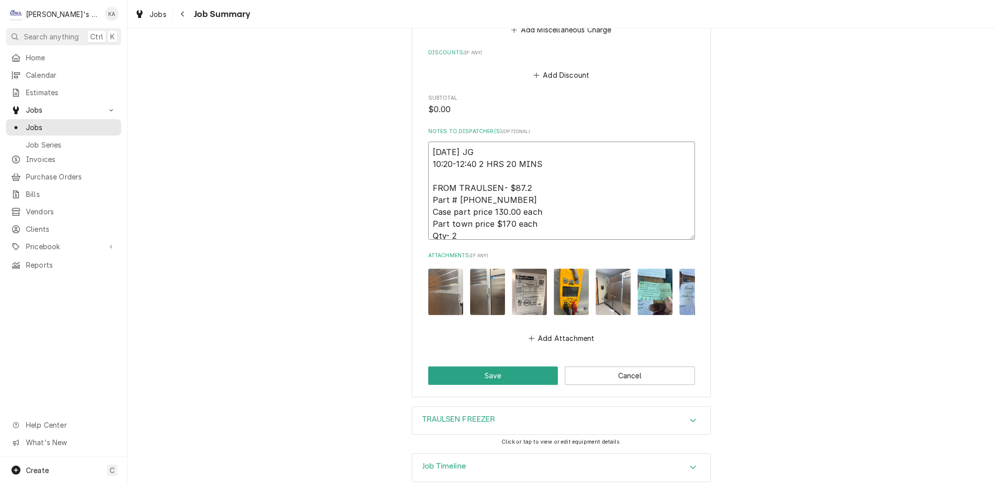
type textarea "x"
type textarea "9/19/2025 JG 10:20-12:40 2 HRS 20 MINS FROM TRAULSEN- $87.25 Part # 328-60020-3…"
type textarea "x"
type textarea "9/19/2025 JG 10:20-12:40 2 HRS 20 MINS FROM TRAULSEN- $87.25 Part # 328-60020-3…"
type textarea "x"
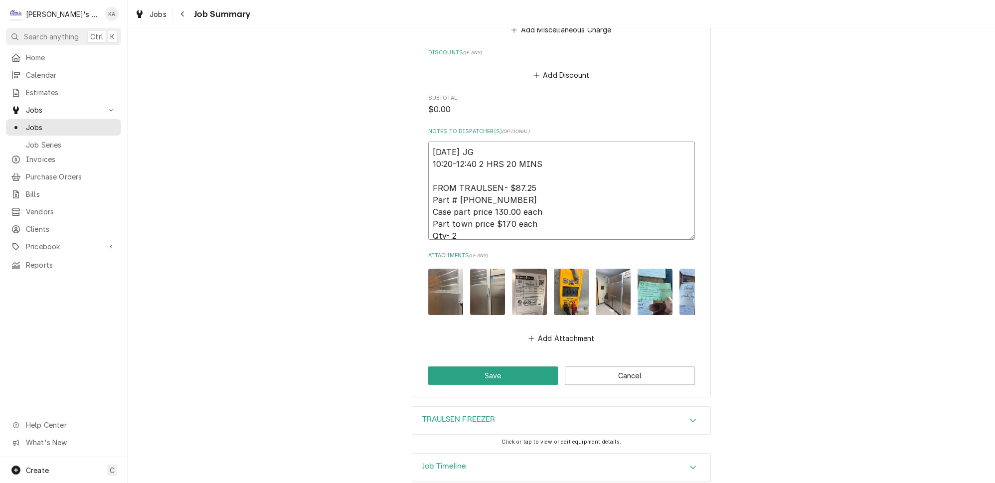
type textarea "9/19/2025 JG 10:20-12:40 2 HRS 20 MINS FROM TRAULSEN- $87.25 X Part # 328-60020…"
type textarea "x"
type textarea "9/19/2025 JG 10:20-12:40 2 HRS 20 MINS FROM TRAULSEN- $87.25 X Part # 328-60020…"
type textarea "x"
type textarea "9/19/2025 JG 10:20-12:40 2 HRS 20 MINS FROM TRAULSEN- $87.25 X 2 Part # 328-600…"
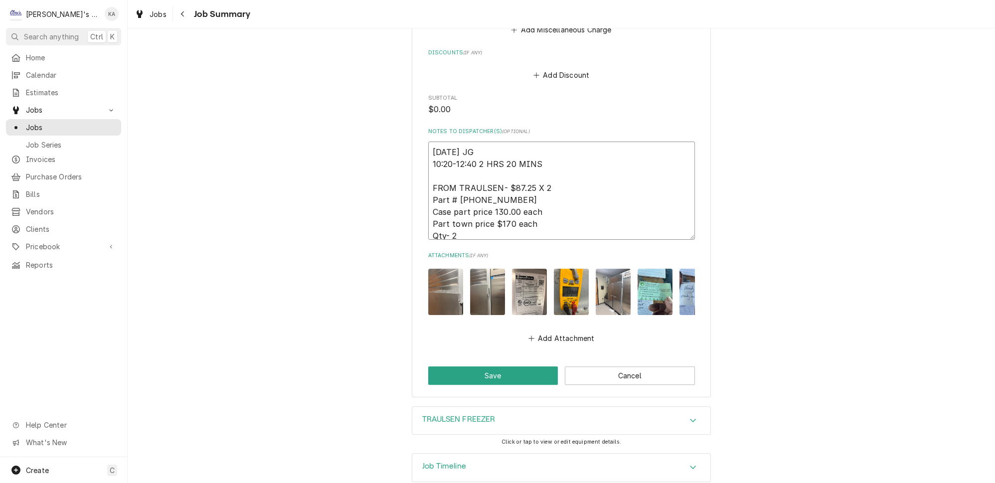
type textarea "x"
type textarea "9/19/2025 JG 10:20-12:40 2 HRS 20 MINS FROM TRAULSEN- $87.25 X 2. Part # 328-60…"
type textarea "x"
type textarea "9/19/2025 JG 10:20-12:40 2 HRS 20 MINS FROM TRAULSEN- $87.25 X 2.1 Part # 328-6…"
type textarea "x"
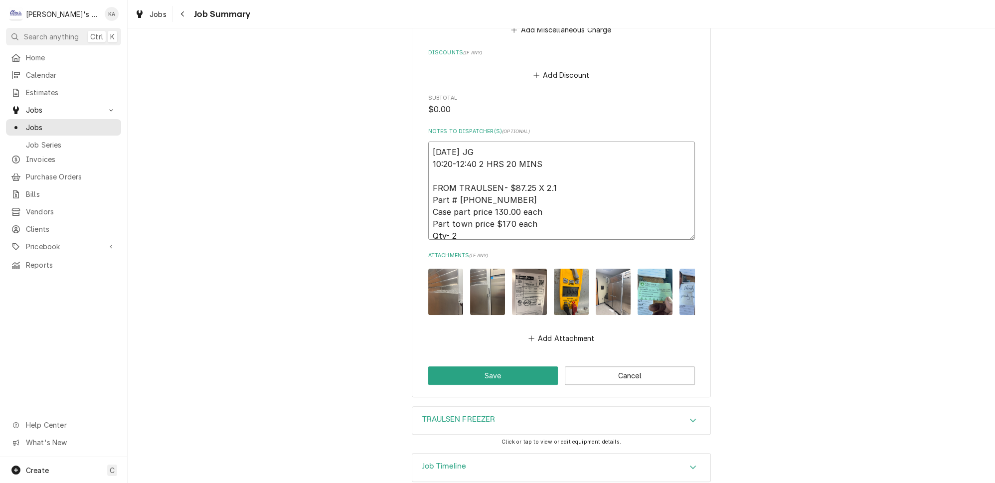
type textarea "9/19/2025 JG 10:20-12:40 2 HRS 20 MINS FROM TRAULSEN- $87.25 X 2.1 Part # 328-6…"
type textarea "x"
type textarea "9/19/2025 JG 10:20-12:40 2 HRS 20 MINS FROM TRAULSEN- $87.25 X 2.1 = Part # 328…"
type textarea "x"
type textarea "9/19/2025 JG 10:20-12:40 2 HRS 20 MINS FROM TRAULSEN- $87.25 X 2.1 = Part # 328…"
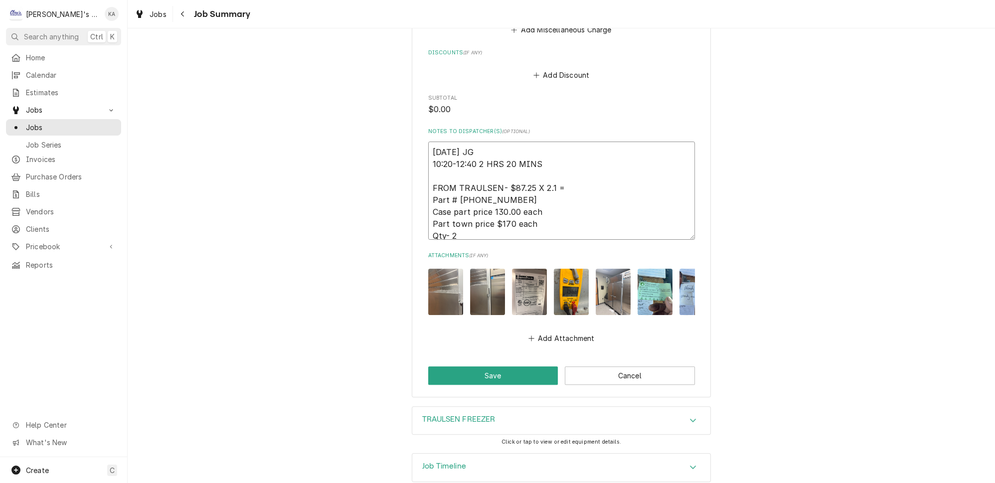
type textarea "x"
type textarea "9/19/2025 JG 10:20-12:40 2 HRS 20 MINS FROM TRAULSEN- $87.25 X 2.1 = 4 Part # 3…"
type textarea "x"
type textarea "9/19/2025 JG 10:20-12:40 2 HRS 20 MINS FROM TRAULSEN- $87.25 X 2.1 = 41 Part # …"
type textarea "x"
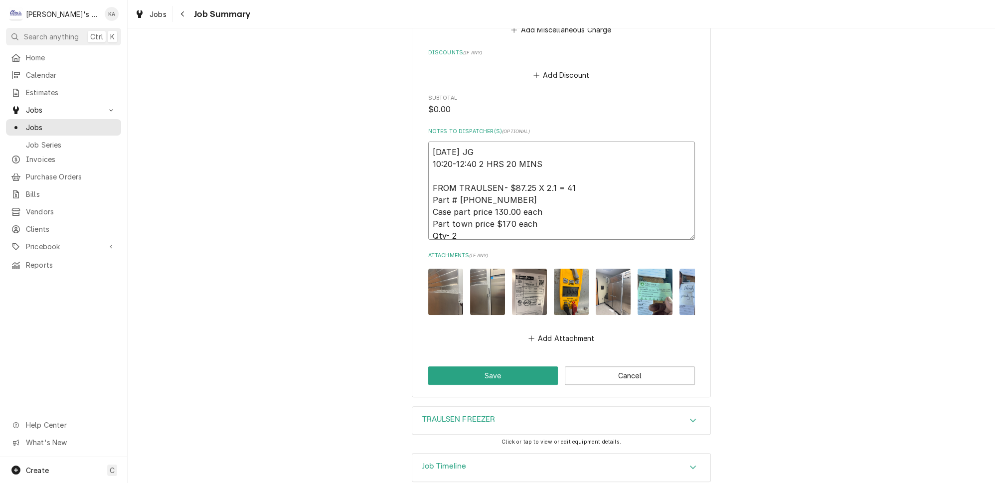
type textarea "9/19/2025 JG 10:20-12:40 2 HRS 20 MINS FROM TRAULSEN- $87.25 X 2.1 = 418 Part #…"
type textarea "x"
type textarea "9/19/2025 JG 10:20-12:40 2 HRS 20 MINS FROM TRAULSEN- $87.25 X 2.1 = 4183 Part …"
type textarea "x"
type textarea "9/19/2025 JG 10:20-12:40 2 HRS 20 MINS FROM TRAULSEN- $87.25 X 2.1 = 4183. Part…"
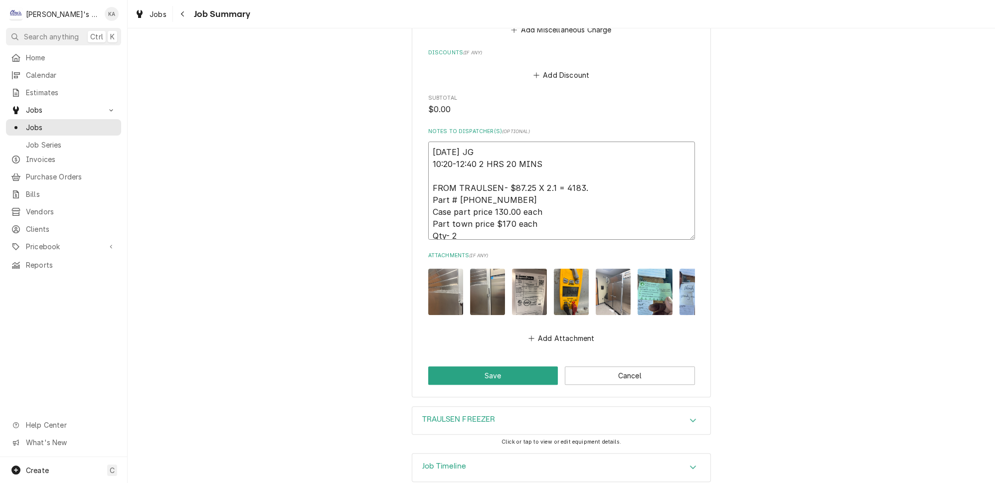
type textarea "x"
type textarea "9/19/2025 JG 10:20-12:40 2 HRS 20 MINS FROM TRAULSEN- $87.25 X 2.1 = 4183.2 Par…"
type textarea "x"
type textarea "9/19/2025 JG 10:20-12:40 2 HRS 20 MINS FROM TRAULSEN- $87.25 X 2.1 = 4183.23 Pa…"
type textarea "x"
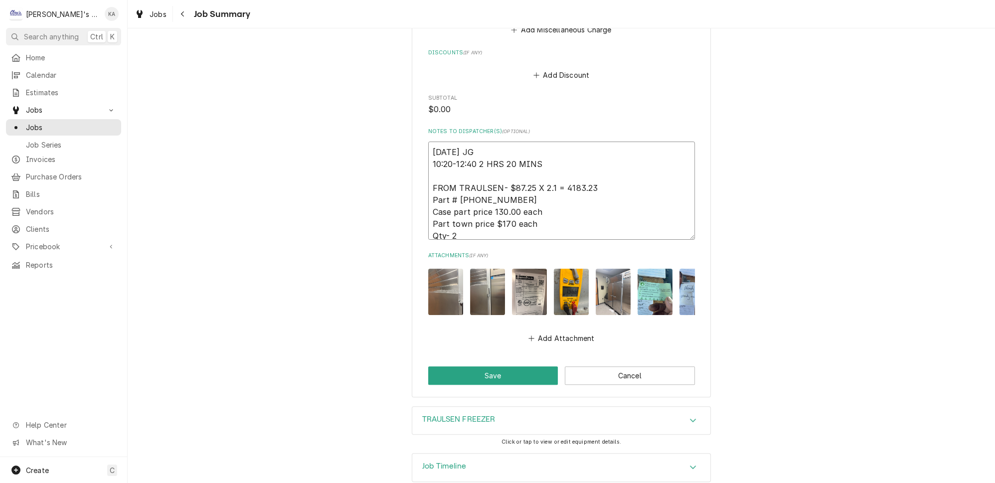
type textarea "9/19/2025 JG 10:20-12:40 2 HRS 20 MINS FROM TRAULSEN- $87.25 X 2.1 = 4183.23 Pa…"
type textarea "x"
type textarea "9/19/2025 JG 10:20-12:40 2 HRS 20 MINS FROM TRAULSEN- $87.25 X 2.1 = 4183.23 E …"
type textarea "x"
type textarea "9/19/2025 JG 10:20-12:40 2 HRS 20 MINS FROM TRAULSEN- $87.25 X 2.1 = 4183.23 EA…"
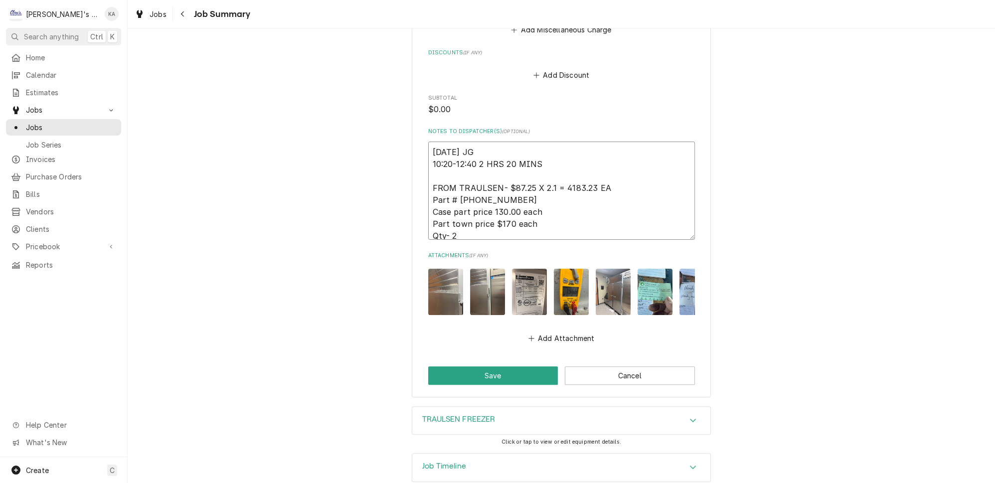
click at [548, 206] on textarea "9/19/2025 JG 10:20-12:40 2 HRS 20 MINS FROM TRAULSEN- $87.25 X 2.1 = 4183.23 EA…" at bounding box center [561, 191] width 267 height 98
click at [517, 205] on textarea "9/19/2025 JG 10:20-12:40 2 HRS 20 MINS FROM TRAULSEN- $87.25 X 2.1 = 4183.23 EA…" at bounding box center [561, 191] width 267 height 98
type textarea "x"
type textarea "9/19/2025 JG 10:20-12:40 2 HRS 20 MINS FROM TRAULSEN- $87.25 X 2.1 = 4183.23 EA…"
type textarea "x"
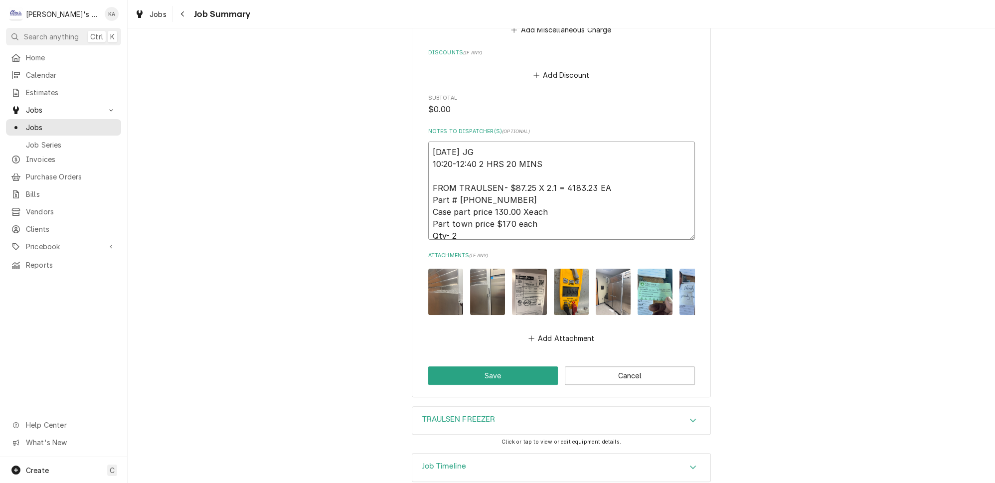
type textarea "9/19/2025 JG 10:20-12:40 2 HRS 20 MINS FROM TRAULSEN- $87.25 X 2.1 = 4183.23 EA…"
type textarea "x"
type textarea "9/19/2025 JG 10:20-12:40 2 HRS 20 MINS FROM TRAULSEN- $87.25 X 2.1 = 4183.23 EA…"
type textarea "x"
type textarea "9/19/2025 JG 10:20-12:40 2 HRS 20 MINS FROM TRAULSEN- $87.25 X 2.1 = 4183.23 EA…"
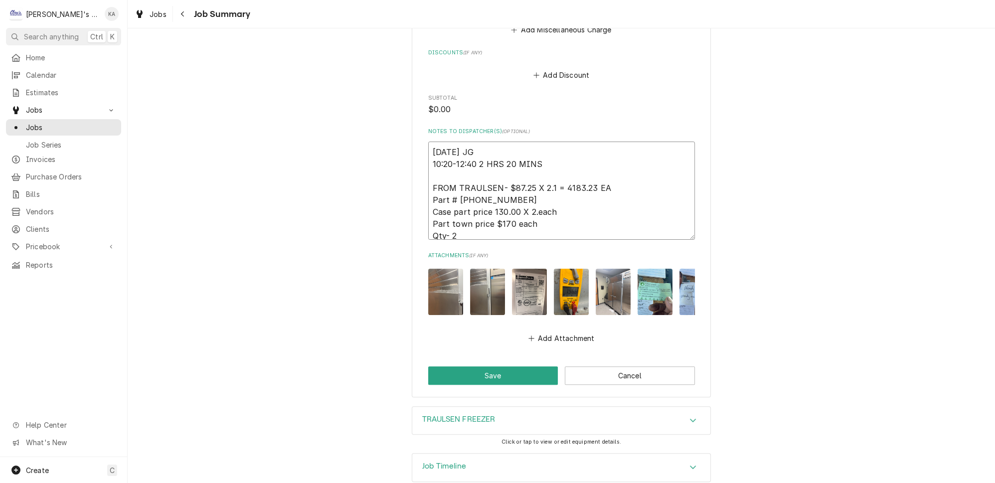
type textarea "x"
type textarea "9/19/2025 JG 10:20-12:40 2 HRS 20 MINS FROM TRAULSEN- $87.25 X 2.1 = 4183.23 EA…"
type textarea "x"
type textarea "9/19/2025 JG 10:20-12:40 2 HRS 20 MINS FROM TRAULSEN- $87.25 X 2.1 = 4183.23 EA…"
type textarea "x"
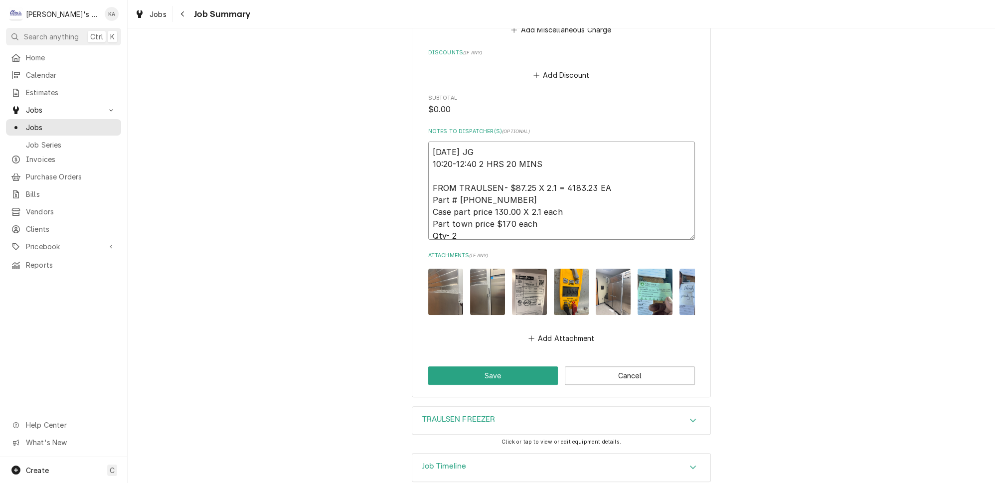
type textarea "9/19/2025 JG 10:20-12:40 2 HRS 20 MINS FROM TRAULSEN- $87.25 X 2.1 = 4183.23 EA…"
type textarea "x"
type textarea "9/19/2025 JG 10:20-12:40 2 HRS 20 MINS FROM TRAULSEN- $87.25 X 2.1 = 4183.23 EA…"
type textarea "x"
type textarea "9/19/2025 JG 10:20-12:40 2 HRS 20 MINS FROM TRAULSEN- $87.25 X 2.1 = 4183.23 EA…"
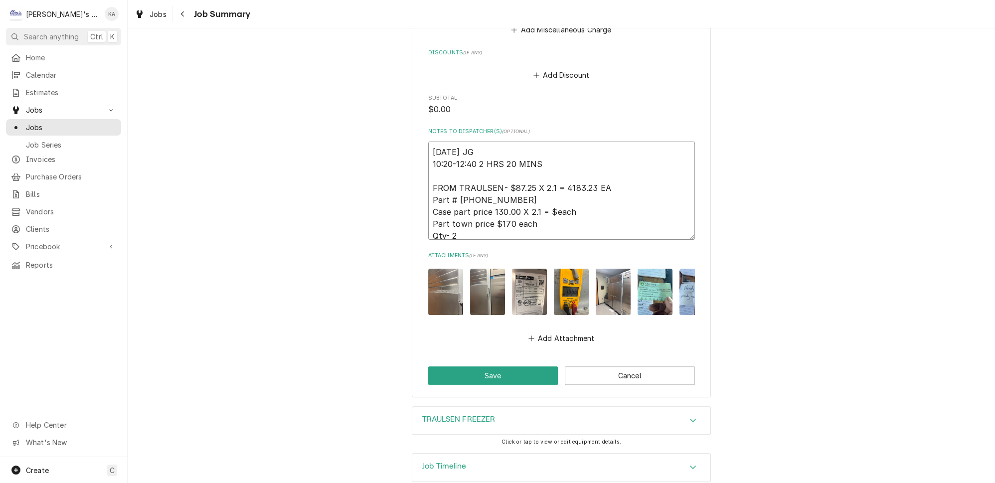
type textarea "x"
type textarea "9/19/2025 JG 10:20-12:40 2 HRS 20 MINS FROM TRAULSEN- $87.25 X 2.1 = 4183.23 EA…"
type textarea "x"
type textarea "9/19/2025 JG 10:20-12:40 2 HRS 20 MINS FROM TRAULSEN- $87.25 X 2.1 = 4183.23 EA…"
type textarea "x"
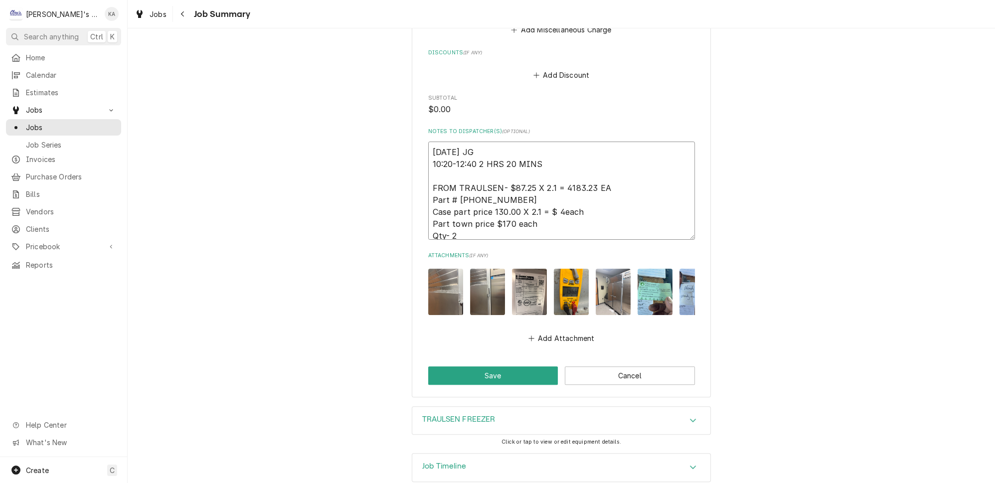
type textarea "9/19/2025 JG 10:20-12:40 2 HRS 20 MINS FROM TRAULSEN- $87.25 X 2.1 = 4183.23 EA…"
type textarea "x"
type textarea "9/19/2025 JG 10:20-12:40 2 HRS 20 MINS FROM TRAULSEN- $87.25 X 2.1 = 4183.23 EA…"
type textarea "x"
type textarea "9/19/2025 JG 10:20-12:40 2 HRS 20 MINS FROM TRAULSEN- $87.25 X 2.1 = 4183.23 EA…"
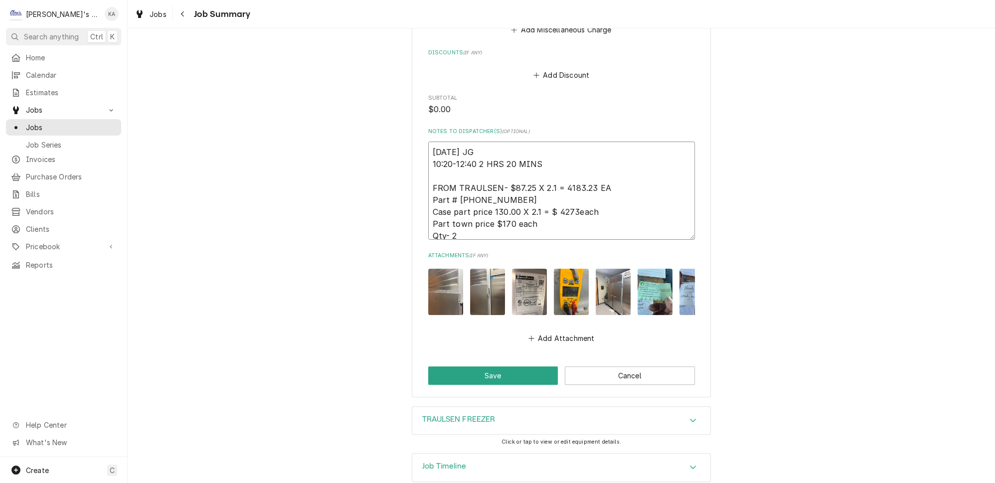
type textarea "x"
type textarea "9/19/2025 JG 10:20-12:40 2 HRS 20 MINS FROM TRAULSEN- $87.25 X 2.1 = 4183.23 EA…"
click at [506, 216] on textarea "9/19/2025 JG 10:20-12:40 2 HRS 20 MINS FROM TRAULSEN- $87.25 X 2.1 = 4183.23 EA…" at bounding box center [561, 191] width 267 height 98
type textarea "x"
type textarea "9/19/2025 JG 10:20-12:40 2 HRS 20 MINS FROM TRAULSEN- $87.25 X 2.1 = 4183.23 EA…"
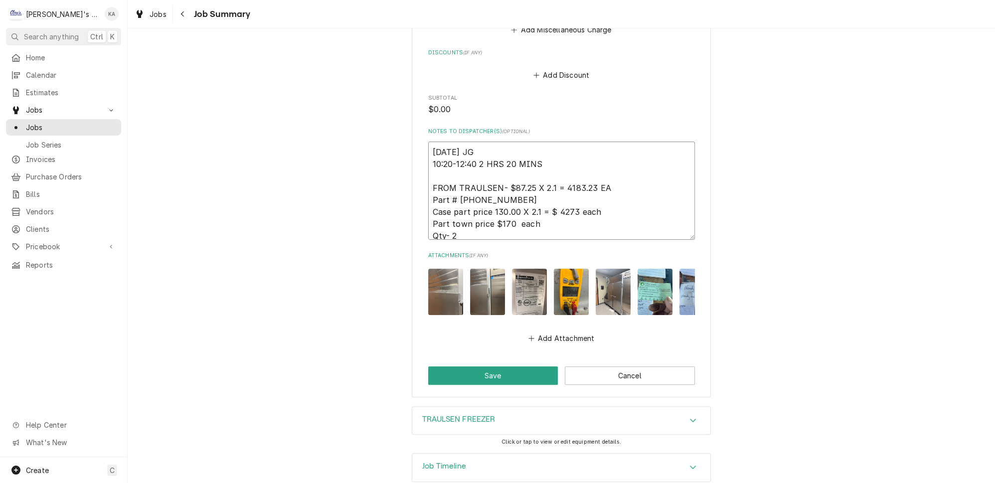
type textarea "x"
type textarea "9/19/2025 JG 10:20-12:40 2 HRS 20 MINS FROM TRAULSEN- $87.25 X 2.1 = 4183.23 EA…"
type textarea "x"
type textarea "9/19/2025 JG 10:20-12:40 2 HRS 20 MINS FROM TRAULSEN- $87.25 X 2.1 = 4183.23 EA…"
type textarea "x"
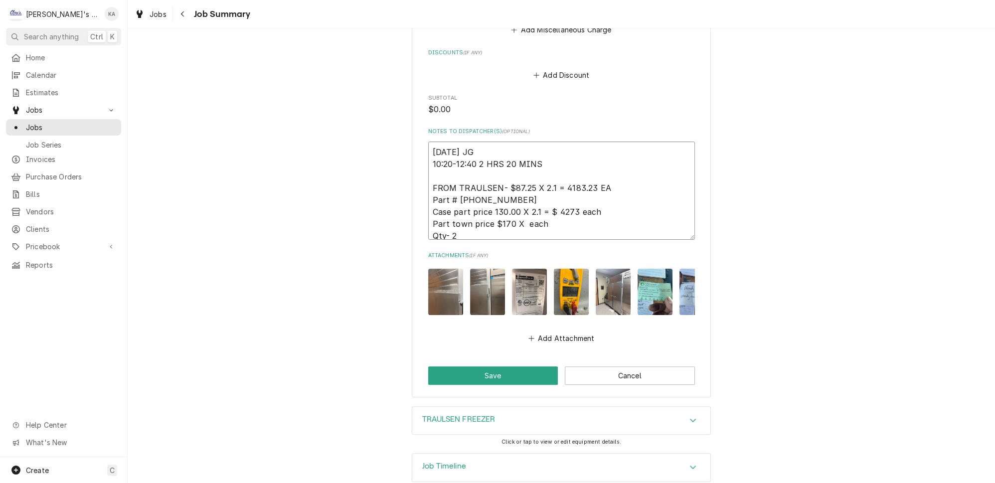
type textarea "9/19/2025 JG 10:20-12:40 2 HRS 20 MINS FROM TRAULSEN- $87.25 X 2.1 = 4183.23 EA…"
type textarea "x"
type textarea "9/19/2025 JG 10:20-12:40 2 HRS 20 MINS FROM TRAULSEN- $87.25 X 2.1 = 4183.23 EA…"
type textarea "x"
type textarea "9/19/2025 JG 10:20-12:40 2 HRS 20 MINS FROM TRAULSEN- $87.25 X 2.1 = 4183.23 EA…"
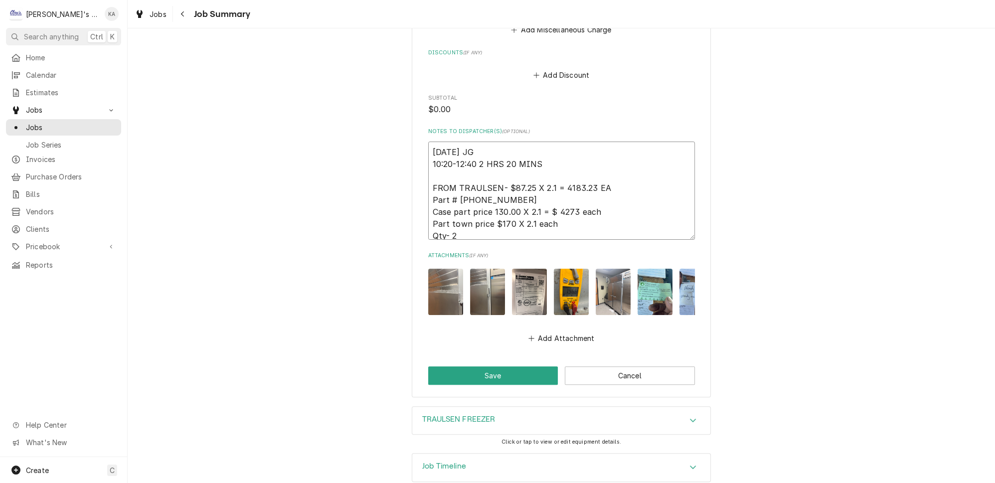
type textarea "x"
type textarea "9/19/2025 JG 10:20-12:40 2 HRS 20 MINS FROM TRAULSEN- $87.25 X 2.1 = 4183.23 EA…"
type textarea "x"
type textarea "9/19/2025 JG 10:20-12:40 2 HRS 20 MINS FROM TRAULSEN- $87.25 X 2.1 = 4183.23 EA…"
type textarea "x"
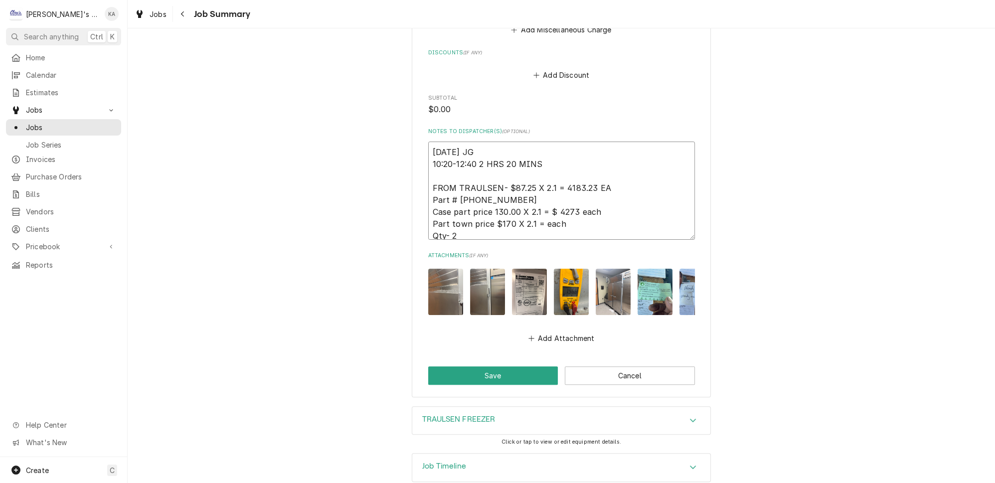
type textarea "9/19/2025 JG 10:20-12:40 2 HRS 20 MINS FROM TRAULSEN- $87.25 X 2.1 = 4183.23 EA…"
type textarea "x"
type textarea "9/19/2025 JG 10:20-12:40 2 HRS 20 MINS FROM TRAULSEN- $87.25 X 2.1 = 4183.23 EA…"
type textarea "x"
type textarea "9/19/2025 JG 10:20-12:40 2 HRS 20 MINS FROM TRAULSEN- $87.25 X 2.1 = 4183.23 EA…"
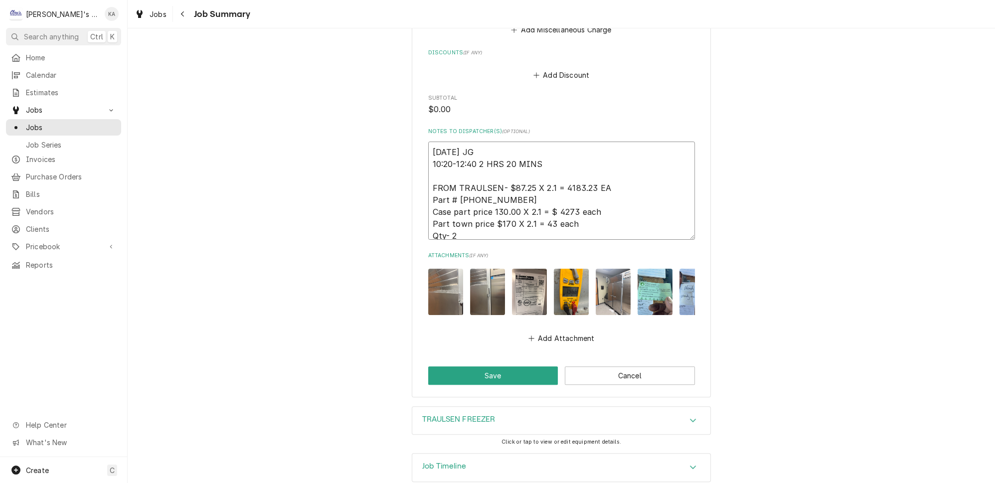
type textarea "x"
type textarea "9/19/2025 JG 10:20-12:40 2 HRS 20 MINS FROM TRAULSEN- $87.25 X 2.1 = 4183.23 EA…"
type textarea "x"
type textarea "9/19/2025 JG 10:20-12:40 2 HRS 20 MINS FROM TRAULSEN- $87.25 X 2.1 = 4183.23 EA…"
type textarea "x"
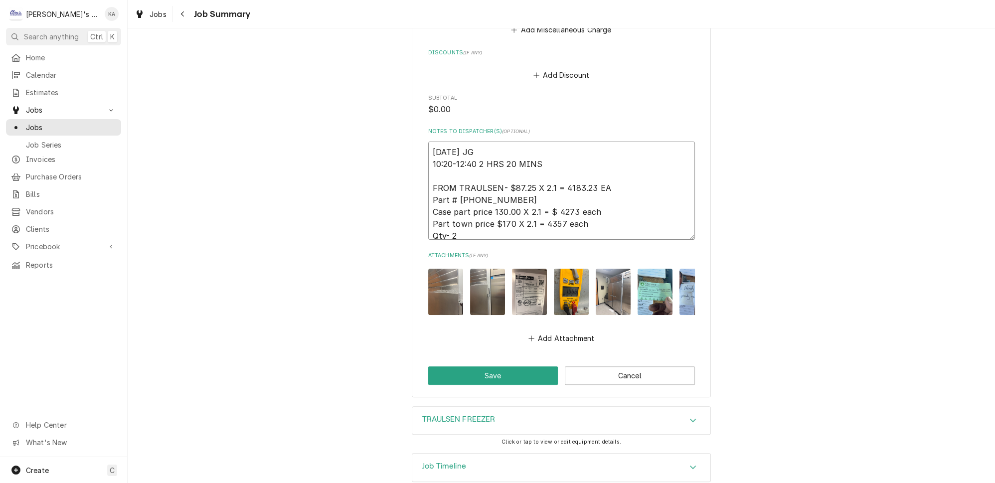
type textarea "9/19/2025 JG 10:20-12:40 2 HRS 20 MINS FROM TRAULSEN- $87.25 X 2.1 = 4183.23 EA…"
type textarea "x"
type textarea "9/19/2025 JG 10:20-12:40 2 HRS 20 MINS FROM TRAULSEN- $87.25 X 2.1 = 4183.23 EA…"
type textarea "x"
type textarea "9/19/2025 JG 10:20-12:40 2 HRS 20 MINS FROM TRAULSEN- $87.25 X 2.1 = 4183.23 EA…"
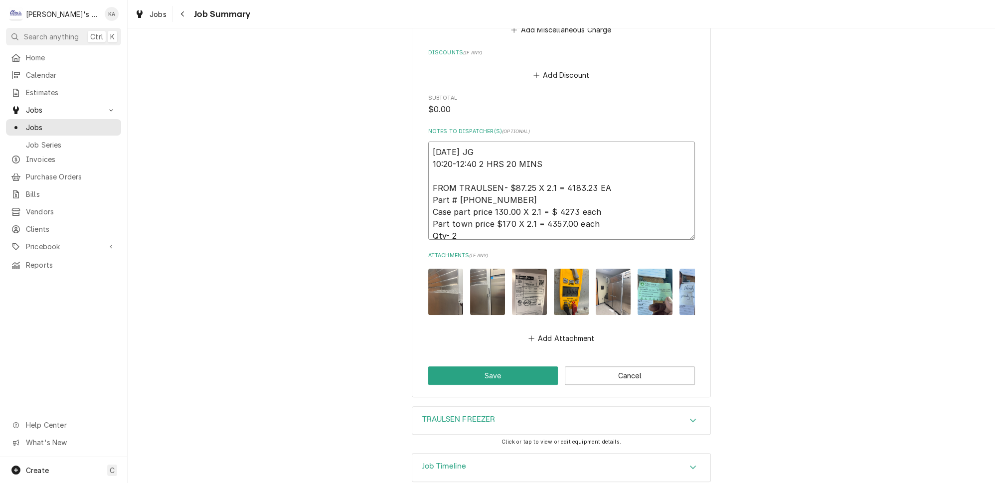
click at [564, 203] on textarea "9/19/2025 JG 10:20-12:40 2 HRS 20 MINS FROM TRAULSEN- $87.25 X 2.1 = 4183.23 EA…" at bounding box center [561, 191] width 267 height 98
type textarea "x"
type textarea "9/19/2025 JG 10:20-12:40 2 HRS 20 MINS FROM TRAULSEN- $87.25 X 2.1 = 4183.23 EA…"
type textarea "x"
type textarea "9/19/2025 JG 10:20-12:40 2 HRS 20 MINS FROM TRAULSEN- $87.25 X 2.1 = 4183.23 EA…"
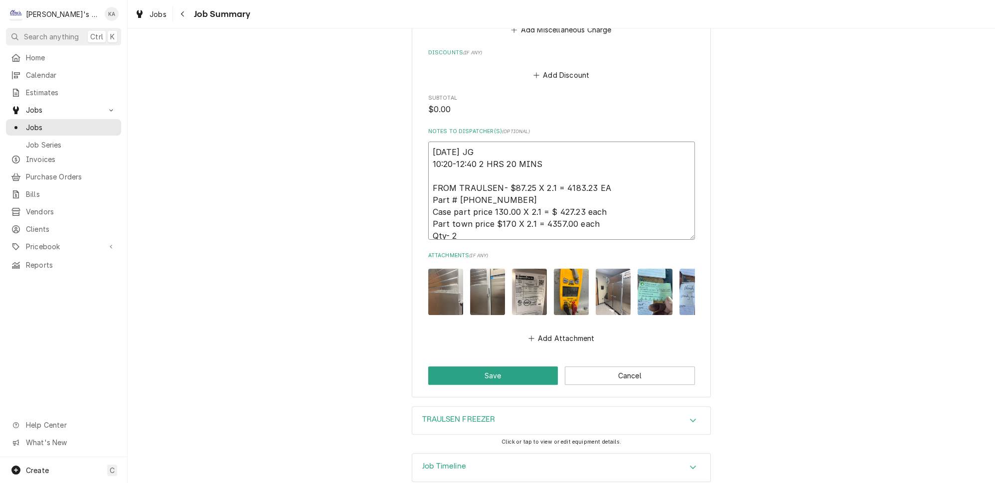
click at [539, 215] on textarea "9/19/2025 JG 10:20-12:40 2 HRS 20 MINS FROM TRAULSEN- $87.25 X 2.1 = 4183.23 EA…" at bounding box center [561, 191] width 267 height 98
type textarea "x"
type textarea "9/19/2025 JG 10:20-12:40 2 HRS 20 MINS FROM TRAULSEN- $87.25 X 2.1 = 4183.23 EA…"
type textarea "x"
type textarea "9/19/2025 JG 10:20-12:40 2 HRS 20 MINS FROM TRAULSEN- $87.25 X 2.1 = 4183.23 EA…"
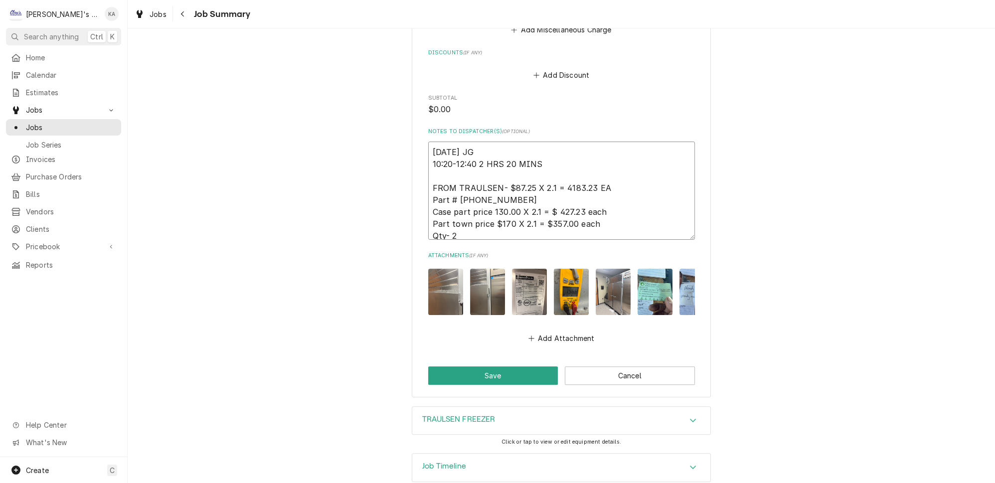
click at [554, 205] on textarea "9/19/2025 JG 10:20-12:40 2 HRS 20 MINS FROM TRAULSEN- $87.25 X 2.1 = 4183.23 EA…" at bounding box center [561, 191] width 267 height 98
type textarea "x"
type textarea "9/19/2025 JG 10:20-12:40 2 HRS 20 MINS FROM TRAULSEN- $87.25 X 2.1 = 4183.23 EA…"
type textarea "x"
type textarea "9/19/2025 JG 10:20-12:40 2 HRS 20 MINS FROM TRAULSEN- $87.25 X 2.1 = 4183.23 EA…"
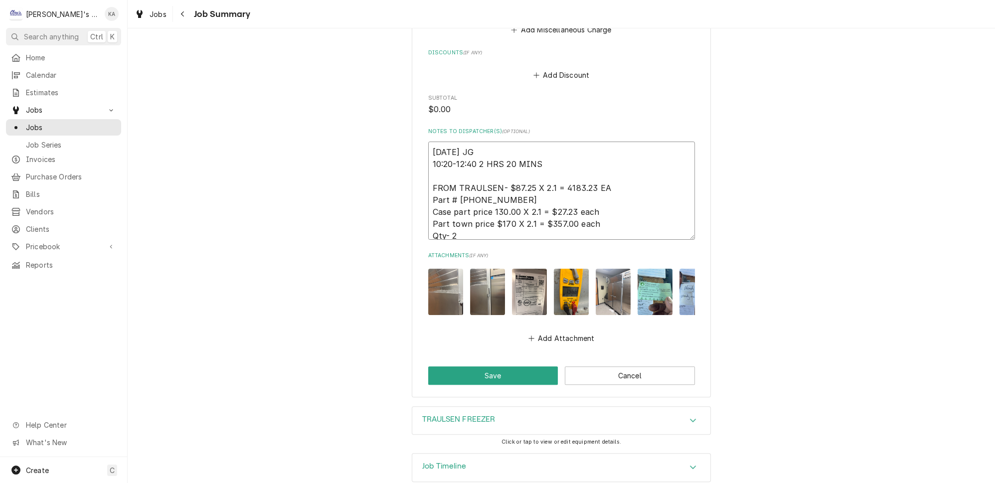
type textarea "x"
type textarea "9/19/2025 JG 10:20-12:40 2 HRS 20 MINS FROM TRAULSEN- $87.25 X 2.1 = 4183.23 EA…"
type textarea "x"
type textarea "9/19/2025 JG 10:20-12:40 2 HRS 20 MINS FROM TRAULSEN- $87.25 X 2.1 = 4183.23 EA…"
type textarea "x"
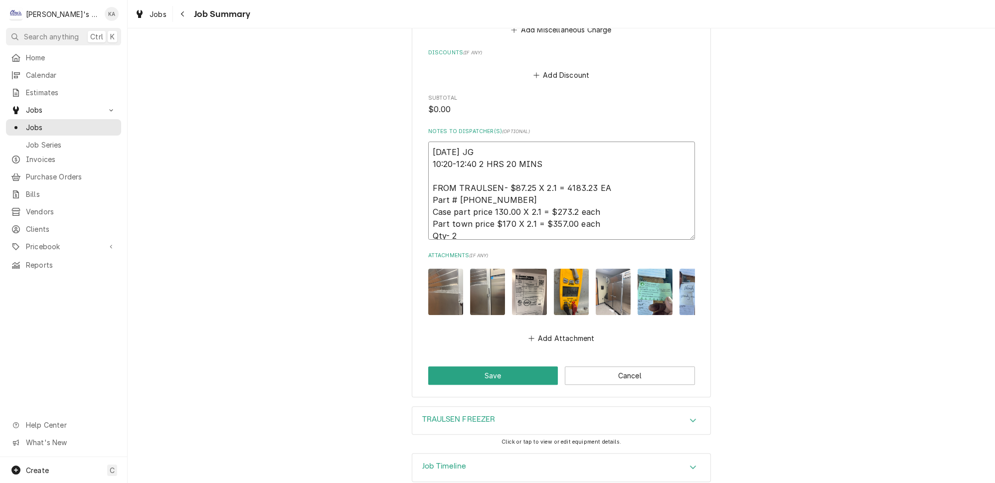
type textarea "9/19/2025 JG 10:20-12:40 2 HRS 20 MINS FROM TRAULSEN- $87.25 X 2.1 = 4183.23 EA…"
click at [616, 203] on textarea "9/19/2025 JG 10:20-12:40 2 HRS 20 MINS FROM TRAULSEN- $87.25 X 2.1 = 4183.23 EA…" at bounding box center [561, 191] width 267 height 98
click at [560, 181] on textarea "9/19/2025 JG 10:20-12:40 2 HRS 20 MINS FROM TRAULSEN- $87.25 X 2.1 = 4183.23 EA…" at bounding box center [561, 191] width 267 height 98
click at [599, 181] on textarea "9/19/2025 JG 10:20-12:40 2 HRS 20 MINS FROM TRAULSEN- $87.25 X 2.1 = $183.23 EA…" at bounding box center [561, 191] width 267 height 98
click at [594, 217] on textarea "9/19/2025 JG 10:20-12:40 2 HRS 20 MINS FROM TRAULSEN- $87.25 X 2.1 = $183.23 EA…" at bounding box center [561, 191] width 267 height 98
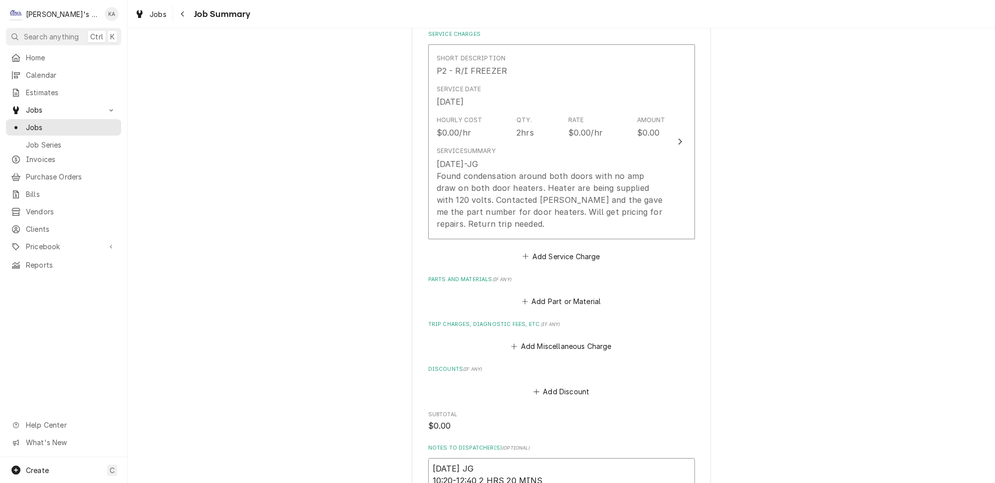
scroll to position [240, 0]
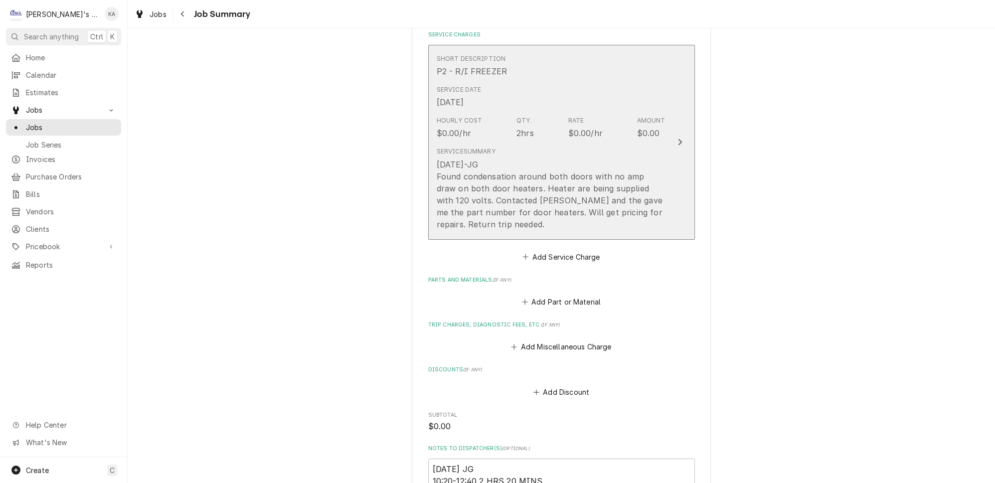
click at [674, 144] on div "Update Line Item" at bounding box center [680, 142] width 13 height 12
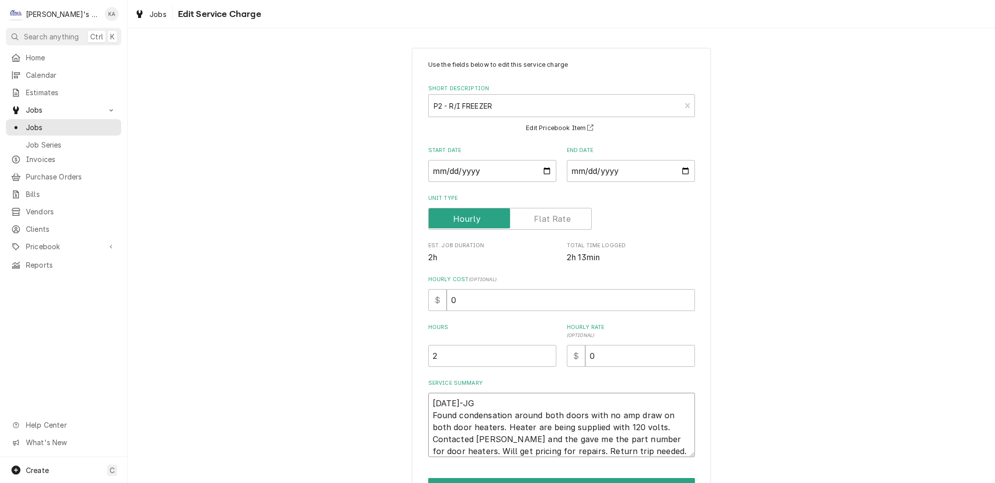
click at [437, 398] on textarea "09/19/25-JG Found condensation around both doors with no amp draw on both door …" at bounding box center [561, 425] width 267 height 64
click at [533, 434] on textarea "9/19/2025 JG Found condensation around both doors with no amp draw on both door…" at bounding box center [561, 425] width 267 height 64
click at [437, 349] on input "2" at bounding box center [492, 356] width 128 height 22
click at [448, 297] on input "0" at bounding box center [571, 300] width 248 height 22
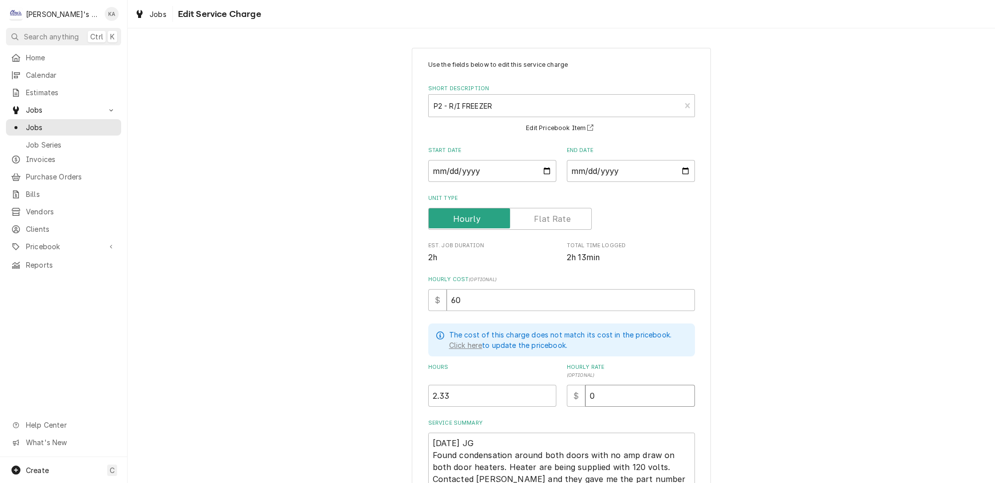
drag, startPoint x: 590, startPoint y: 388, endPoint x: 576, endPoint y: 392, distance: 13.9
click at [585, 392] on input "0" at bounding box center [640, 396] width 110 height 22
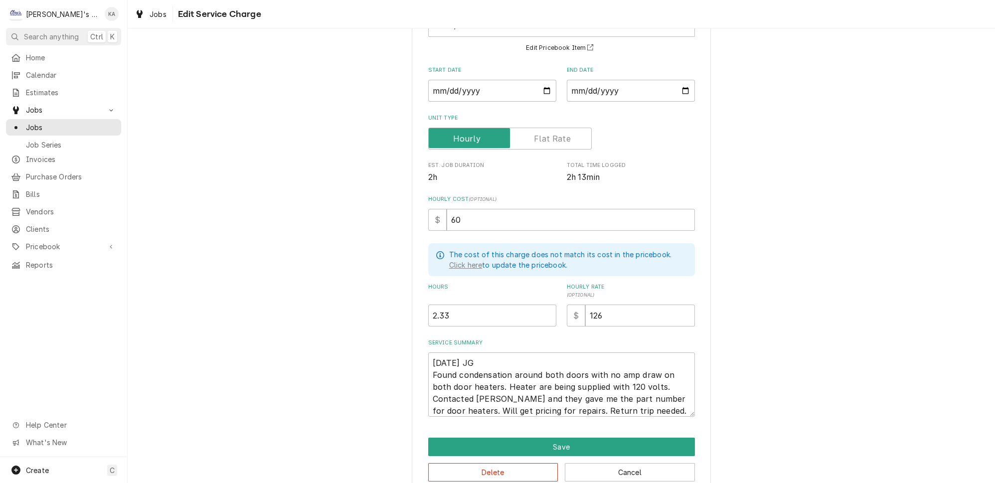
scroll to position [88, 0]
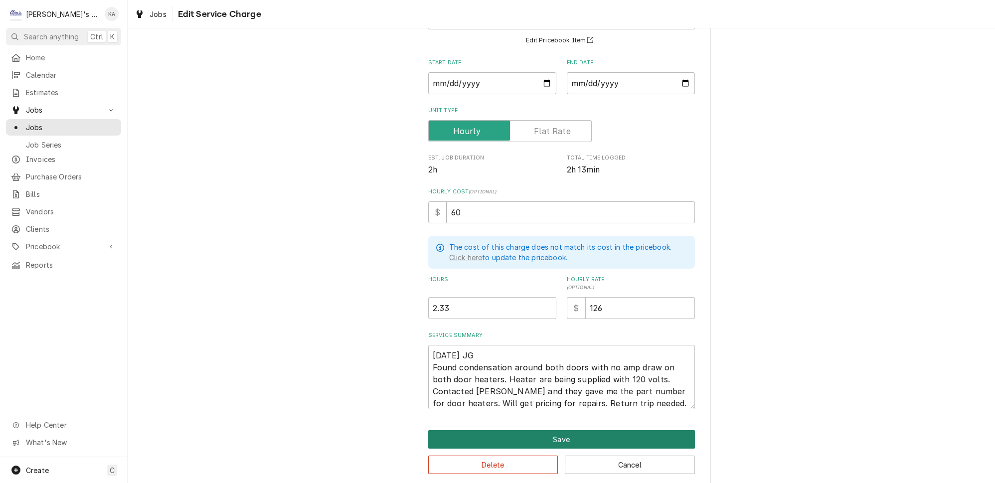
click at [551, 430] on button "Save" at bounding box center [561, 439] width 267 height 18
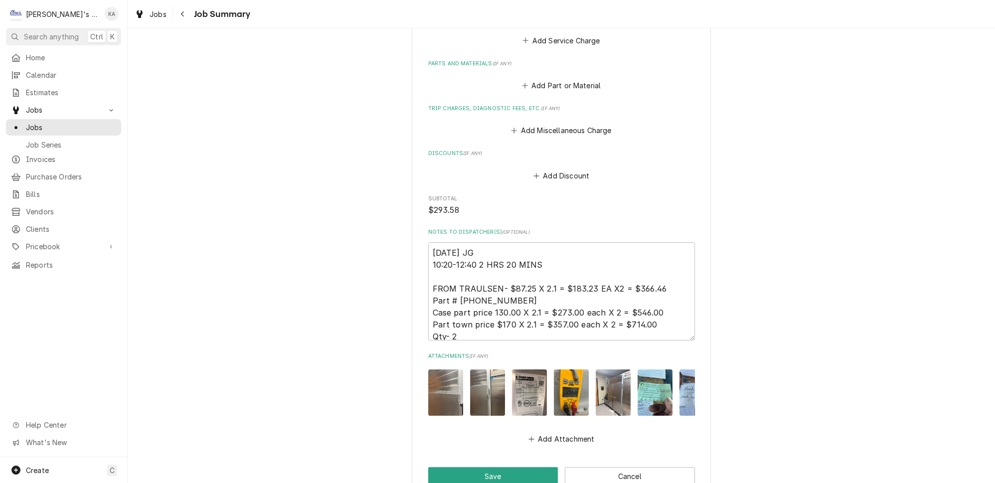
scroll to position [467, 0]
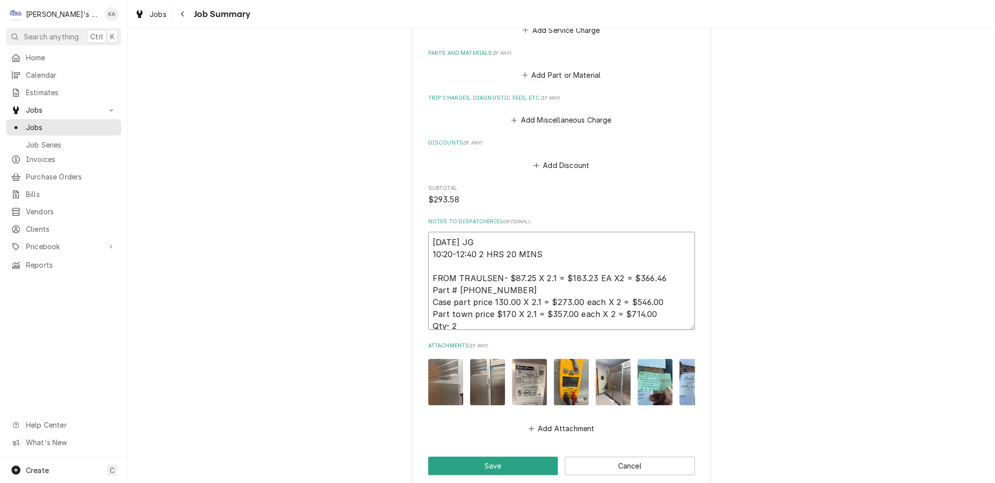
click at [481, 318] on textarea "9/19/2025 JG 10:20-12:40 2 HRS 20 MINS FROM TRAULSEN- $87.25 X 2.1 = $183.23 EA…" at bounding box center [561, 281] width 267 height 98
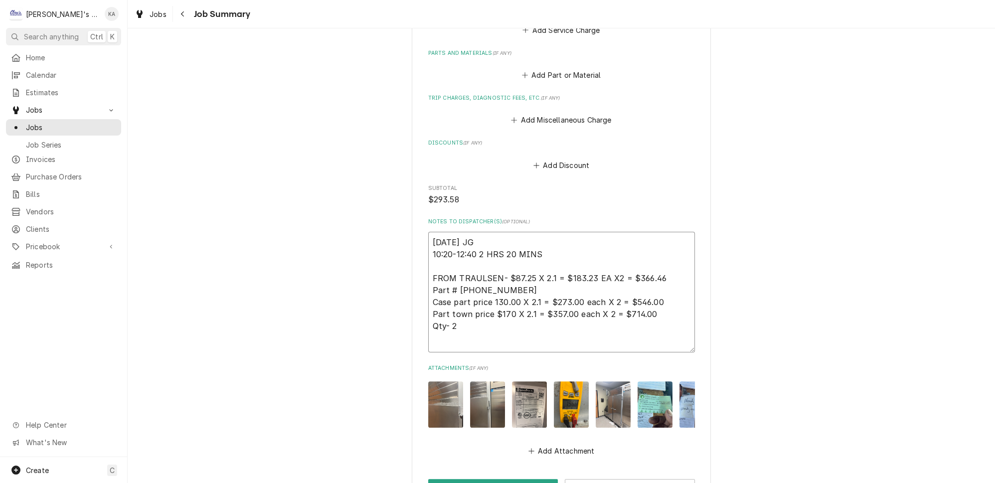
drag, startPoint x: 650, startPoint y: 273, endPoint x: 430, endPoint y: 272, distance: 219.9
click at [430, 272] on textarea "9/19/2025 JG 10:20-12:40 2 HRS 20 MINS FROM TRAULSEN- $87.25 X 2.1 = $183.23 EA…" at bounding box center [561, 292] width 267 height 121
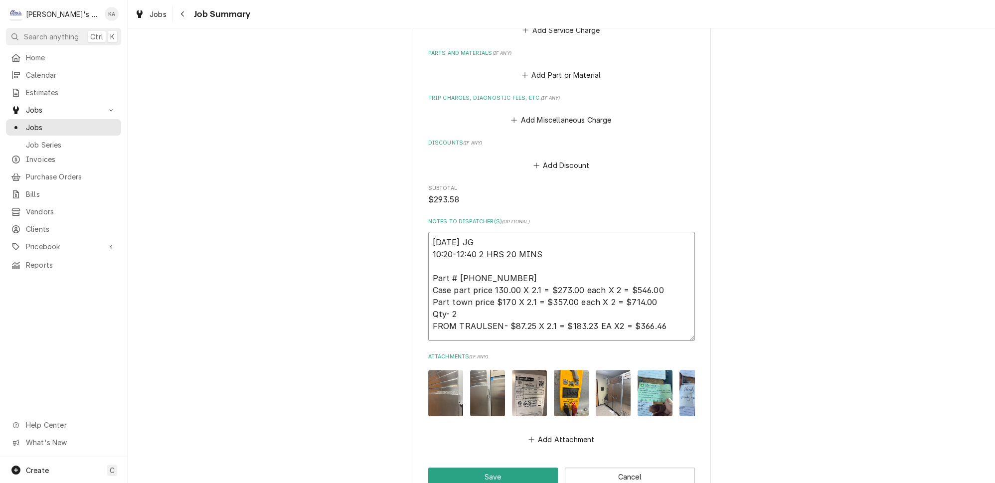
click at [592, 251] on textarea "9/19/2025 JG 10:20-12:40 2 HRS 20 MINS Part # 328-60020-32 Case part price 130.…" at bounding box center [561, 286] width 267 height 109
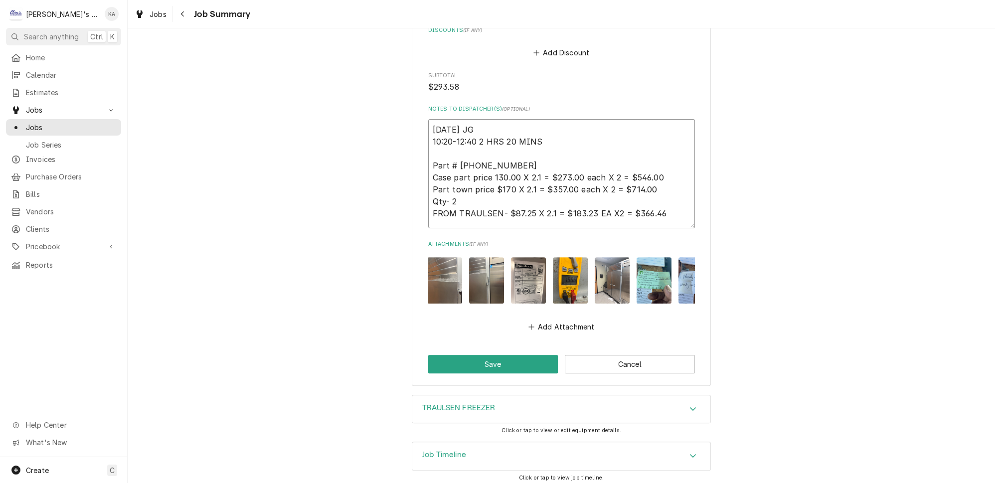
scroll to position [0, 0]
click at [598, 281] on img "Attachments" at bounding box center [613, 280] width 35 height 46
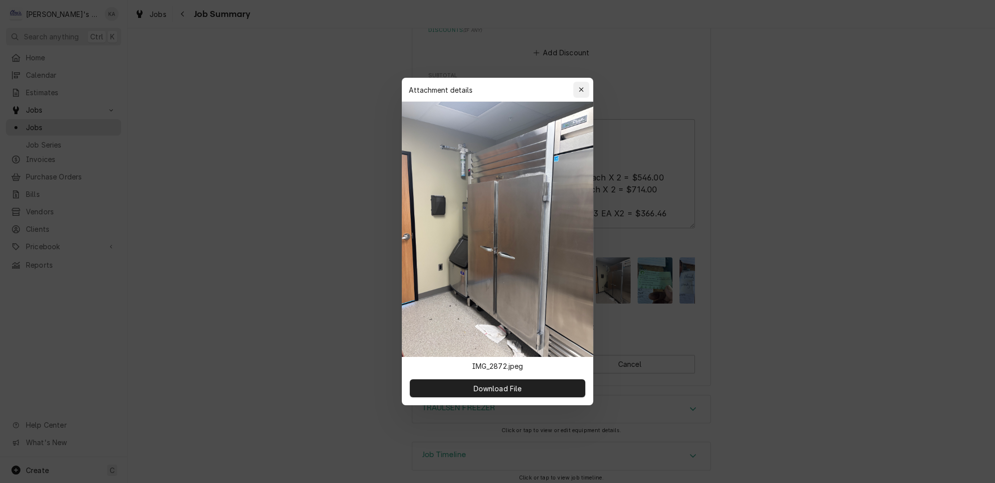
click at [579, 93] on icon "button" at bounding box center [581, 89] width 5 height 7
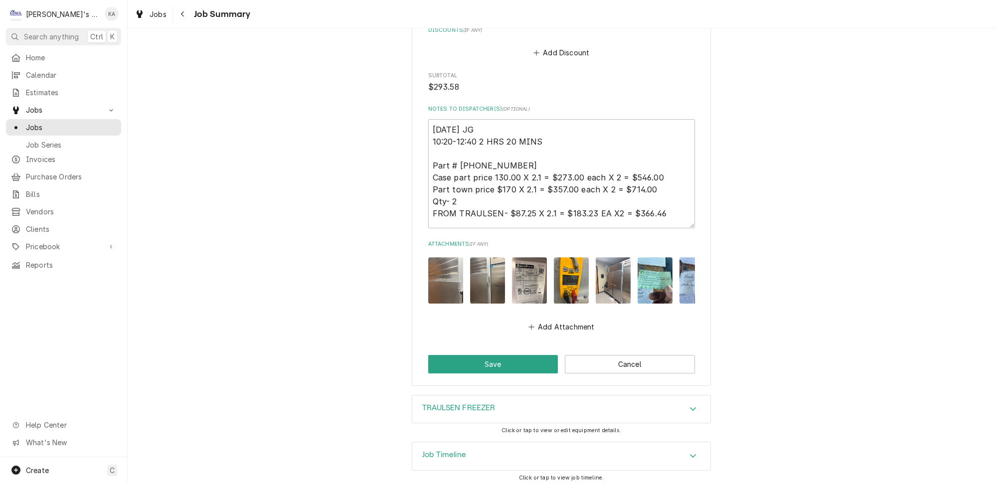
click at [477, 285] on img "Attachments" at bounding box center [487, 280] width 35 height 46
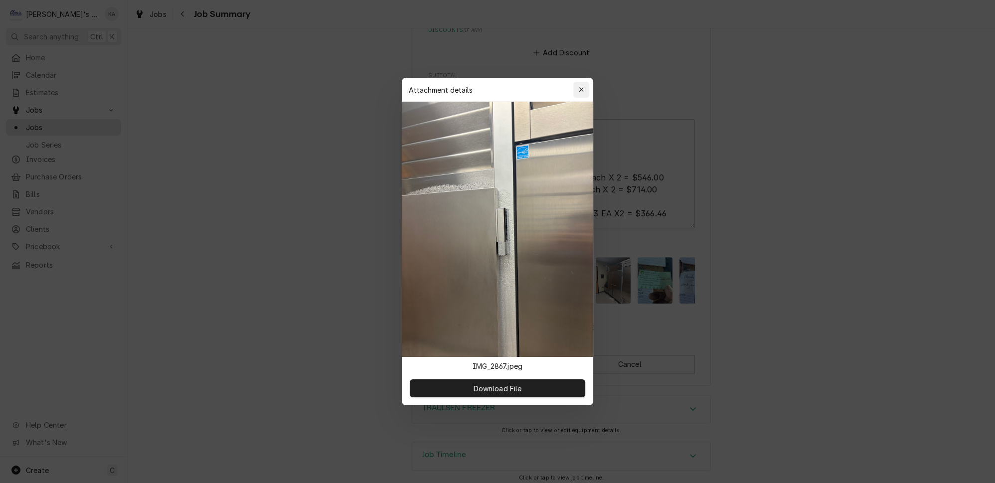
click at [579, 92] on icon "button" at bounding box center [581, 89] width 4 height 4
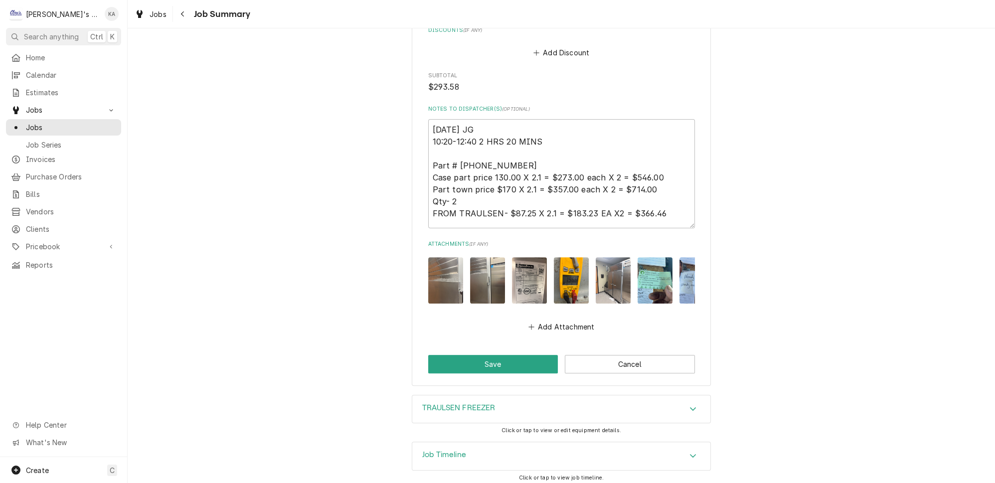
click at [526, 281] on img "Attachments" at bounding box center [529, 280] width 35 height 46
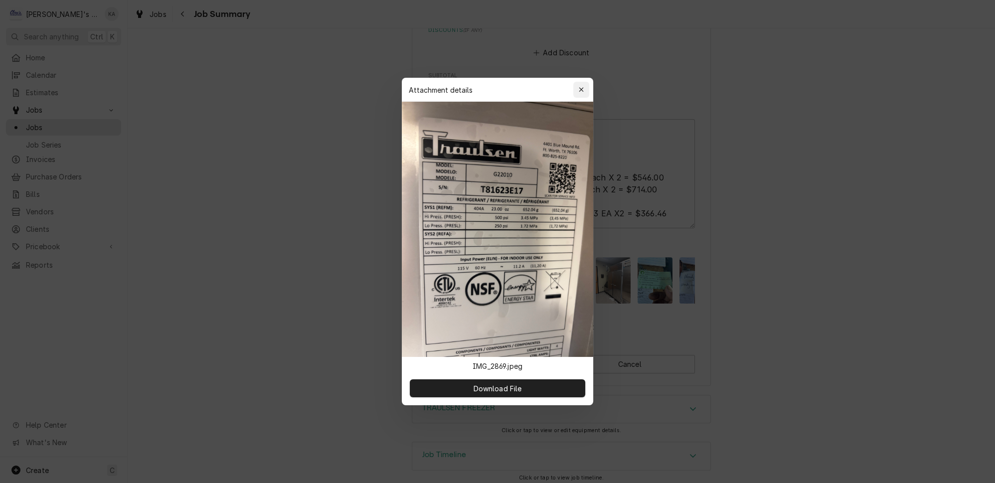
click at [579, 93] on icon "button" at bounding box center [581, 89] width 5 height 7
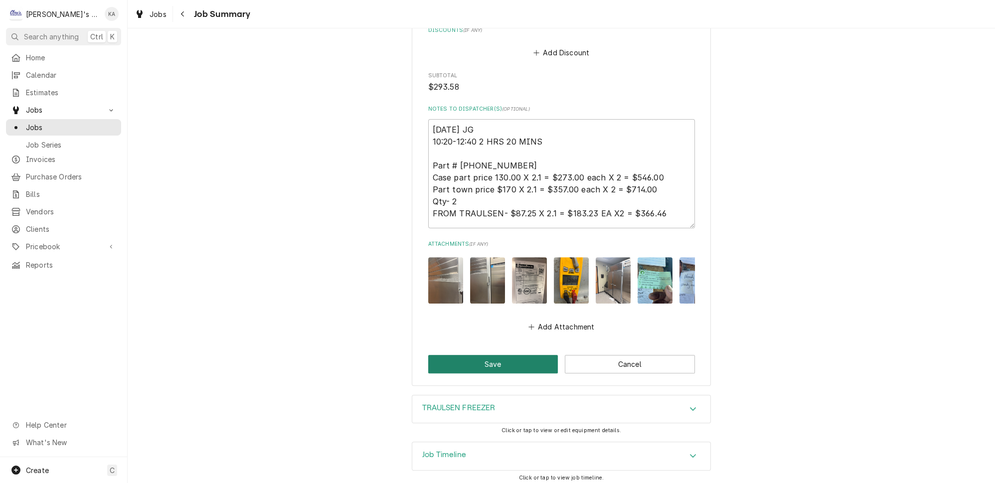
click at [482, 361] on button "Save" at bounding box center [493, 364] width 130 height 18
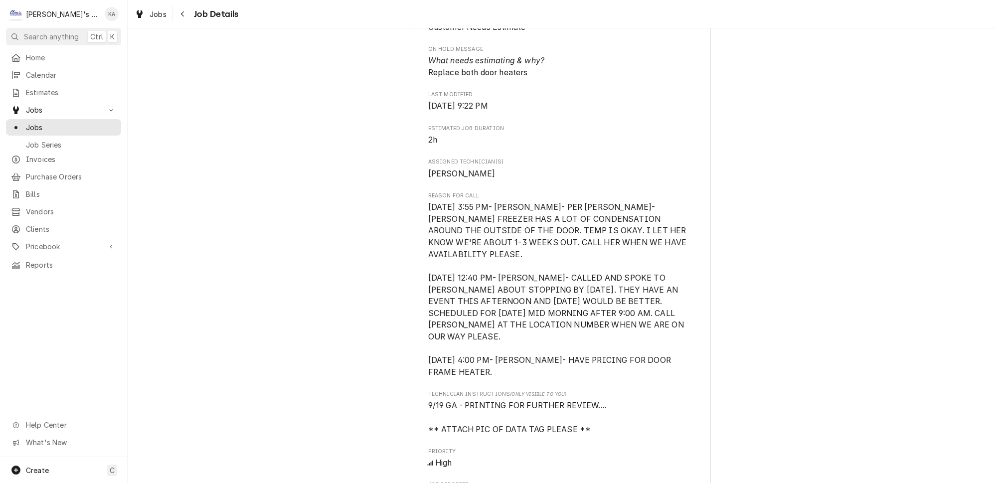
scroll to position [589, 0]
